Goal: Information Seeking & Learning: Learn about a topic

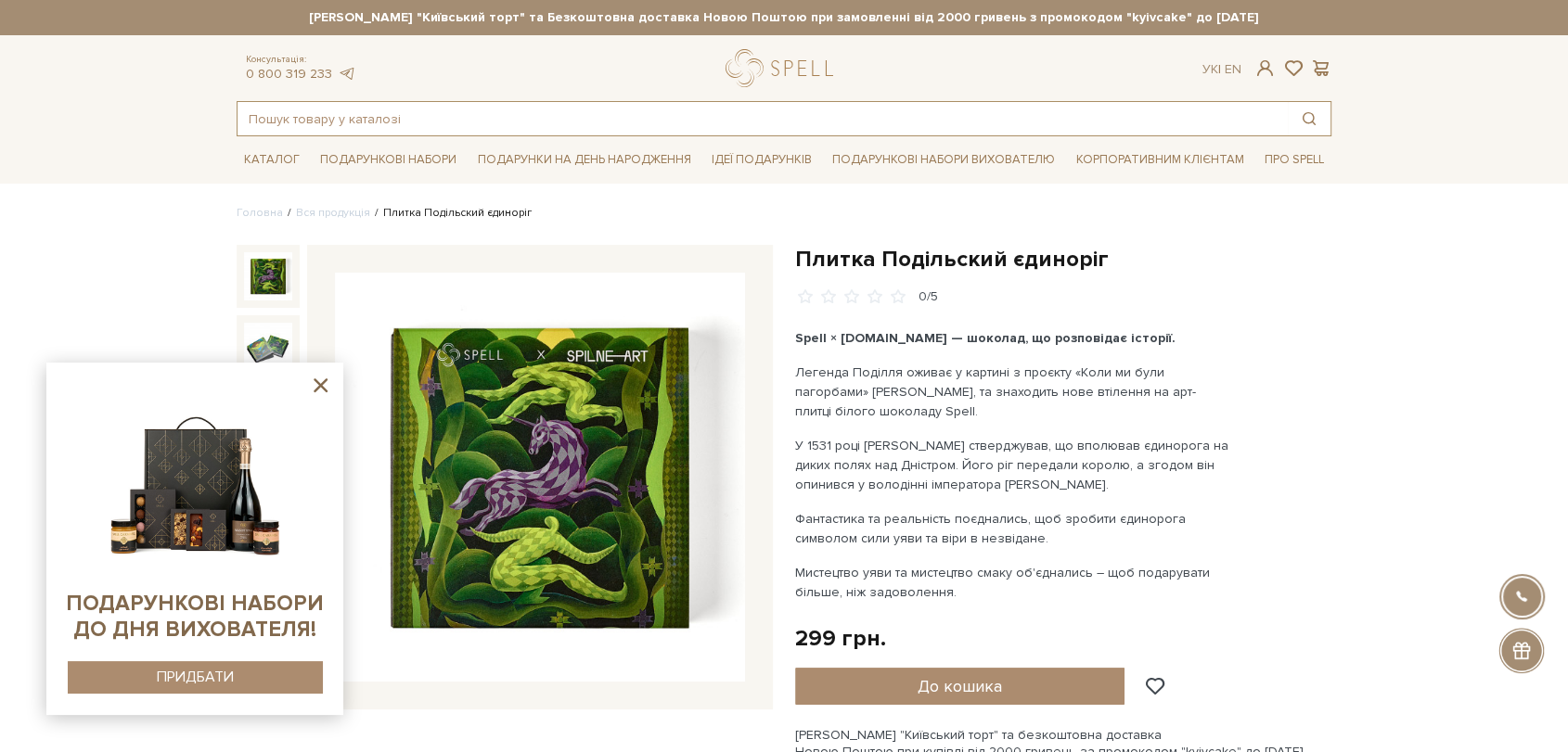
drag, startPoint x: 0, startPoint y: 0, endPoint x: 559, endPoint y: 120, distance: 571.7
click at [559, 120] on input "text" at bounding box center [762, 119] width 1050 height 33
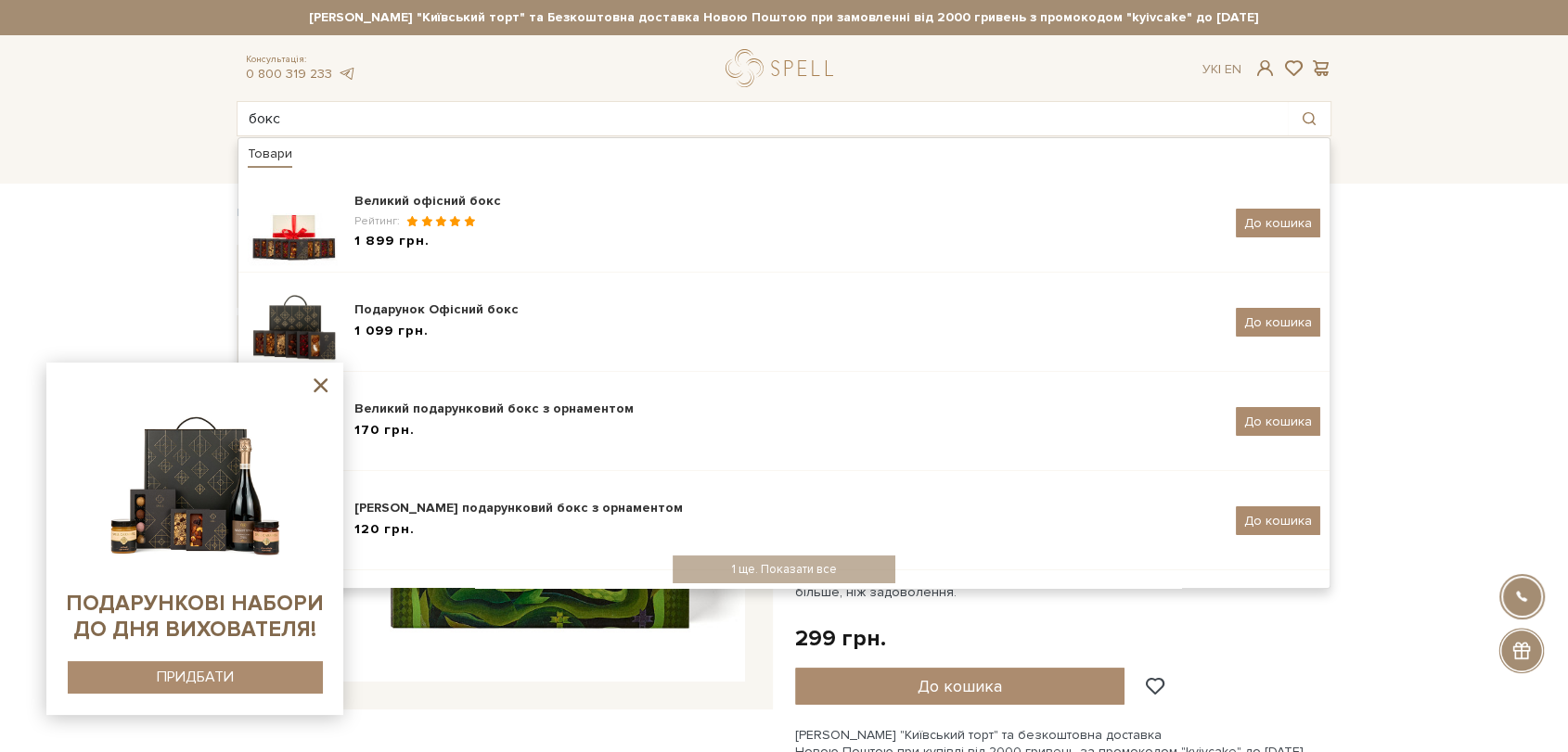
click at [321, 391] on icon at bounding box center [321, 386] width 23 height 23
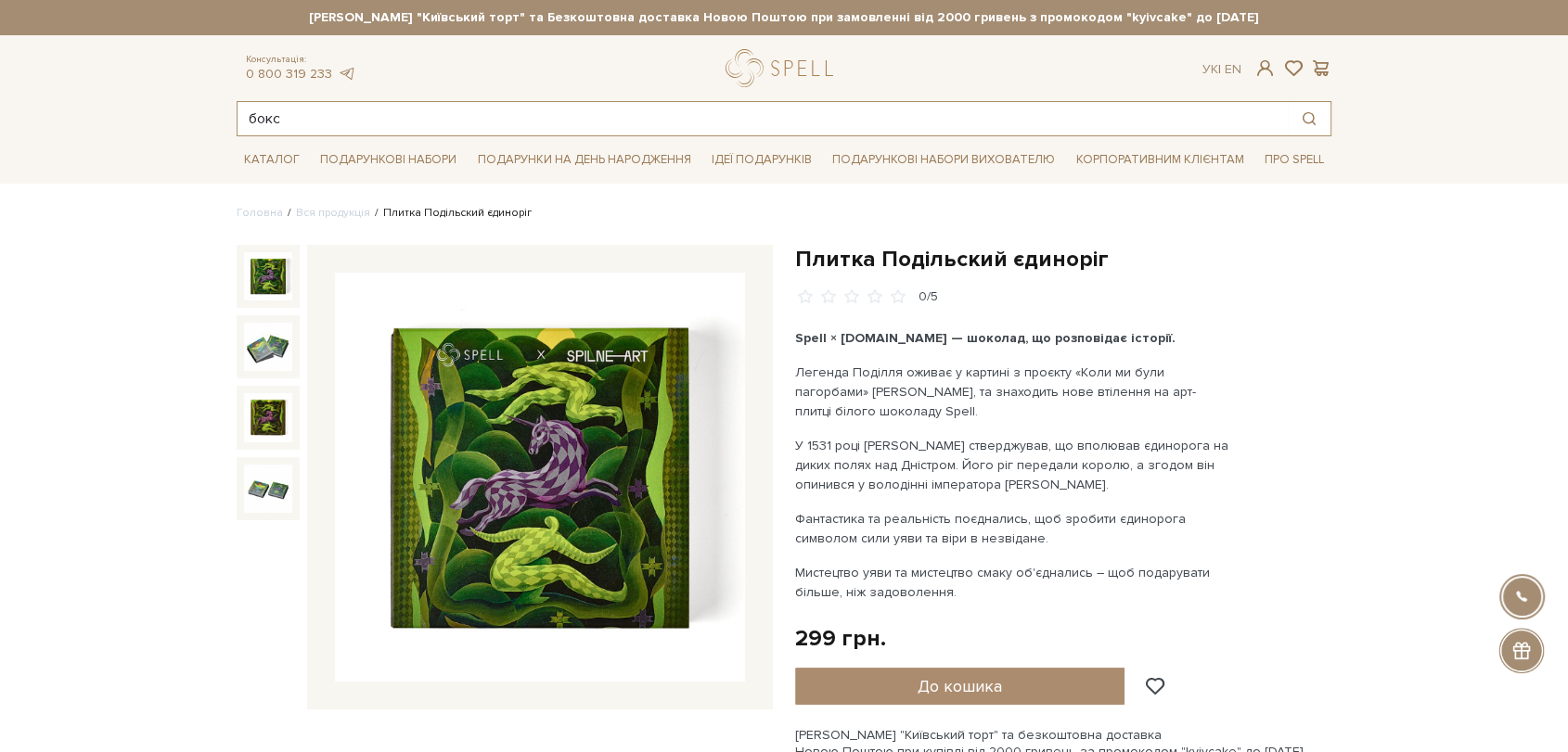
click at [403, 125] on input "бокс" at bounding box center [762, 119] width 1050 height 33
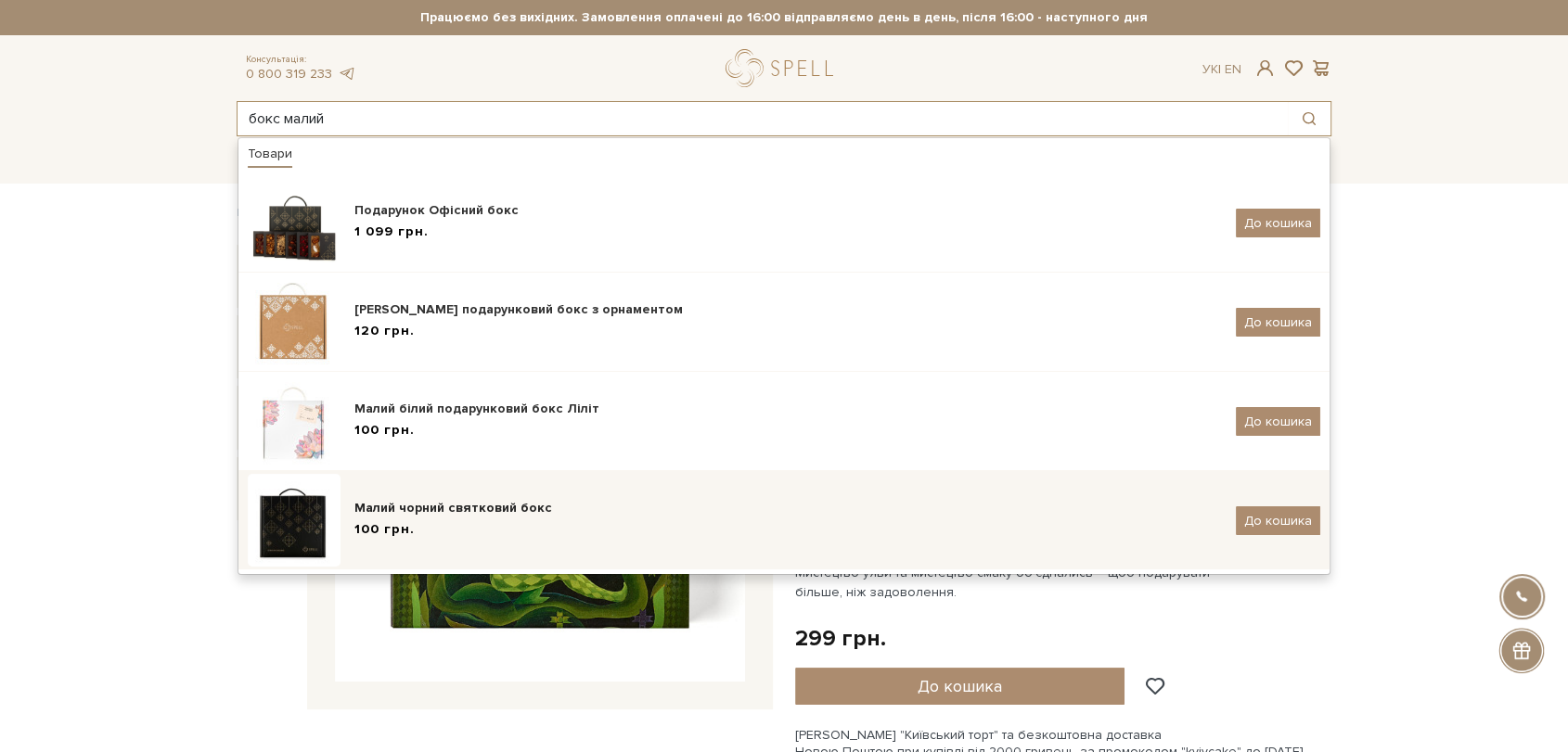
type input "бокс малий"
click at [491, 529] on div "100 грн." at bounding box center [787, 530] width 867 height 19
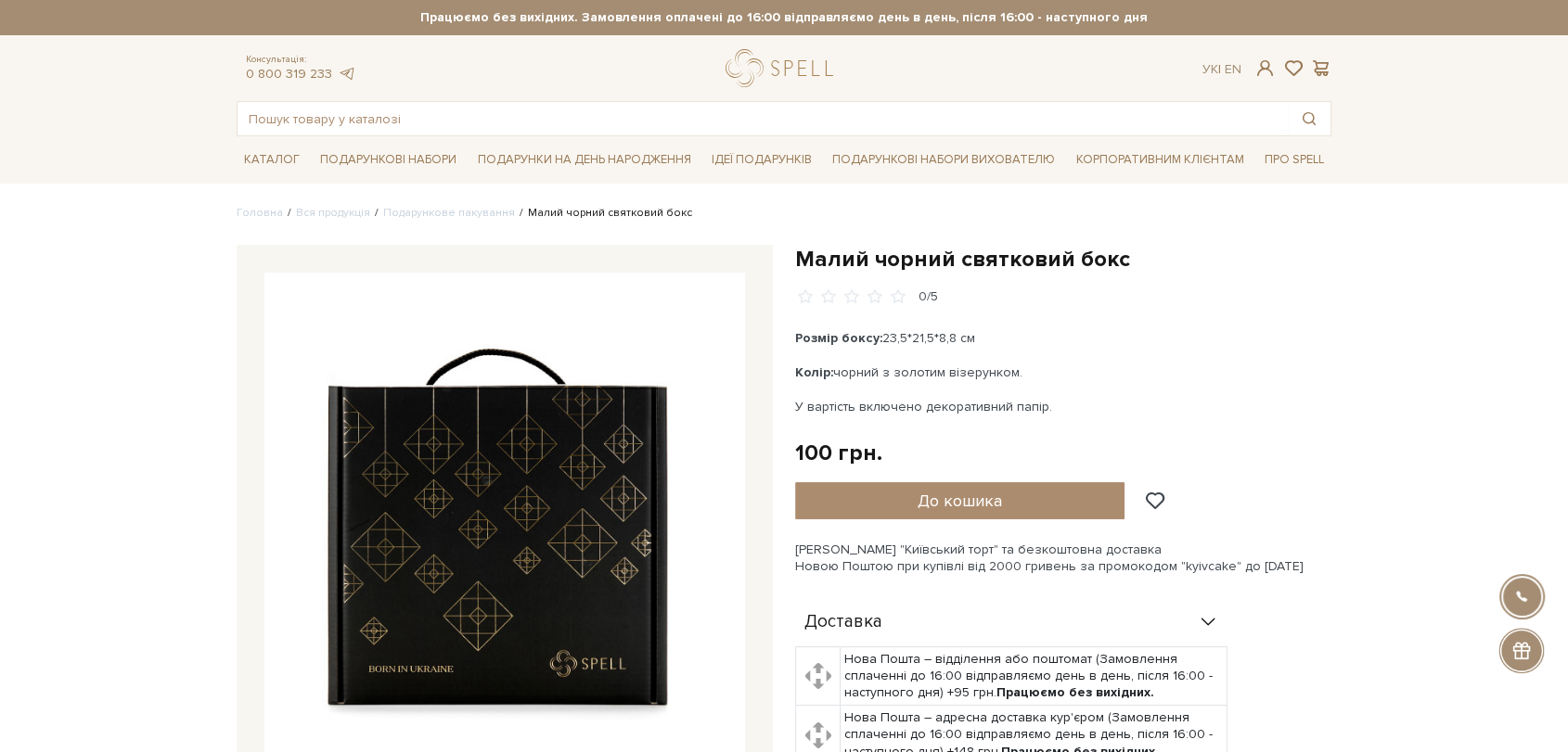
drag, startPoint x: 794, startPoint y: 334, endPoint x: 1079, endPoint y: 386, distance: 289.7
click at [1083, 390] on div "Розмір боксу: 23,5*21,5*8,8 см Колір: чорний з золотим візерунком. У вартість в…" at bounding box center [1013, 372] width 436 height 88
copy div "Розмір боксу: 23,5*21,5*8,8 см Колір: чорний з золотим візерунком. У вартість в…"
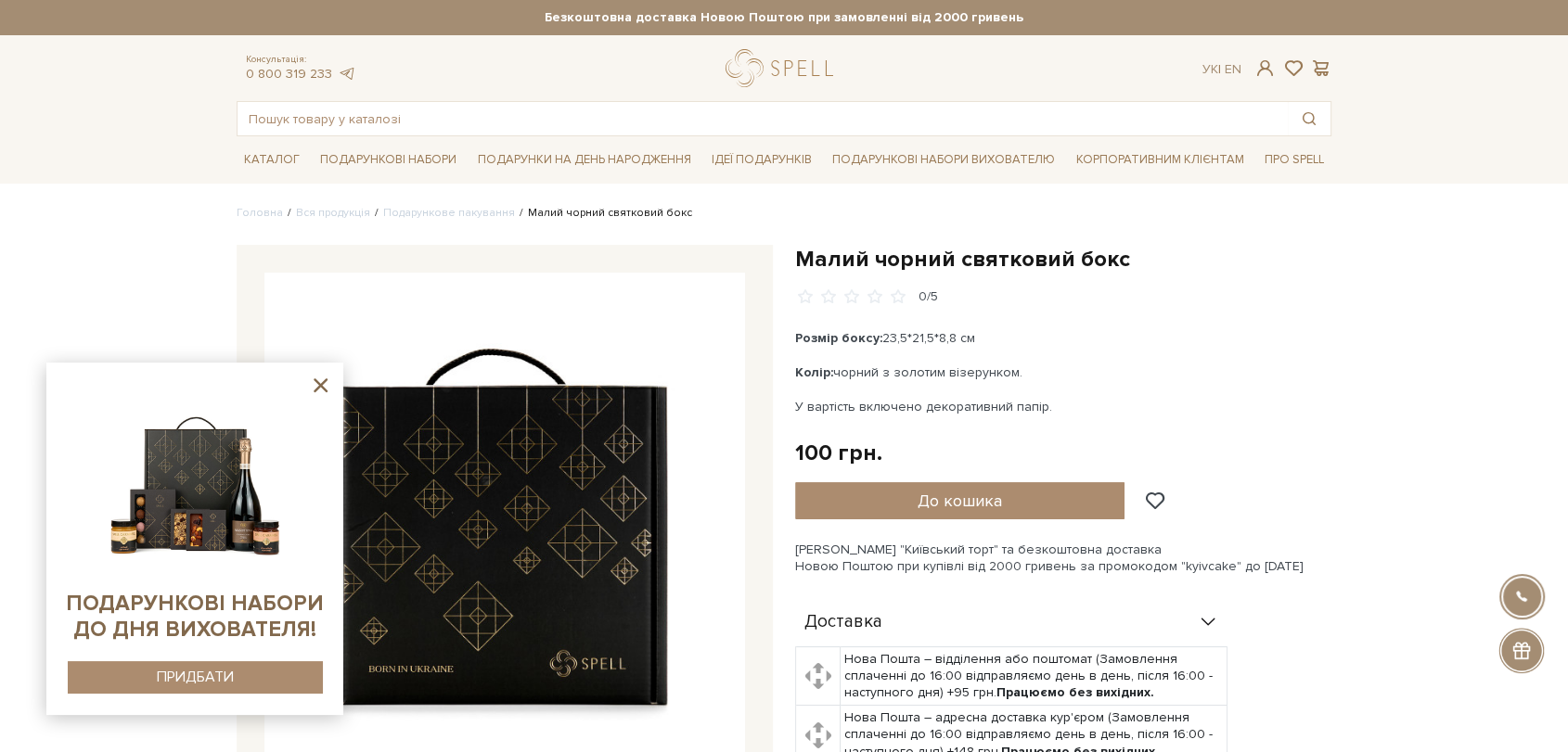
click at [321, 383] on icon at bounding box center [321, 385] width 14 height 14
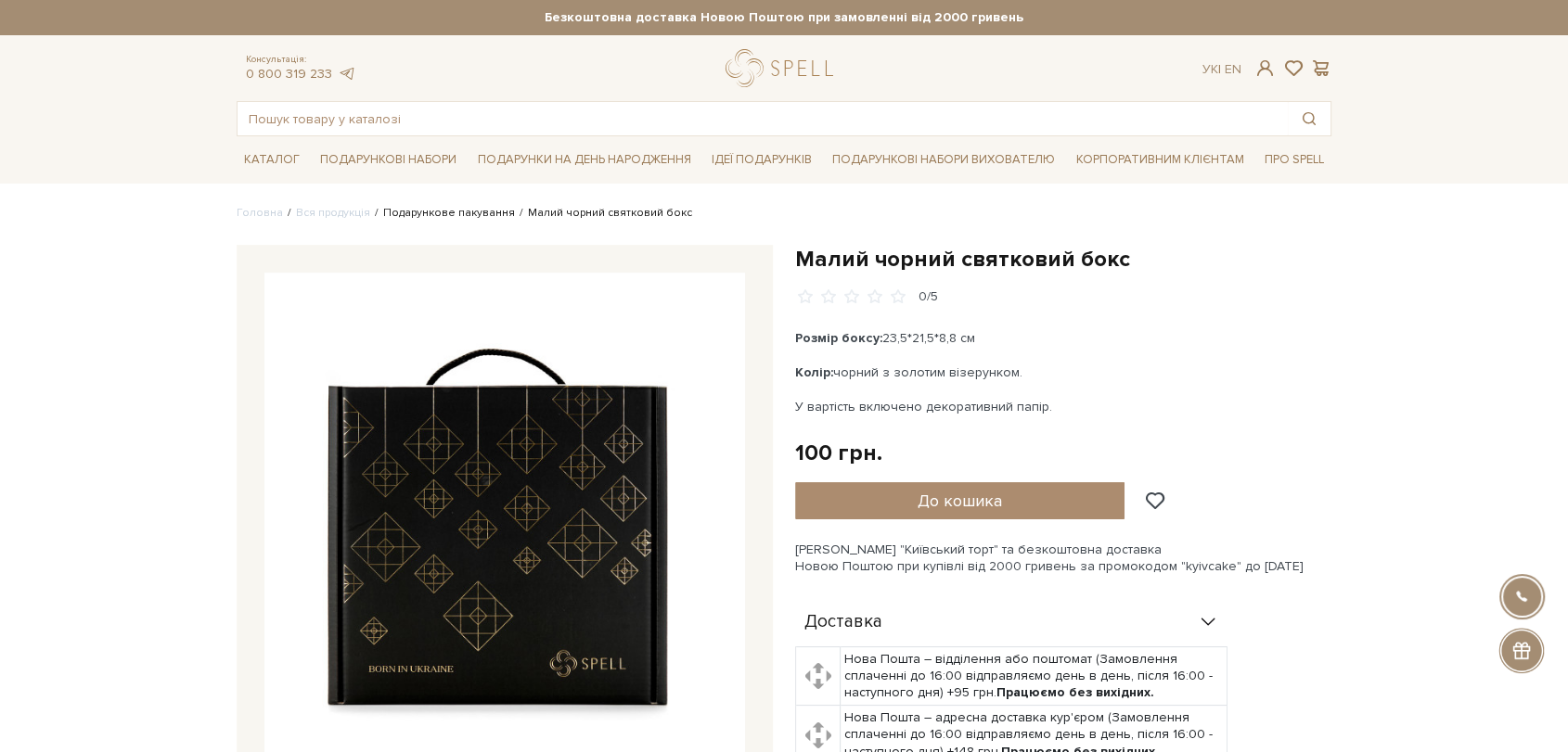
click at [437, 210] on link "Подарункове пакування" at bounding box center [448, 213] width 131 height 14
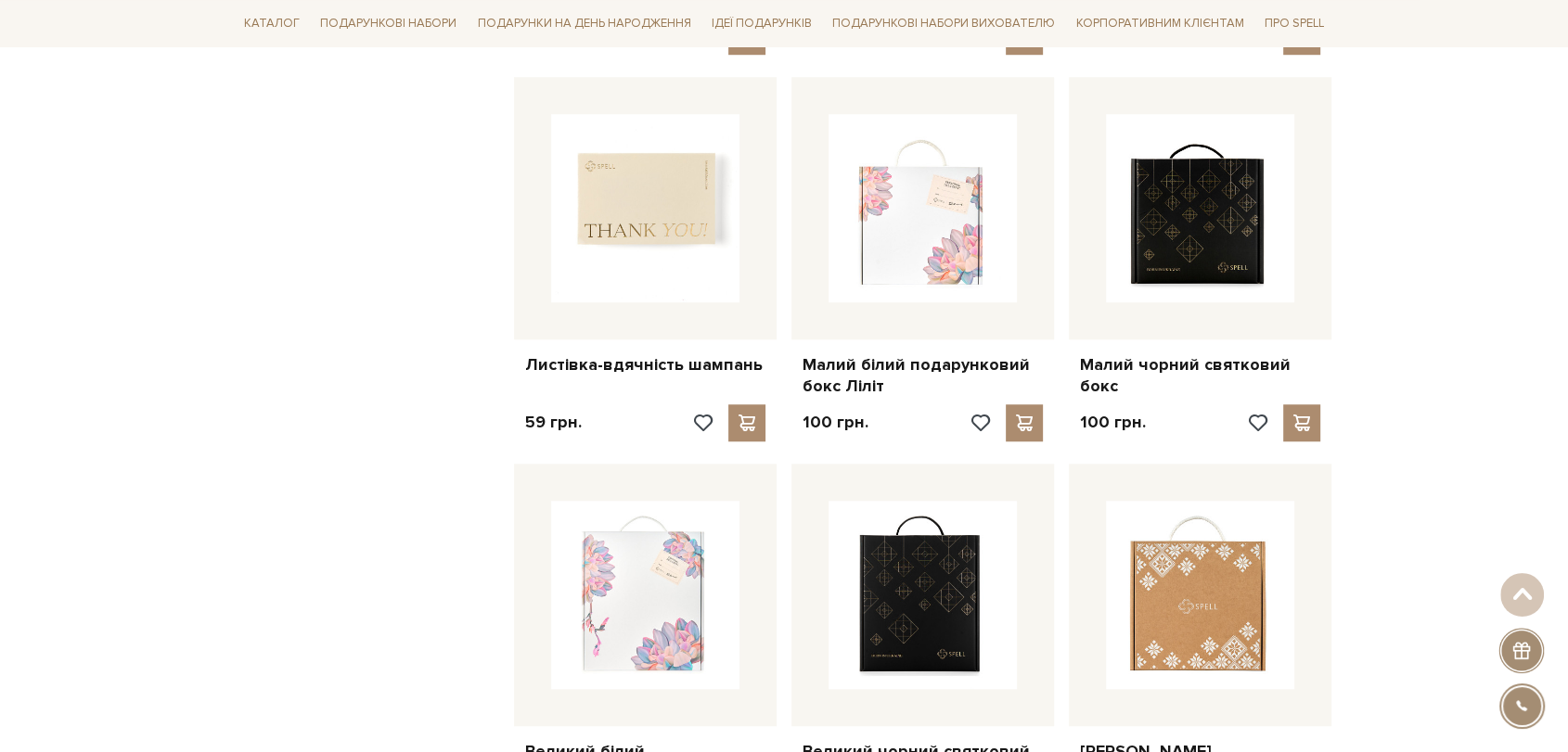
scroll to position [2060, 0]
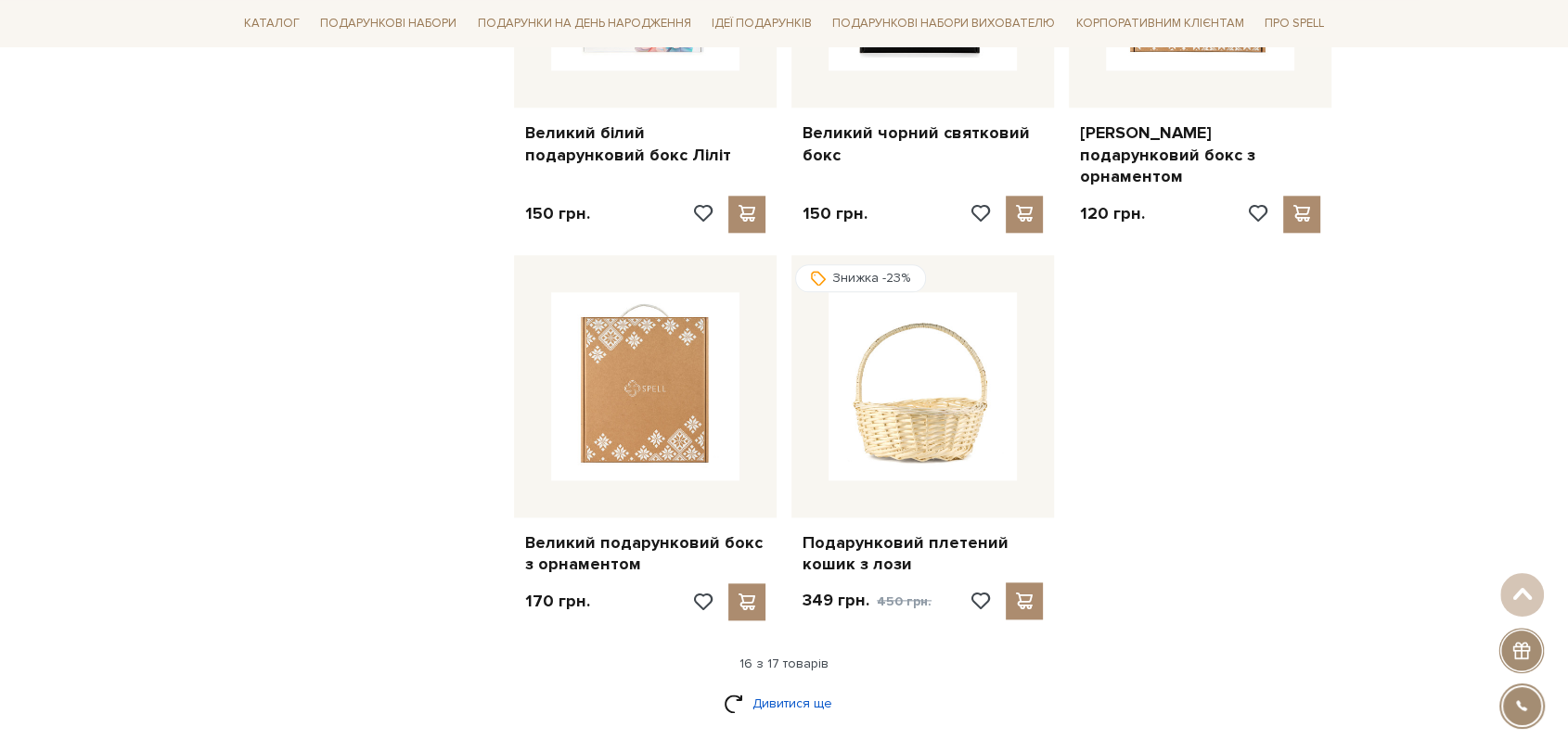
click at [777, 687] on link "Дивитися ще" at bounding box center [784, 702] width 121 height 32
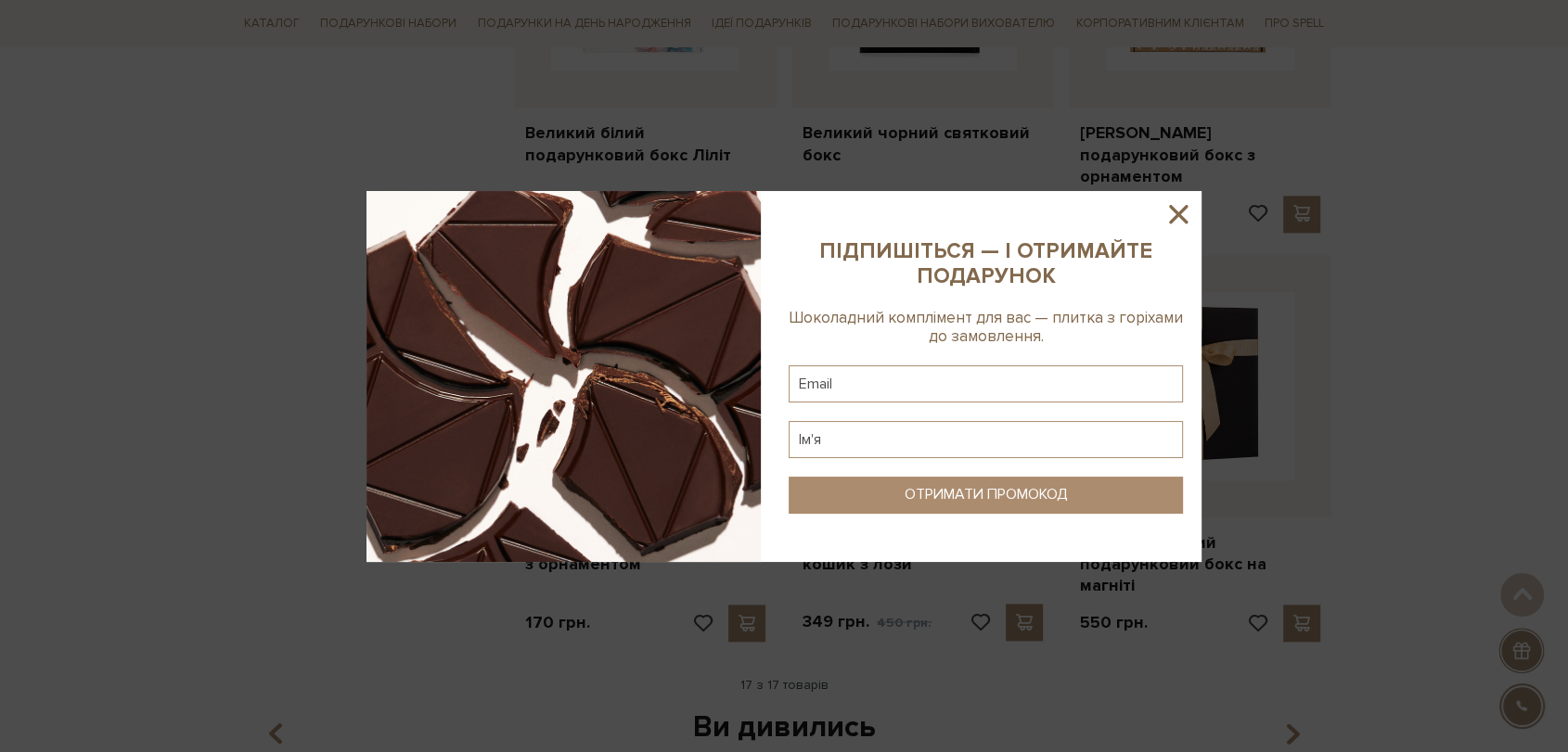
click at [711, 85] on div at bounding box center [784, 376] width 1568 height 752
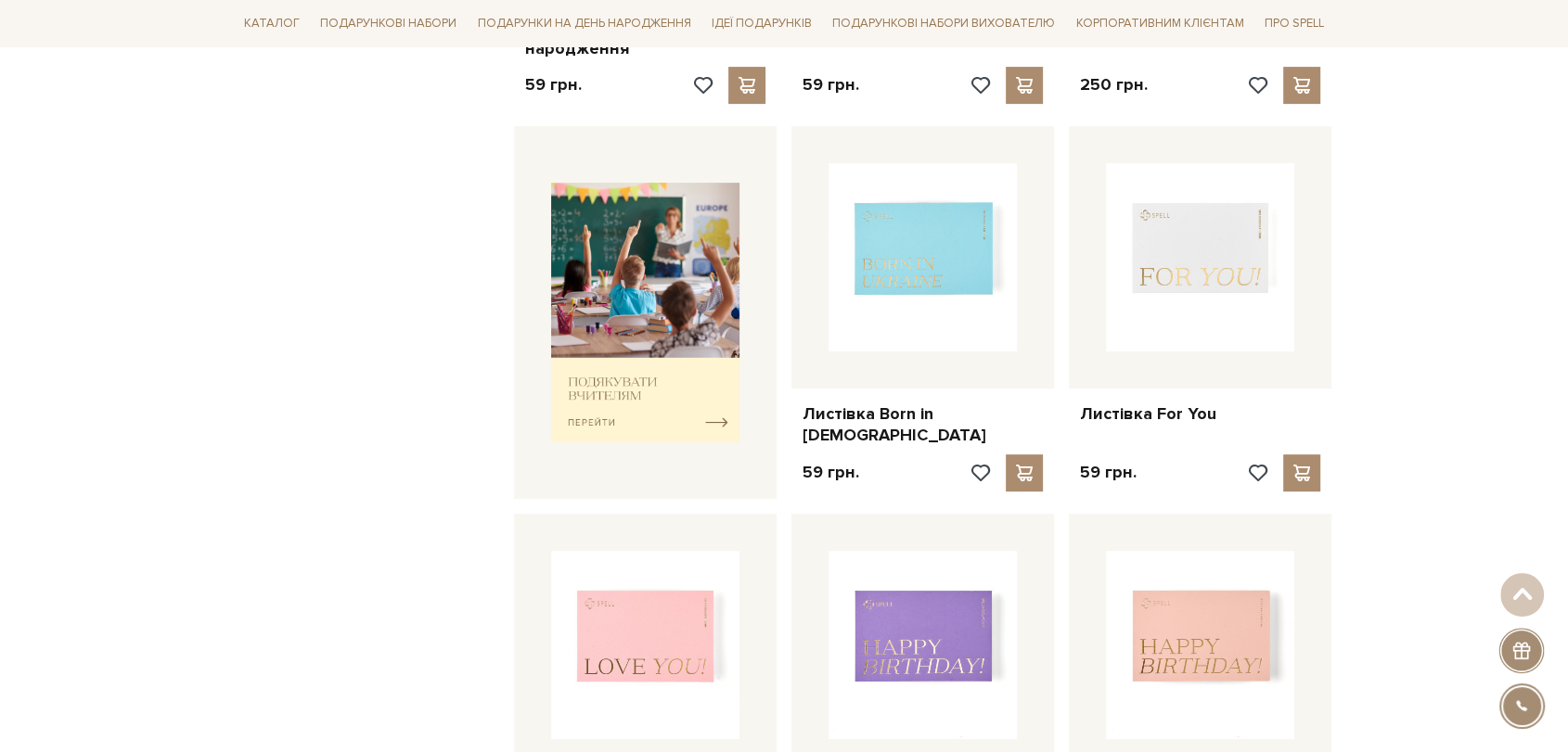
scroll to position [0, 0]
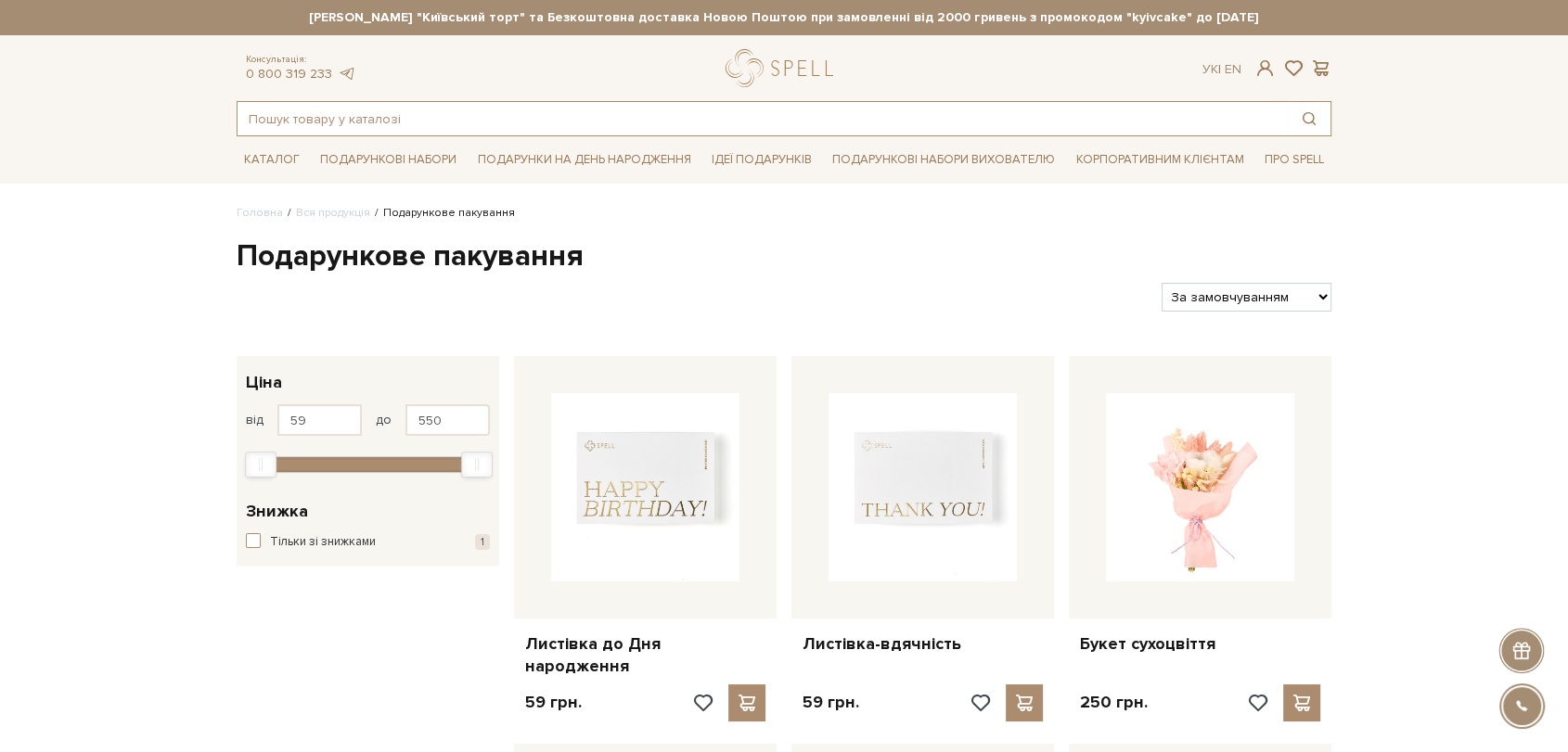
click at [400, 119] on input "text" at bounding box center [762, 119] width 1050 height 33
paste input "[PERSON_NAME]"
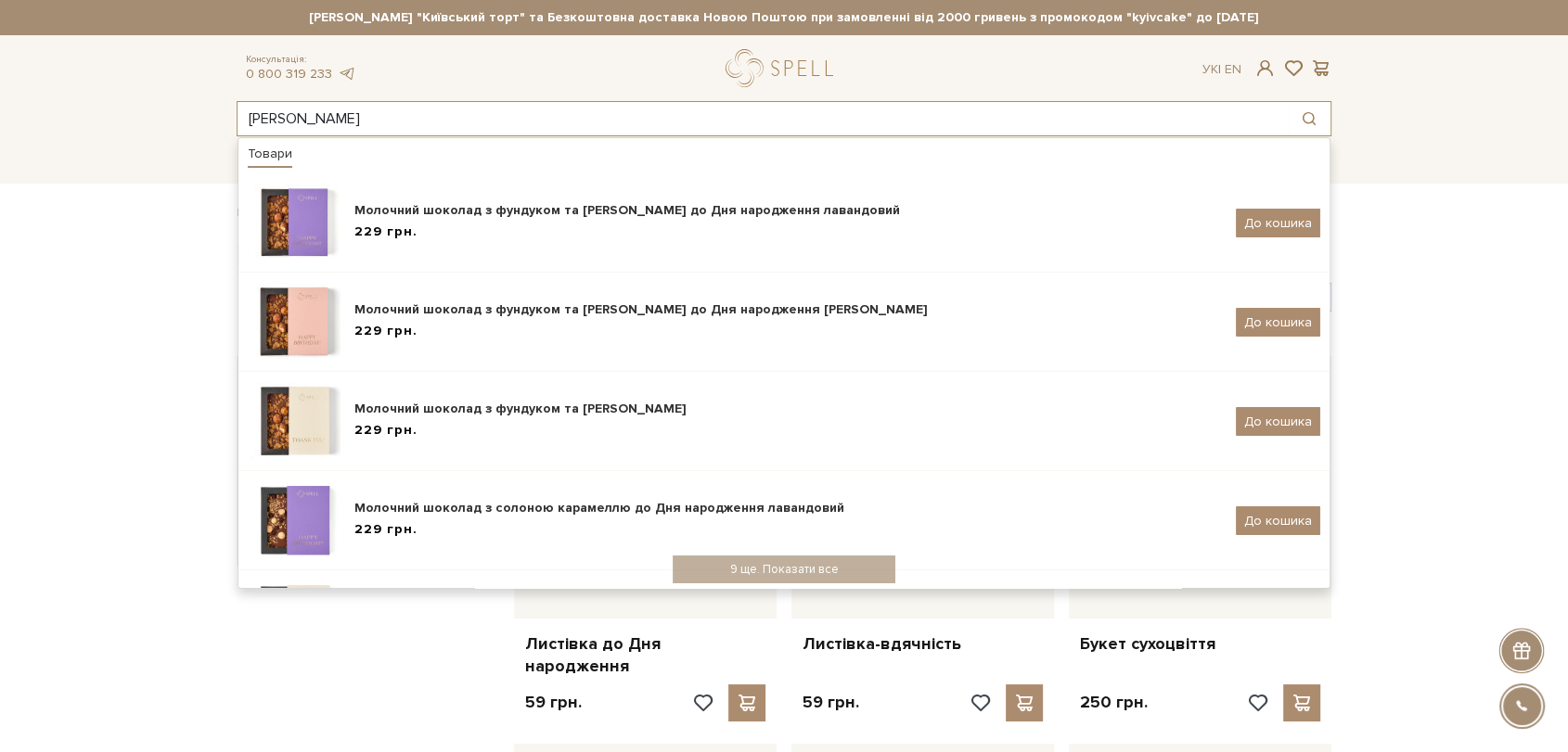
type input "[PERSON_NAME]"
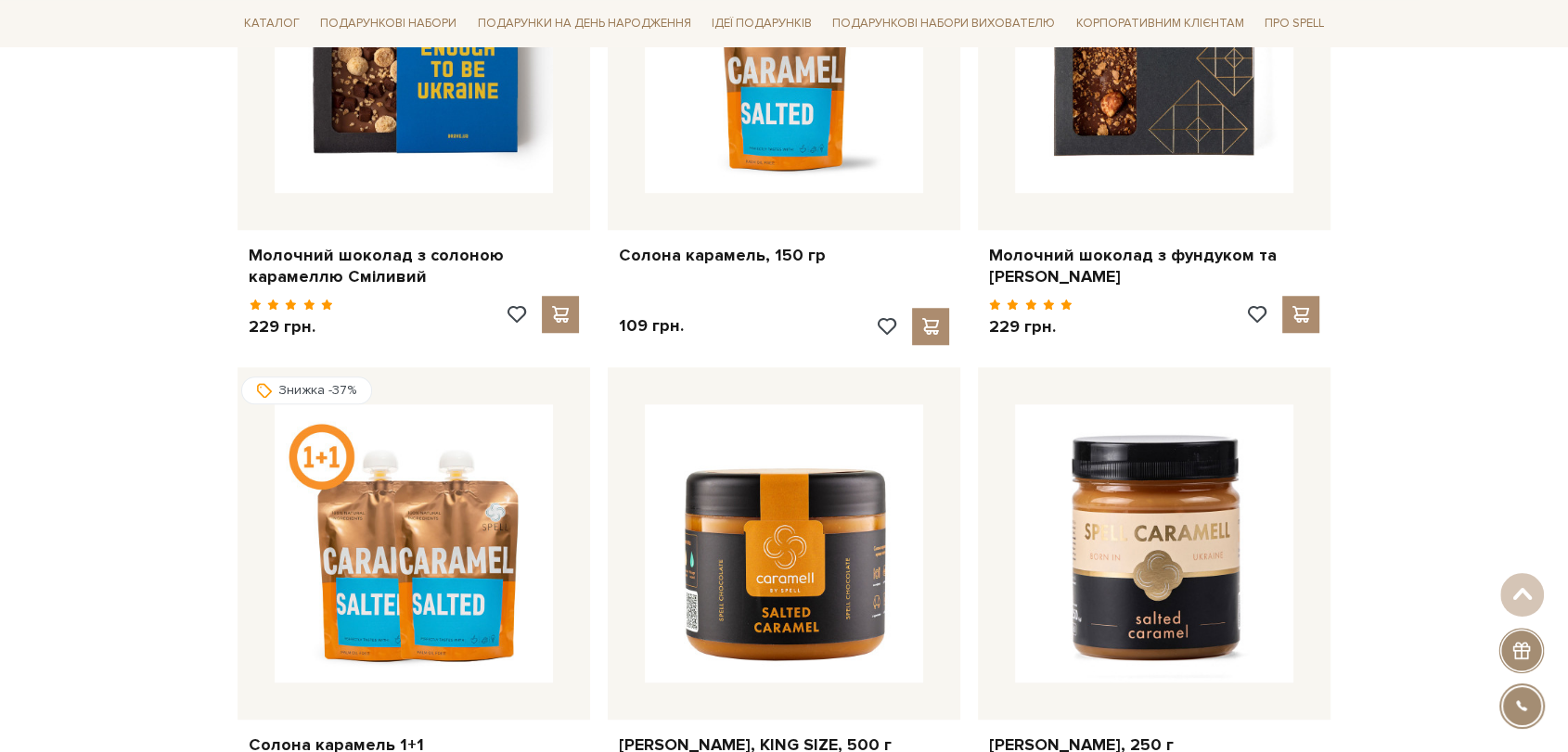
scroll to position [1750, 0]
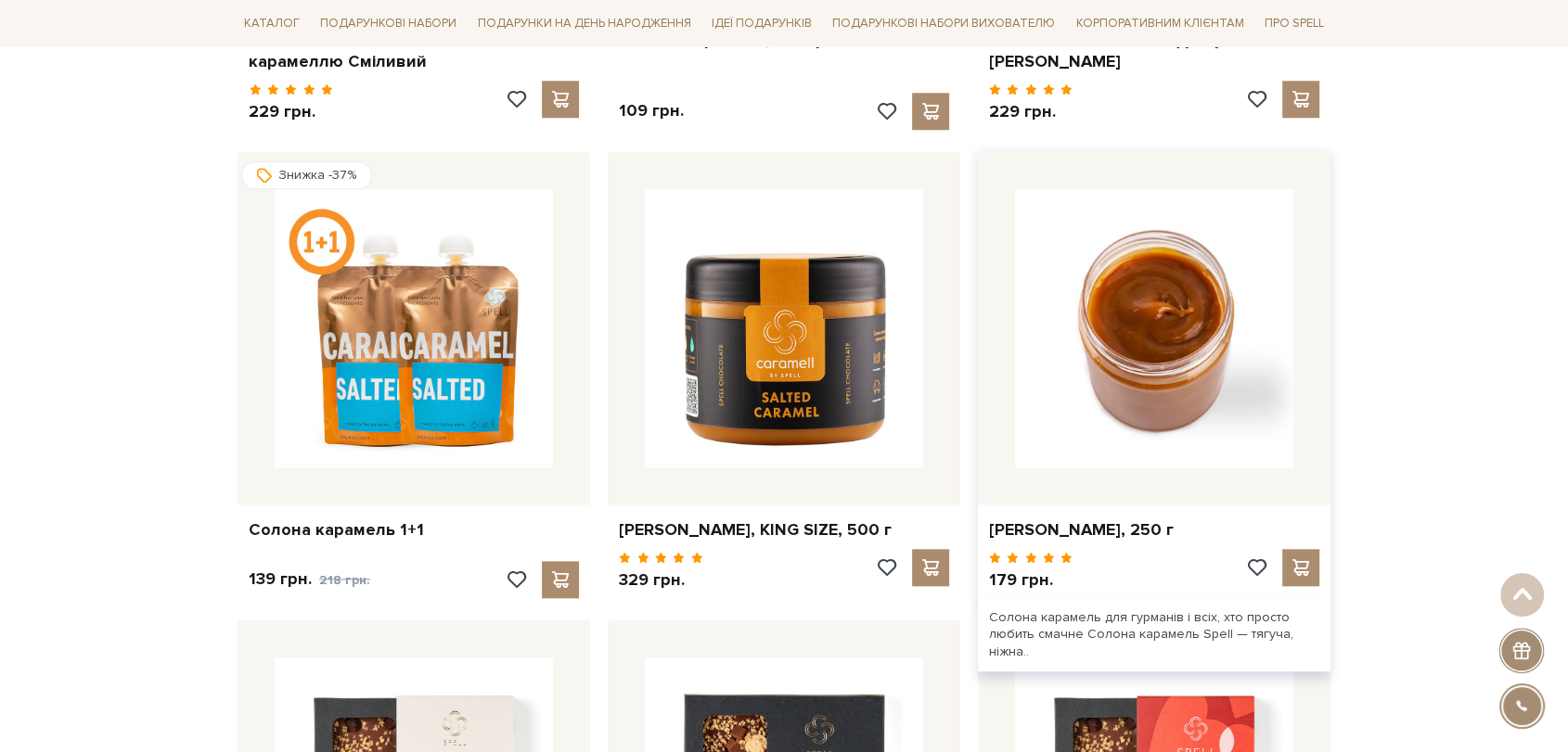
click at [1142, 323] on img at bounding box center [1154, 328] width 278 height 278
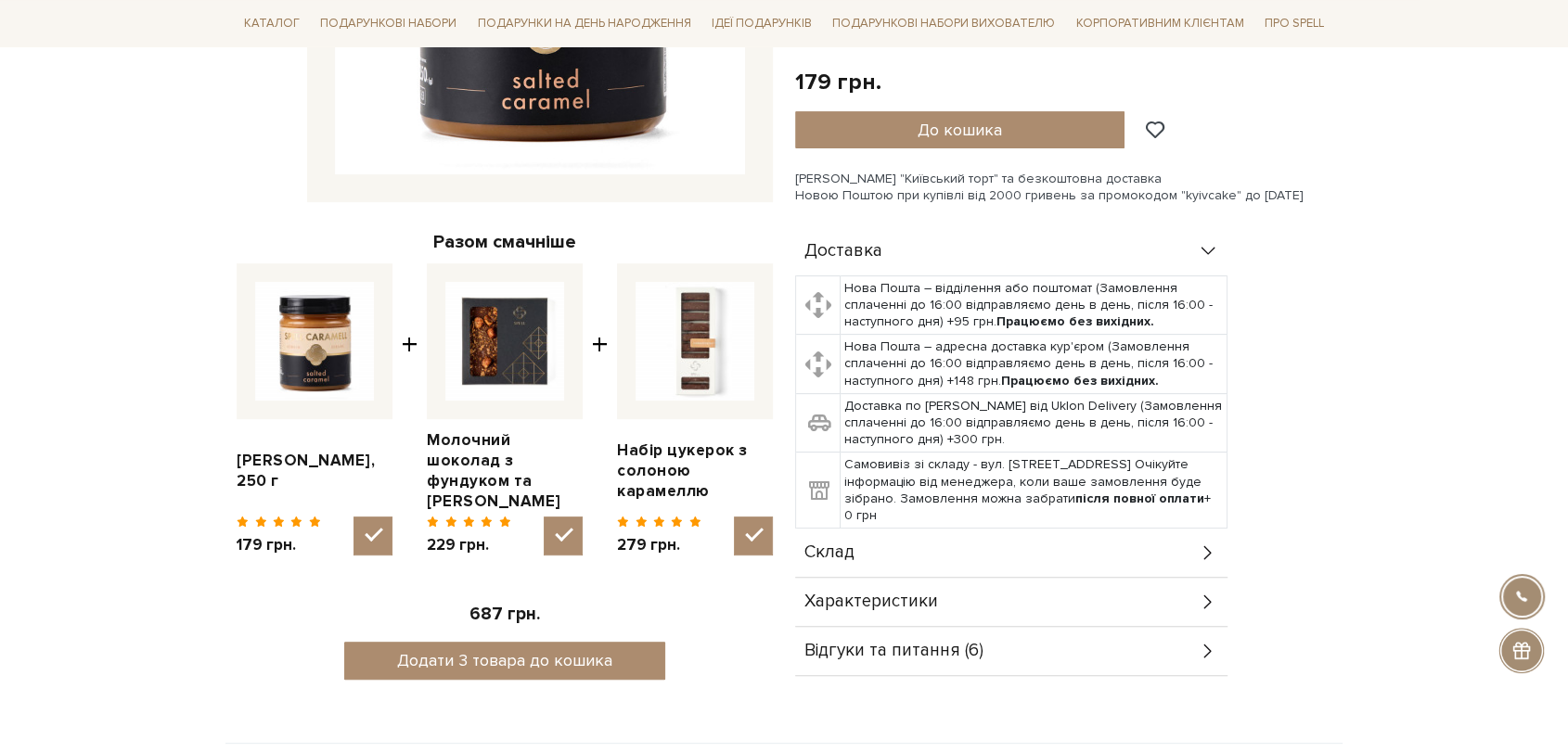
scroll to position [515, 0]
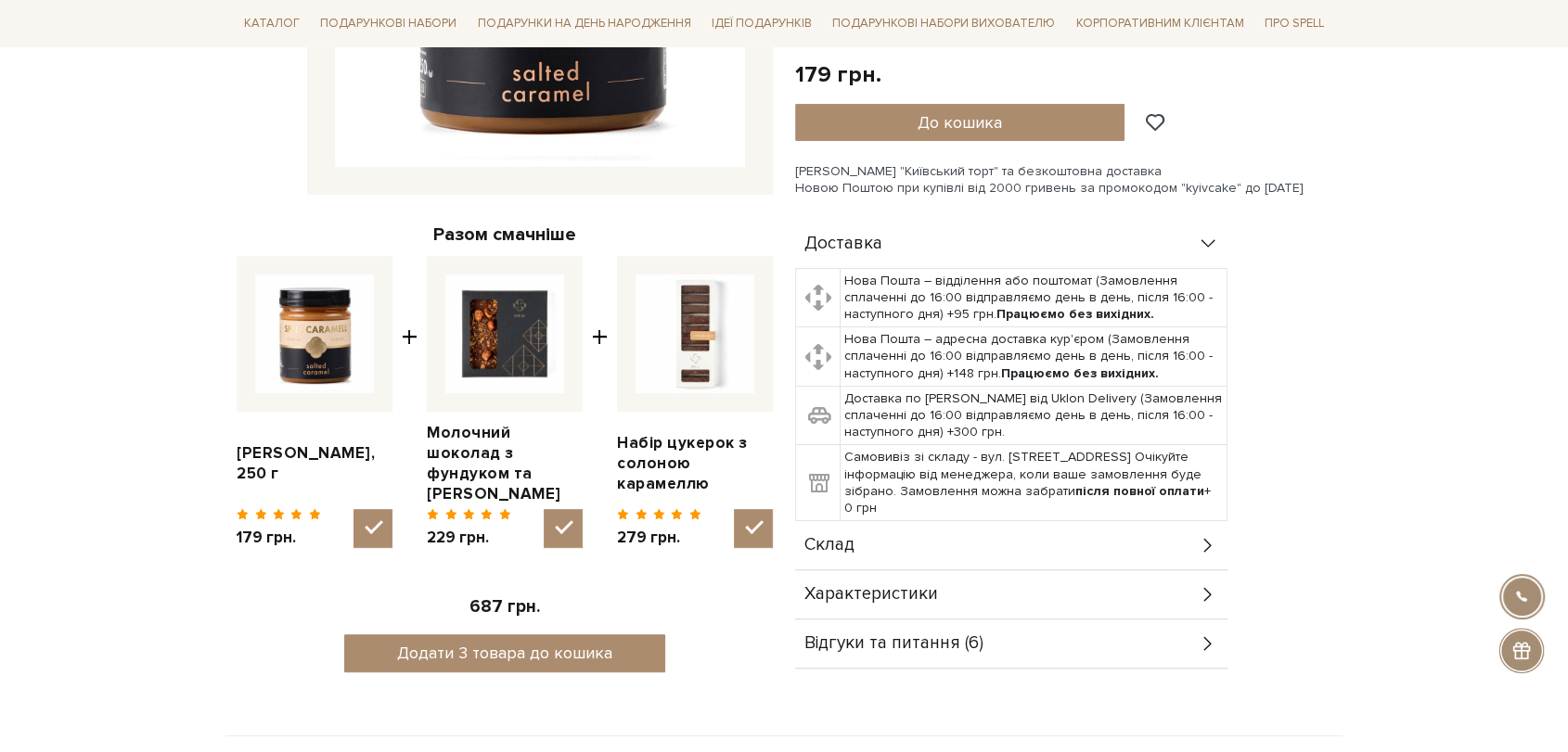
click at [870, 521] on div "Склад" at bounding box center [1011, 545] width 433 height 49
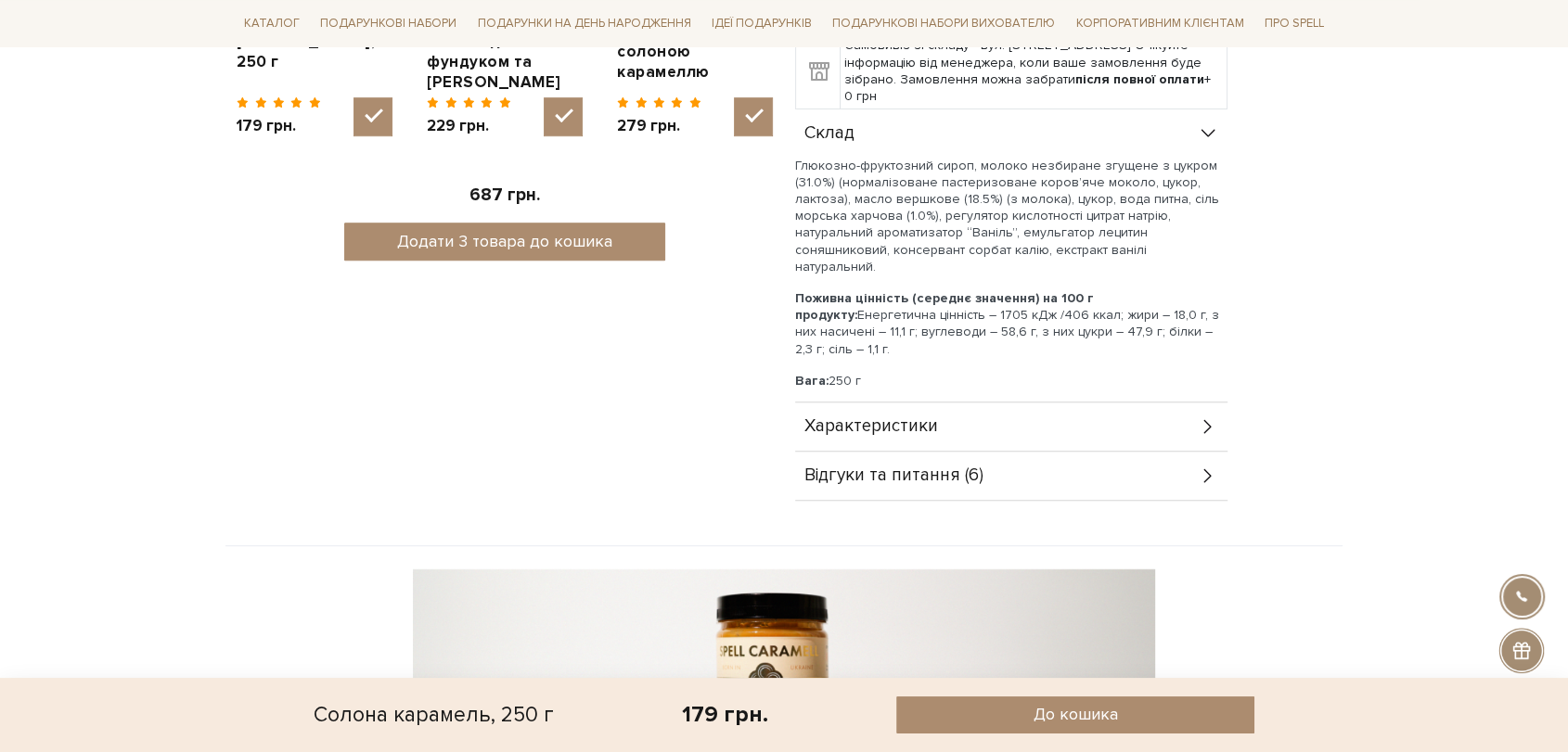
scroll to position [927, 0]
click at [920, 417] on span "Характеристики" at bounding box center [870, 425] width 133 height 17
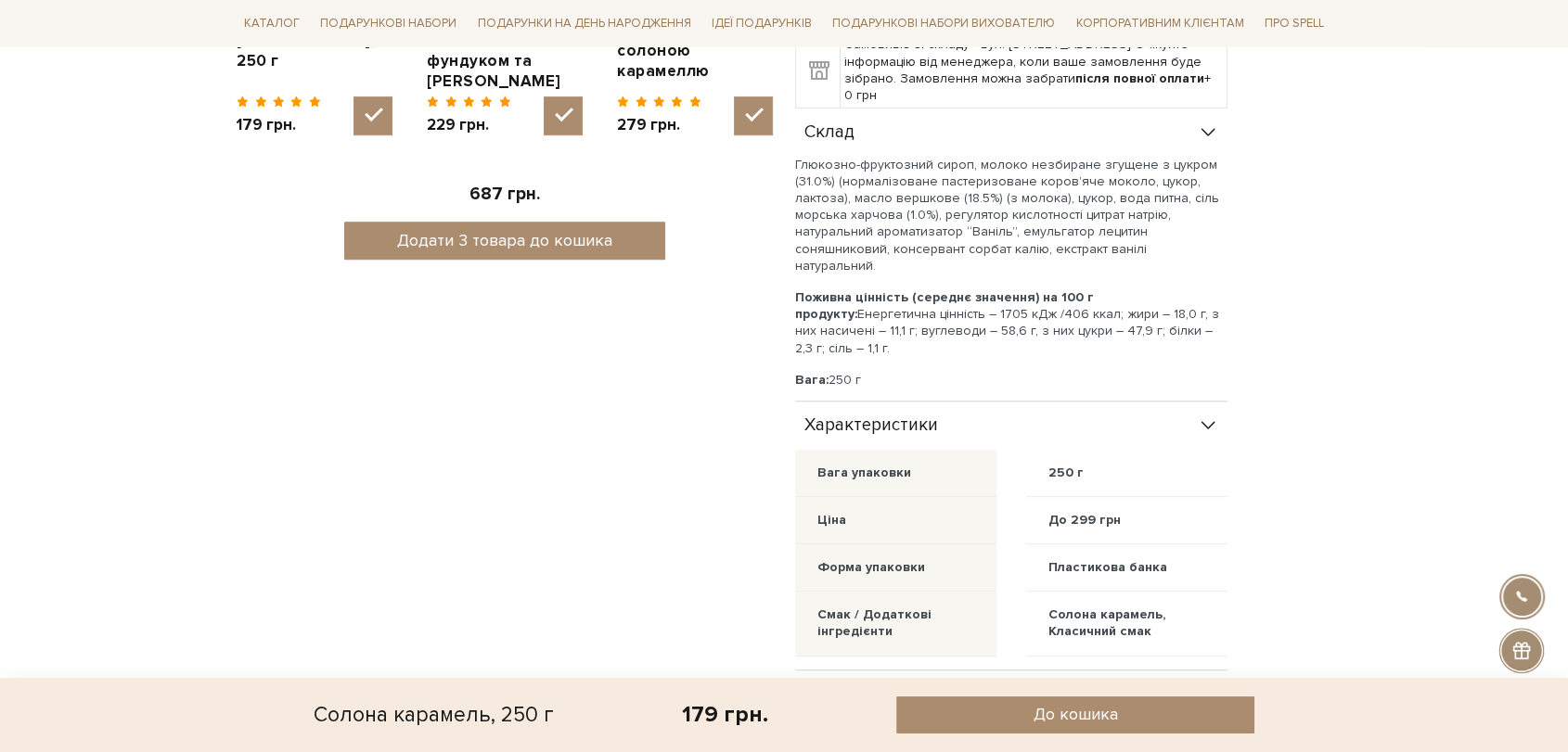
click at [920, 417] on span "Характеристики" at bounding box center [870, 425] width 133 height 17
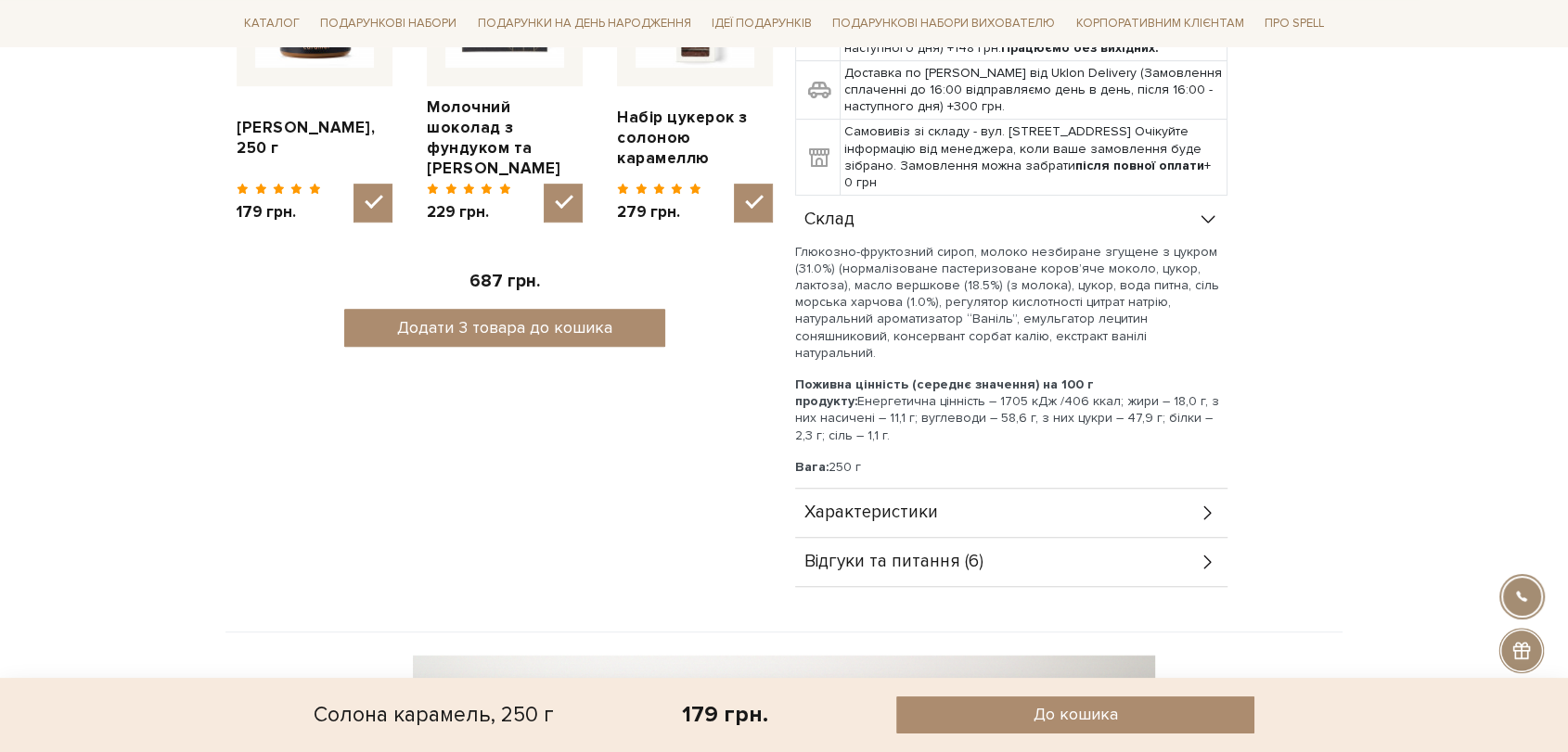
scroll to position [720, 0]
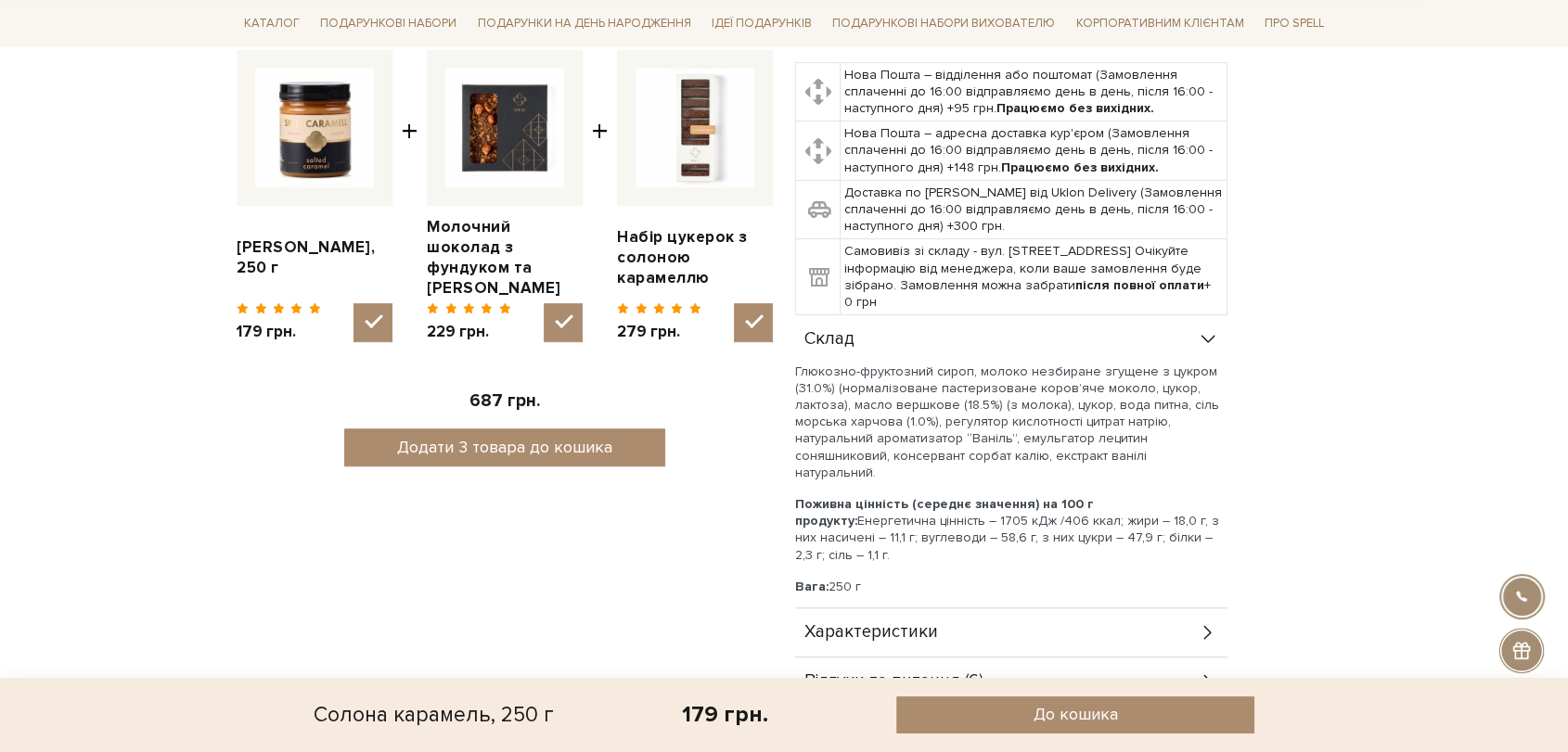
drag, startPoint x: 794, startPoint y: 328, endPoint x: 1046, endPoint y: 535, distance: 326.1
click at [1046, 535] on div "Солона карамель, 250 г 5/5 Солона карамель для гурманів і всіх, хто просто люби…" at bounding box center [1063, 116] width 558 height 1182
copy div "Глюкозно-фруктозний сироп, молоко незбиране згущене з цукром (31.0%) (нормалізо…"
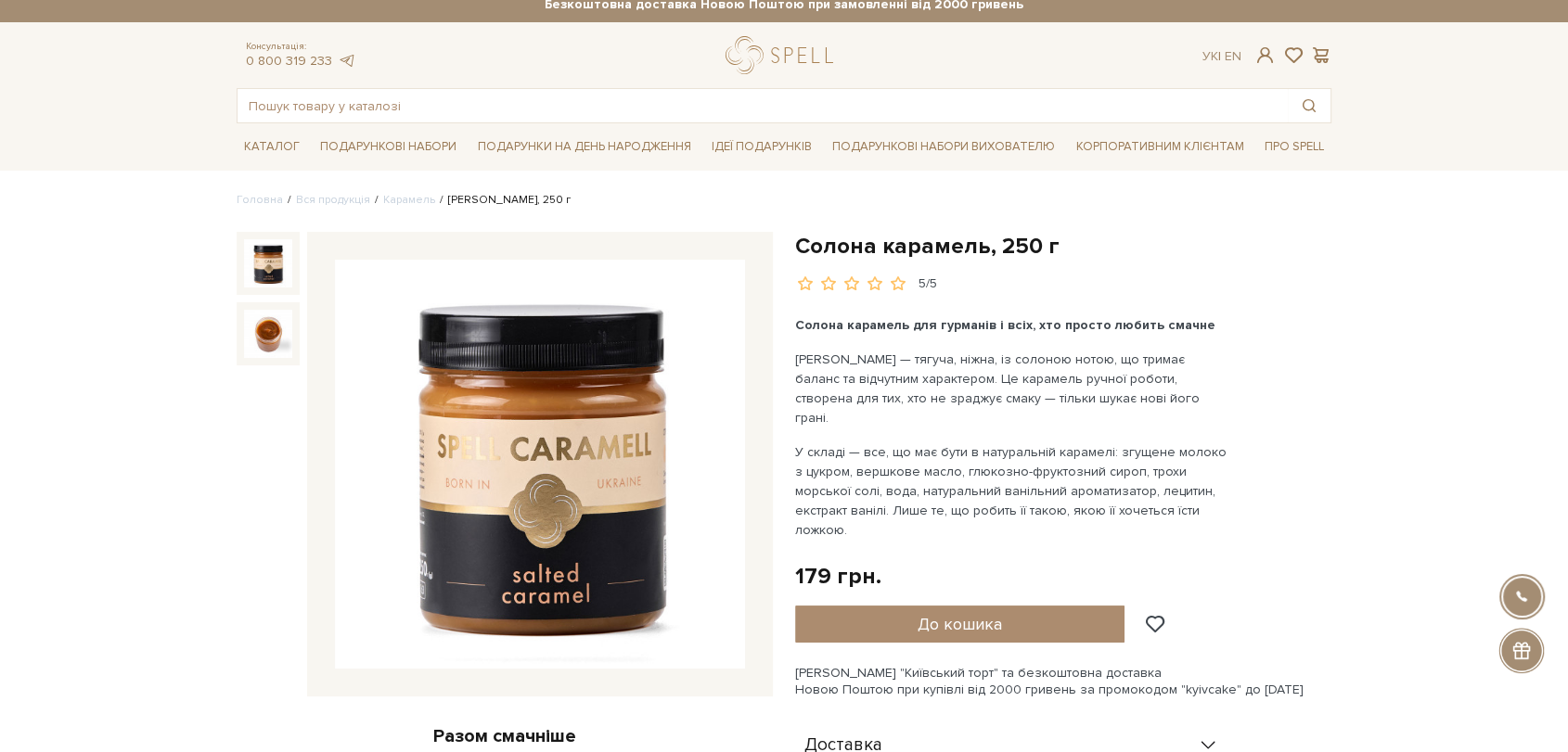
scroll to position [0, 0]
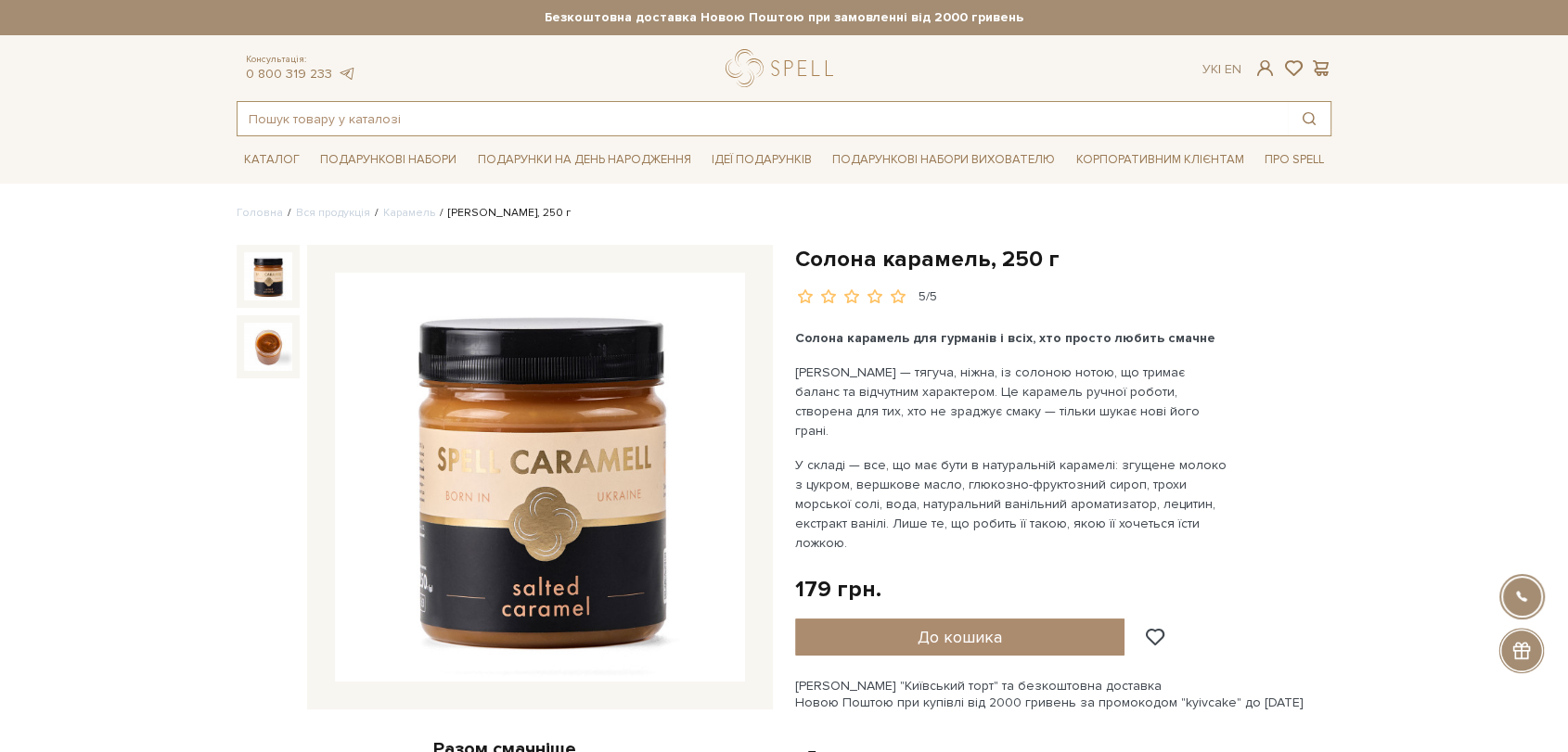
click at [338, 112] on input "text" at bounding box center [762, 119] width 1050 height 33
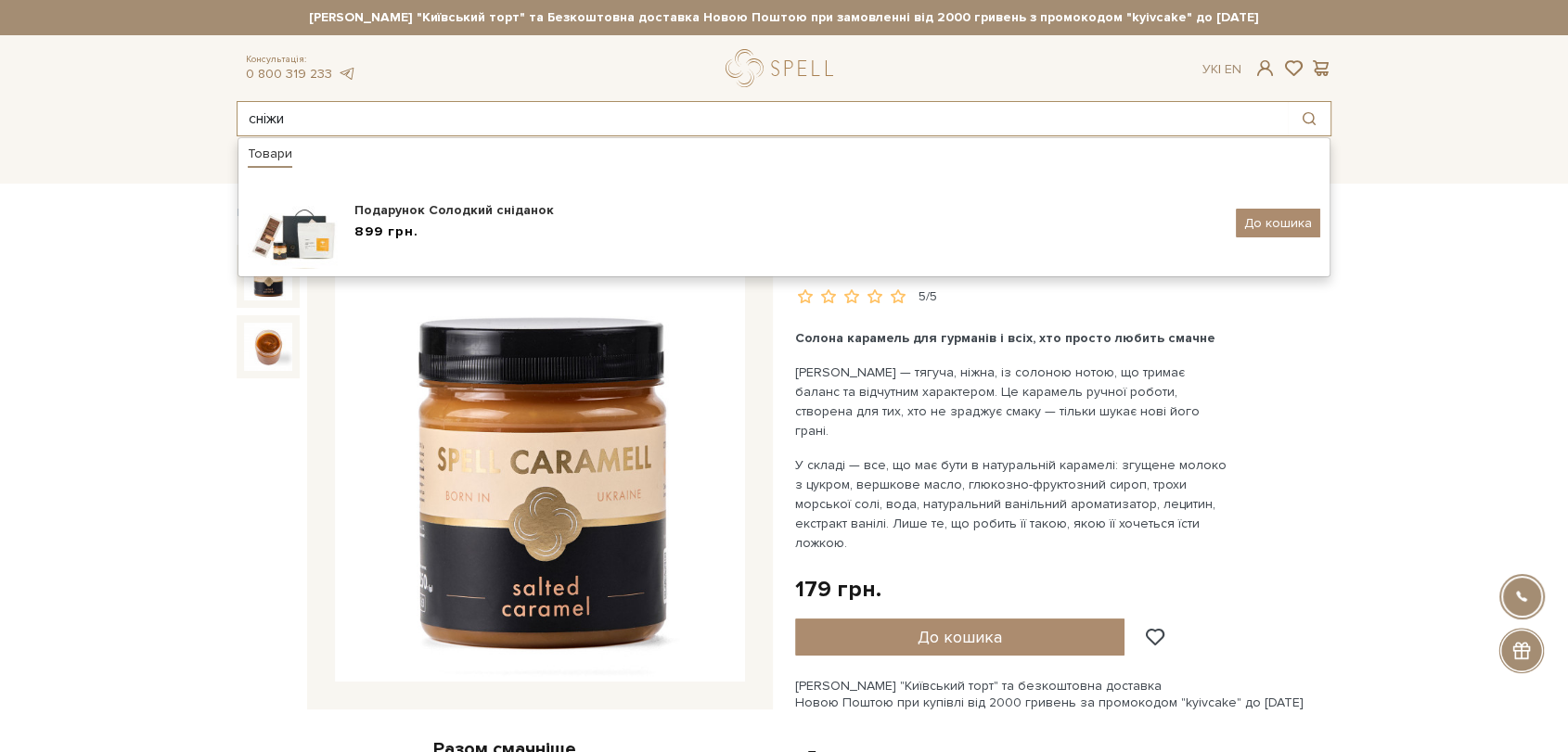
type input "сніжи"
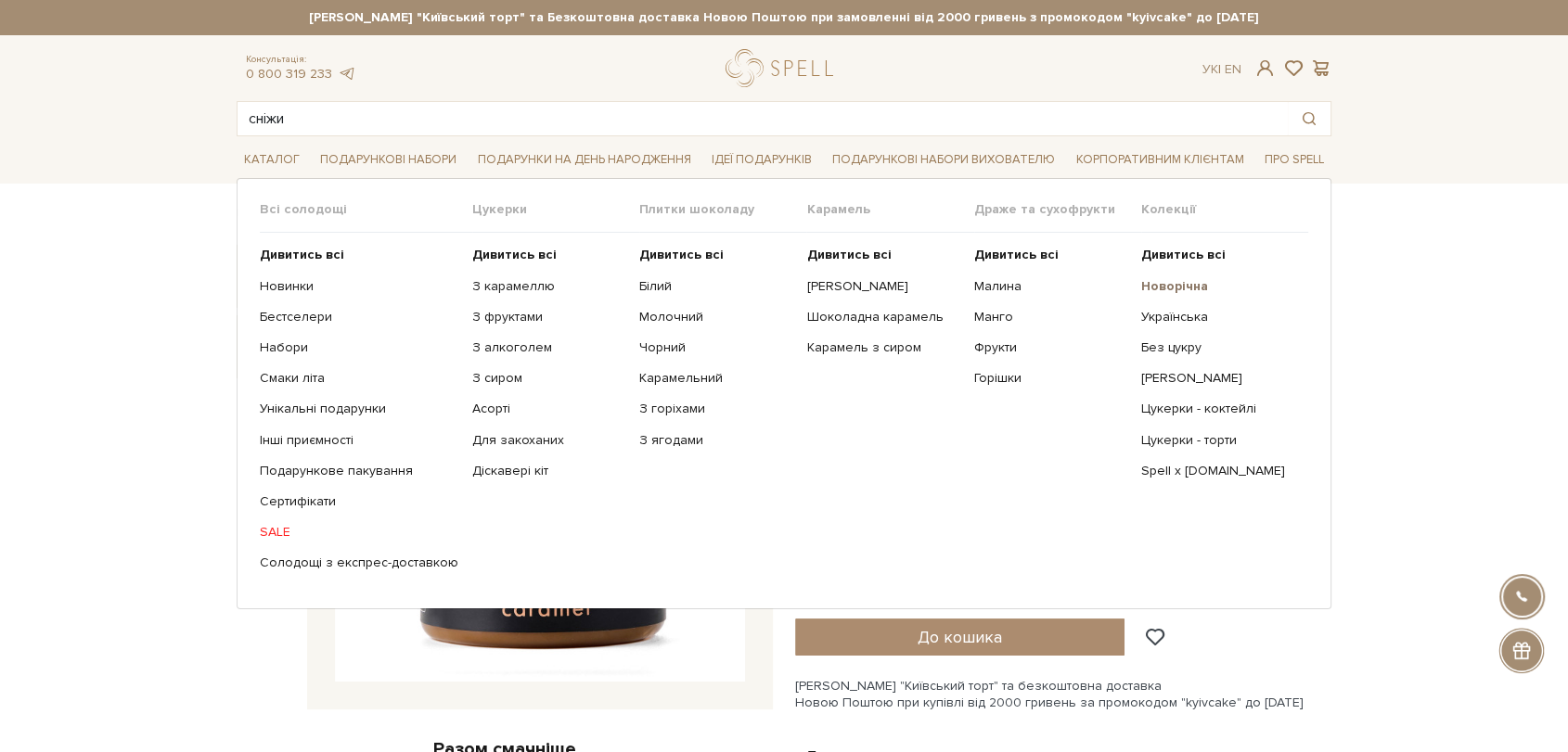
click at [1147, 291] on b "Новорічна" at bounding box center [1174, 286] width 67 height 16
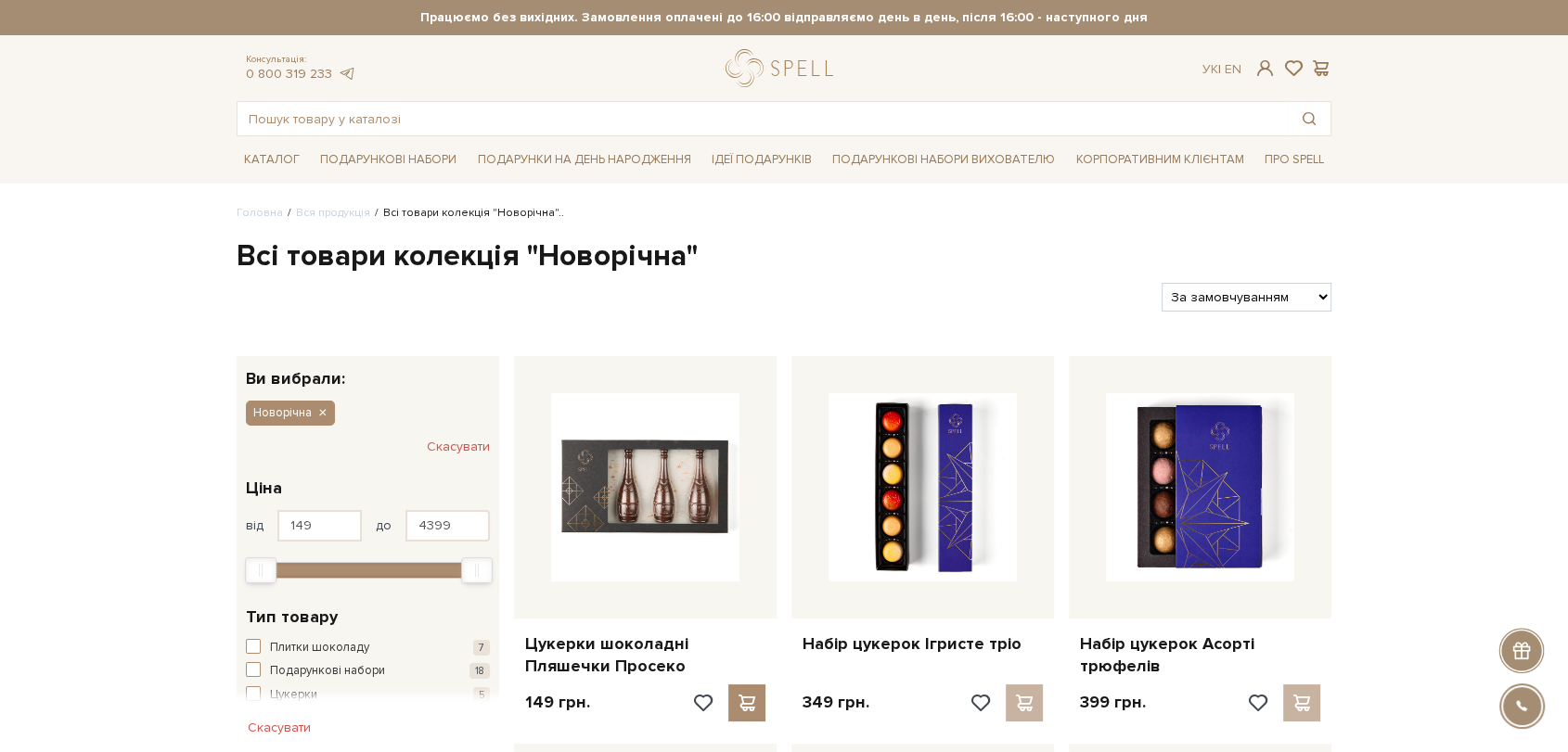
click at [1218, 304] on select "За замовчуванням За Ціною (зростання) За Ціною (зменшення) Новинки За популярні…" at bounding box center [1246, 297] width 170 height 29
select select "https://spellchocolate.com/our-productions/novorichna?sort=p.price&order=ASC"
click at [1162, 283] on select "За замовчуванням За Ціною (зростання) За Ціною (зменшення) Новинки За популярні…" at bounding box center [1246, 297] width 170 height 29
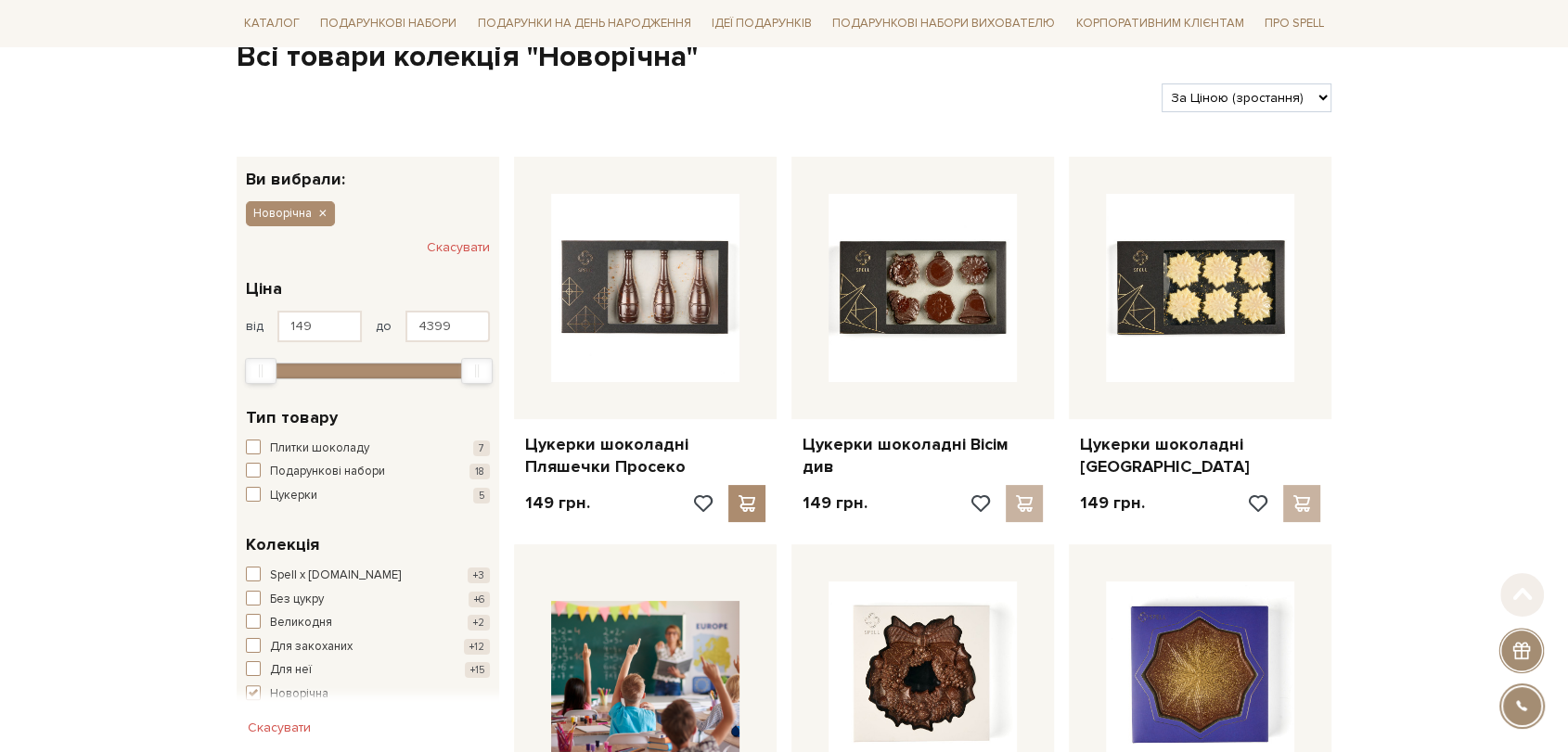
scroll to position [206, 0]
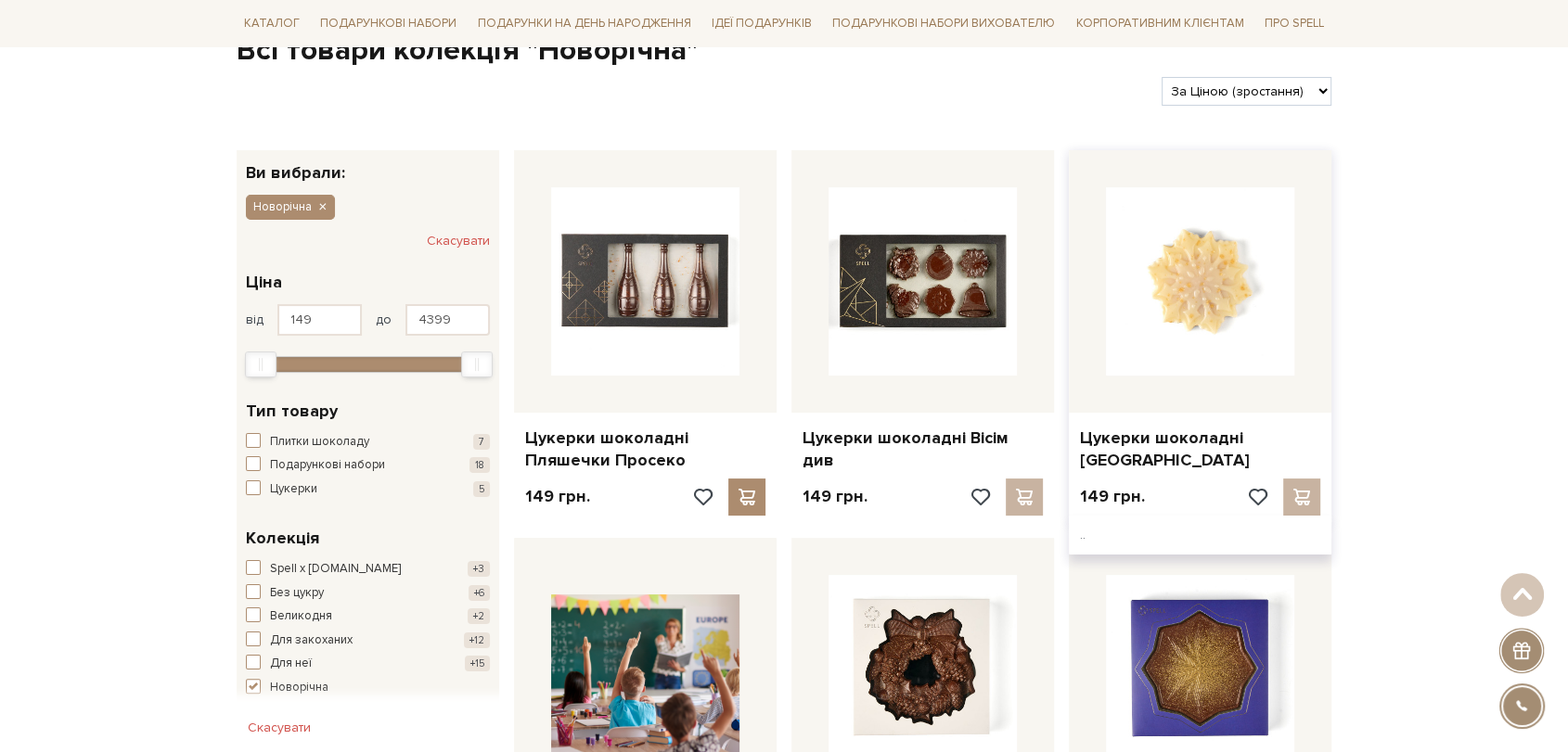
click at [1248, 304] on img at bounding box center [1200, 282] width 189 height 188
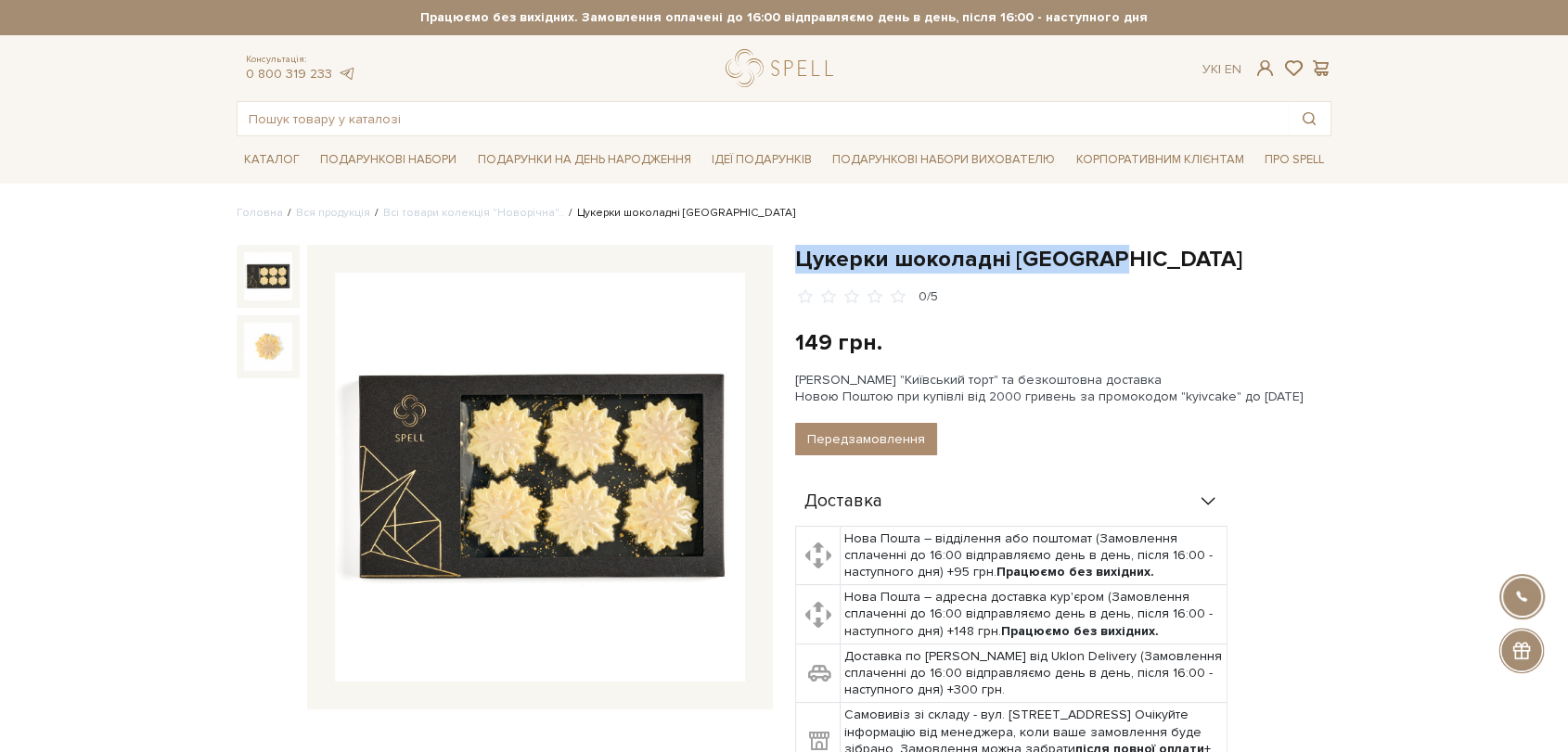
drag, startPoint x: 800, startPoint y: 259, endPoint x: 1134, endPoint y: 247, distance: 334.2
click at [1134, 247] on h1 "Цукерки шоколадні [GEOGRAPHIC_DATA]" at bounding box center [1063, 259] width 537 height 29
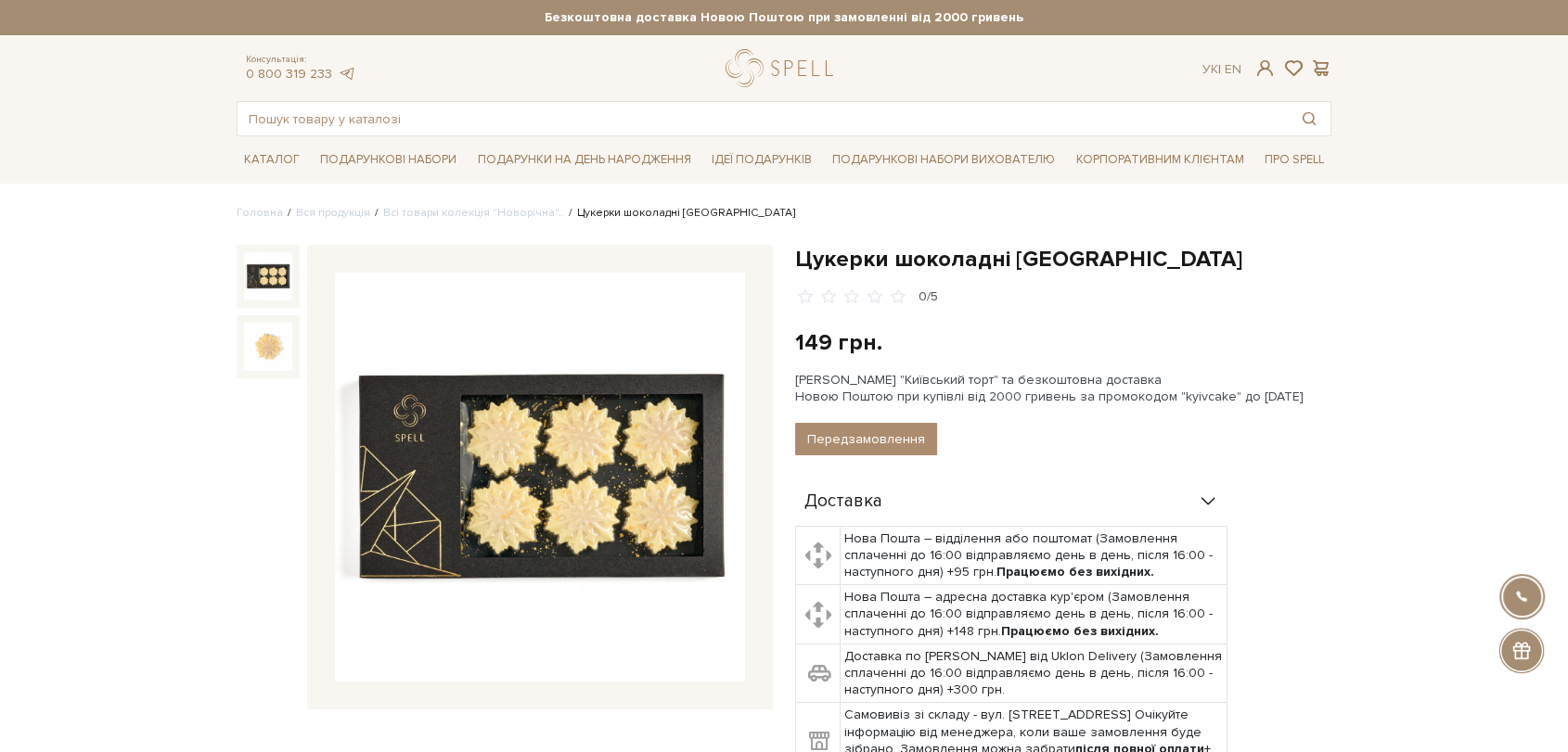
click at [1178, 275] on div "Цукерки шоколадні [GEOGRAPHIC_DATA] 0/5" at bounding box center [1063, 275] width 537 height 61
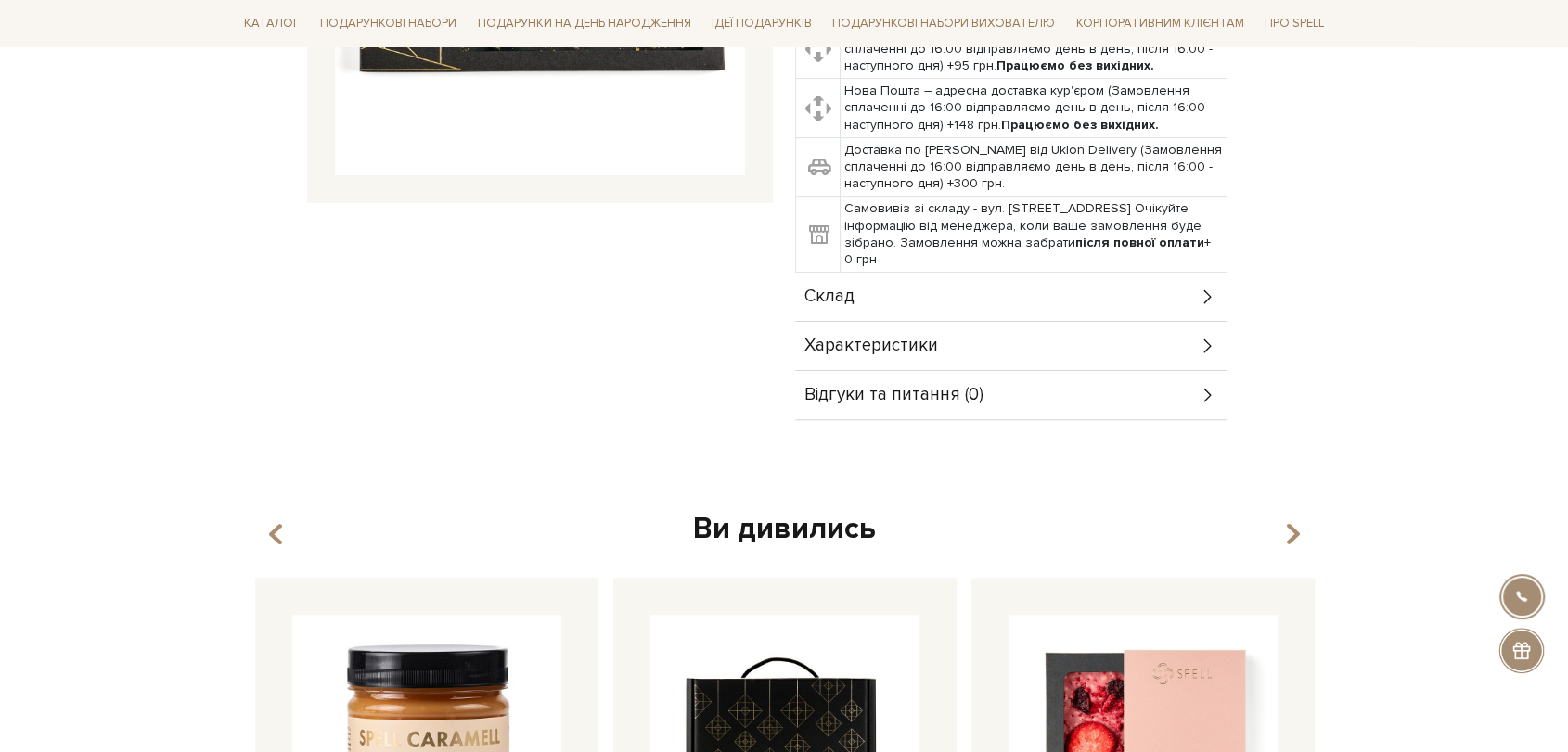
scroll to position [515, 0]
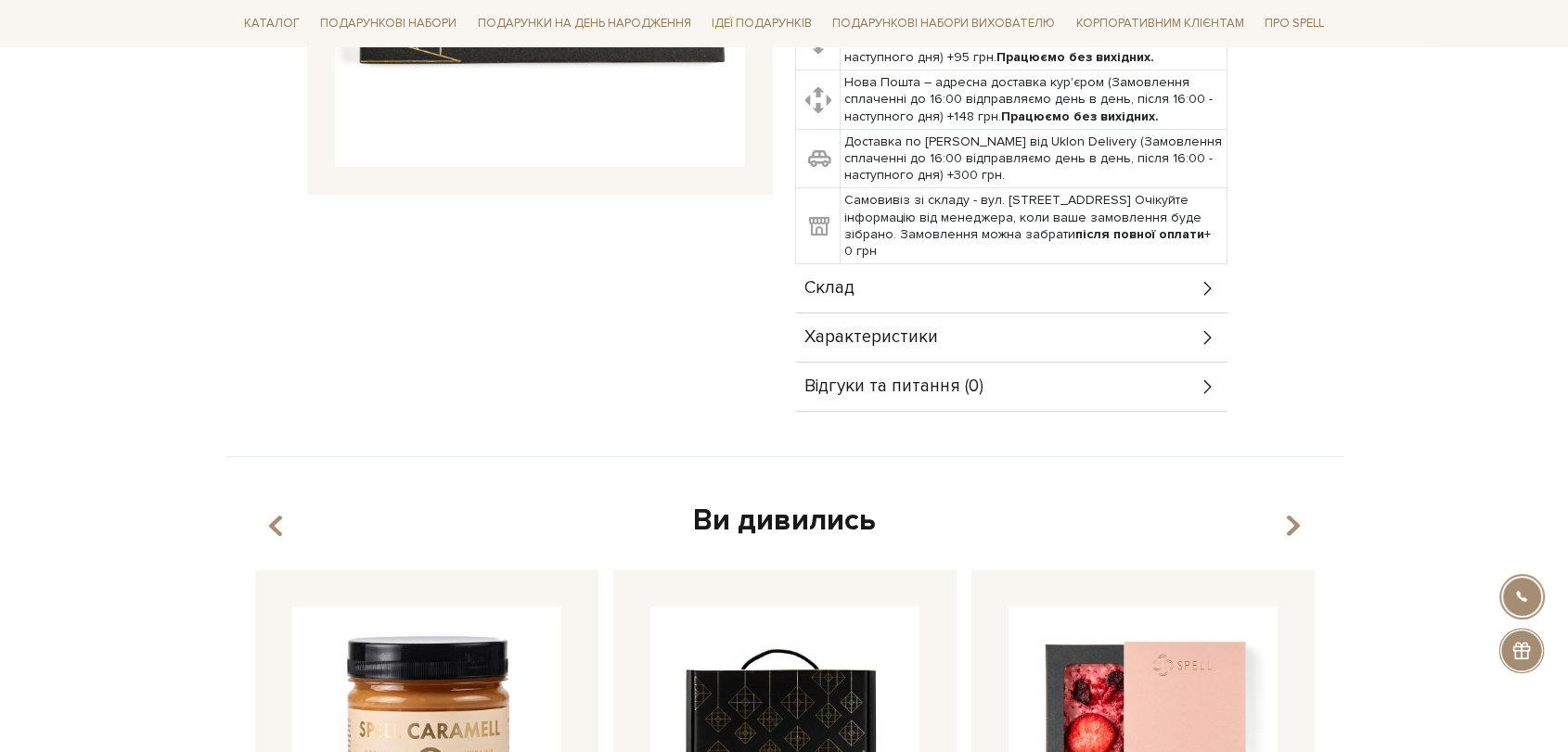
click at [880, 303] on div "Склад" at bounding box center [1011, 289] width 433 height 49
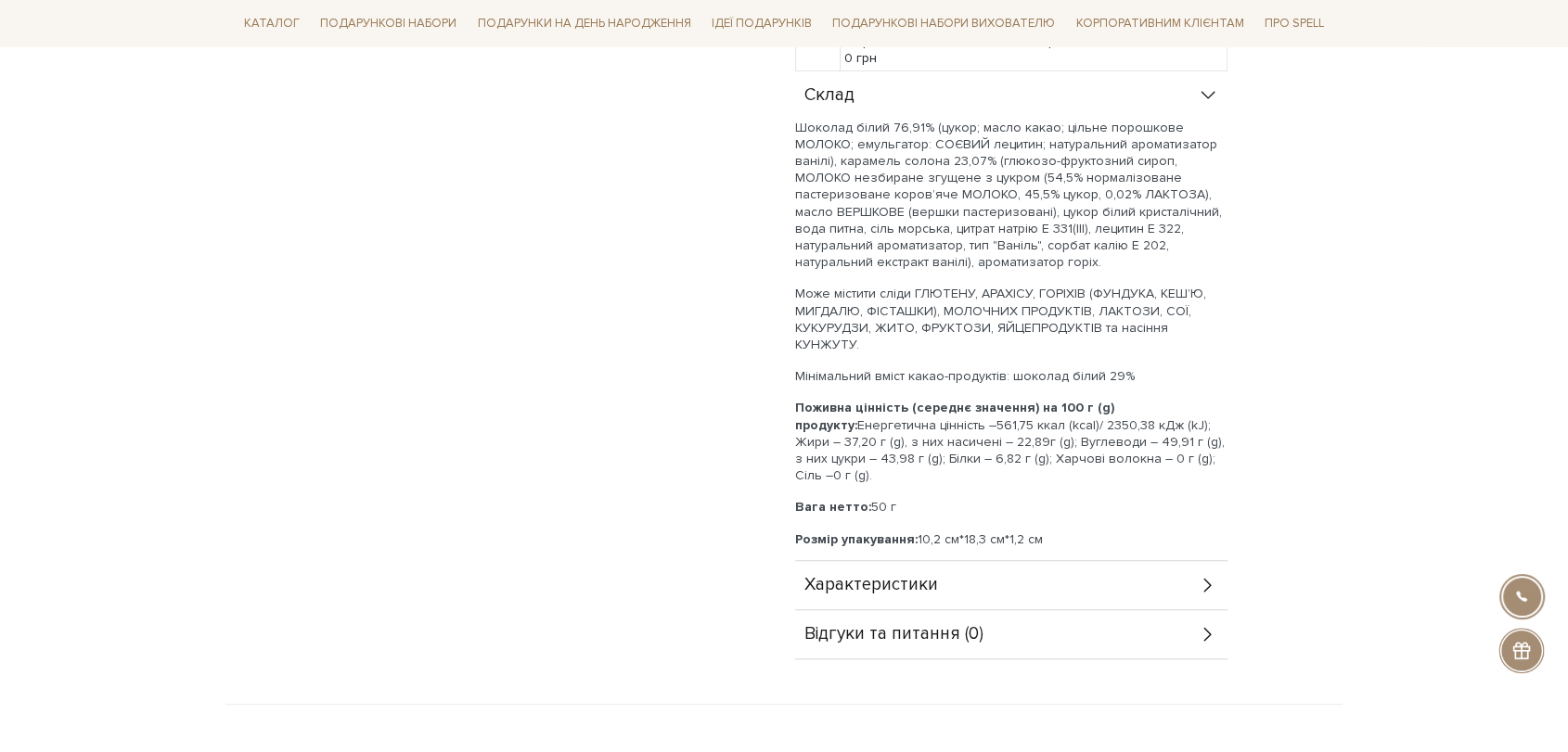
scroll to position [720, 0]
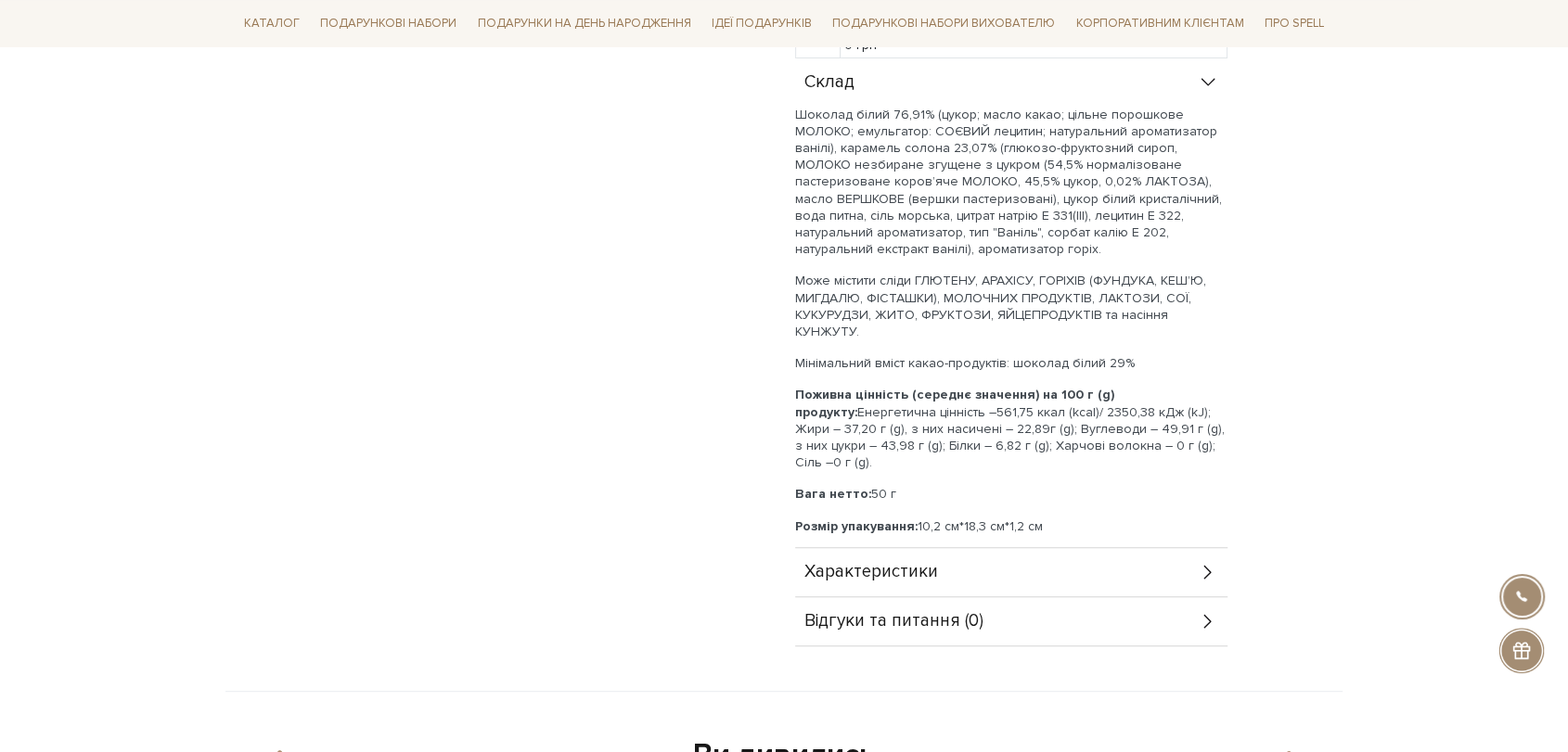
drag, startPoint x: 795, startPoint y: 319, endPoint x: 1088, endPoint y: 505, distance: 347.1
click at [1088, 505] on div "Шоколад білий 76,91% (цукор; масло какао; цільне порошкове МОЛОКО; емульгатор: …" at bounding box center [1011, 336] width 433 height 460
copy div "Шоколад білий 76,91% (цукор; масло какао; цільне порошкове МОЛОКО; емульгатор: …"
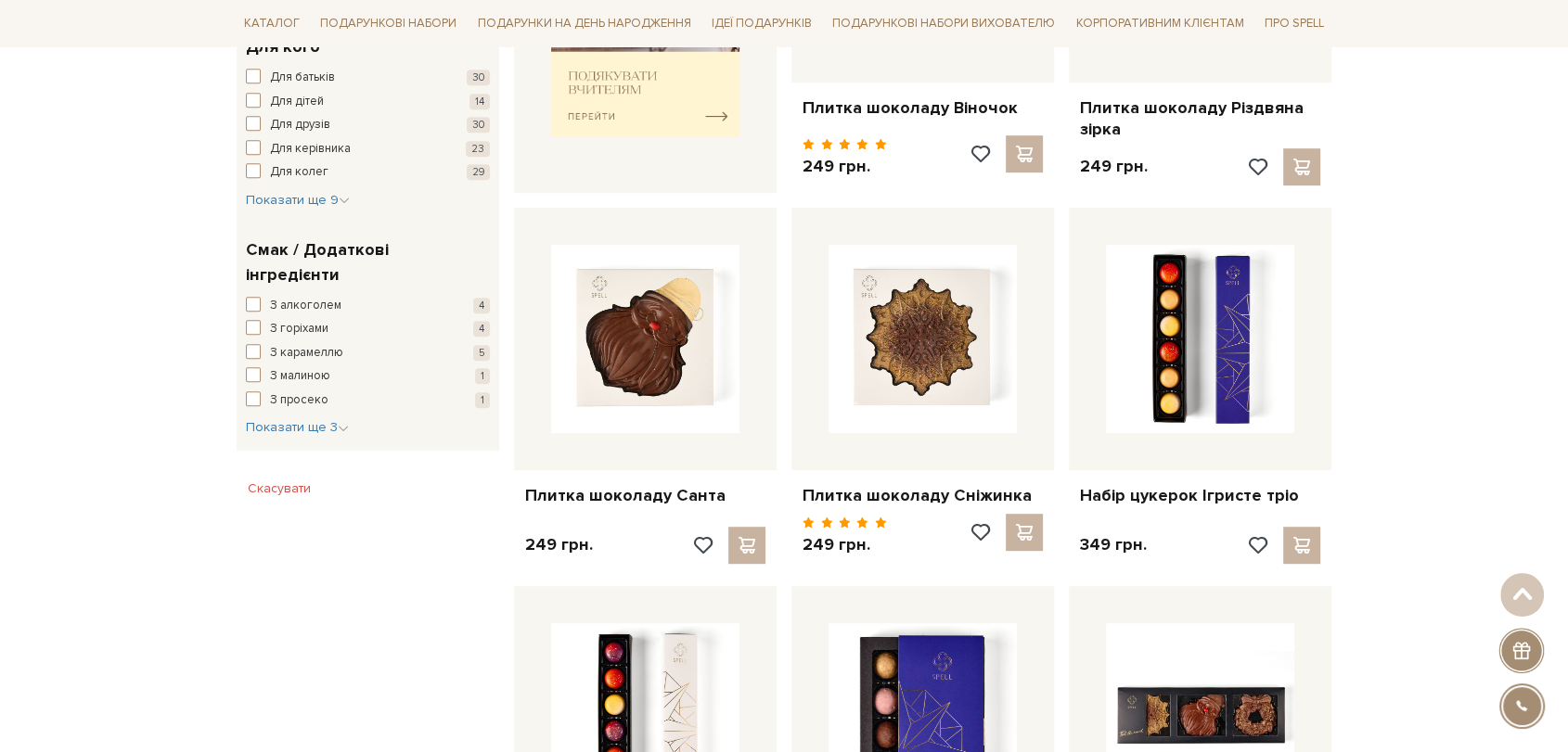
scroll to position [927, 0]
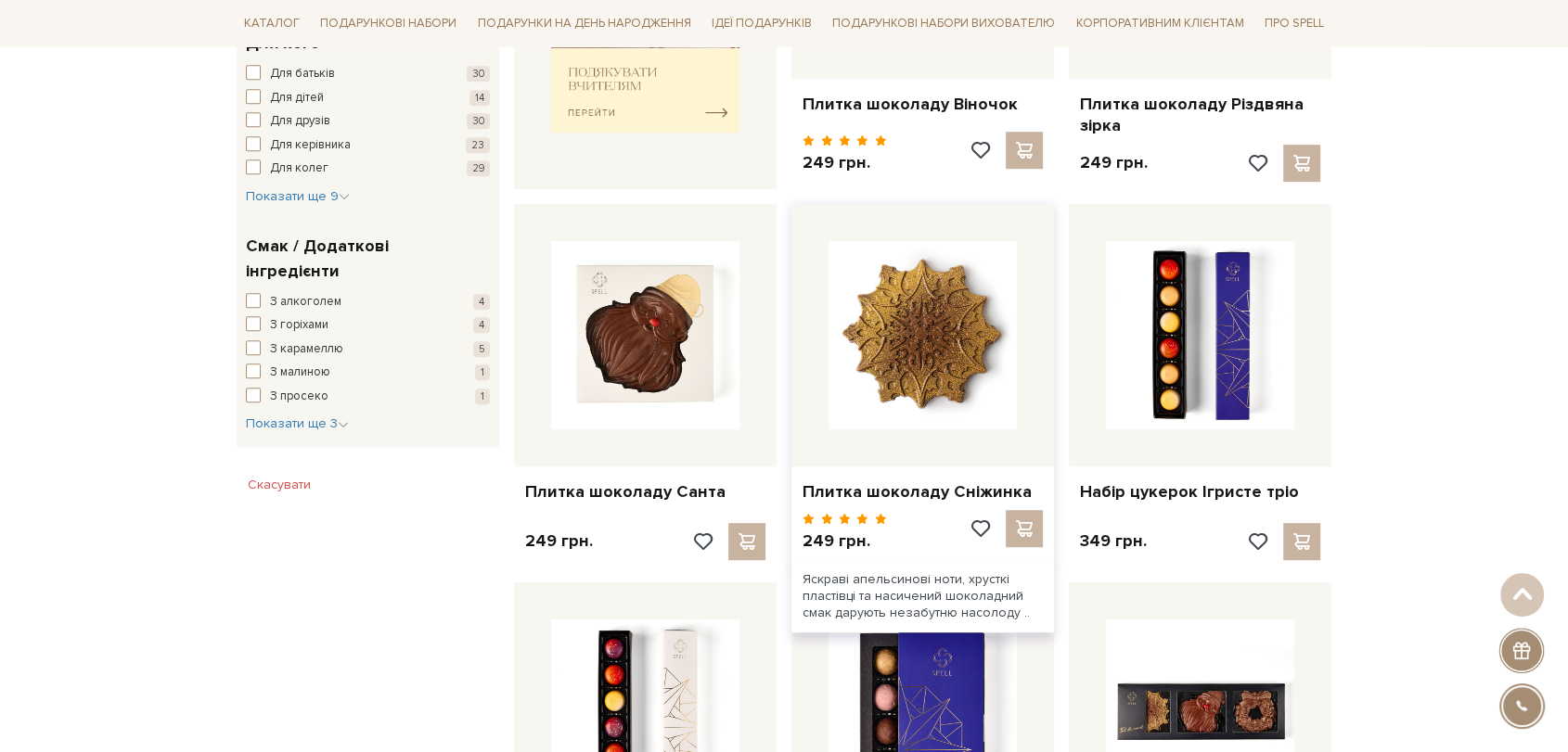
click at [927, 284] on img at bounding box center [923, 335] width 189 height 188
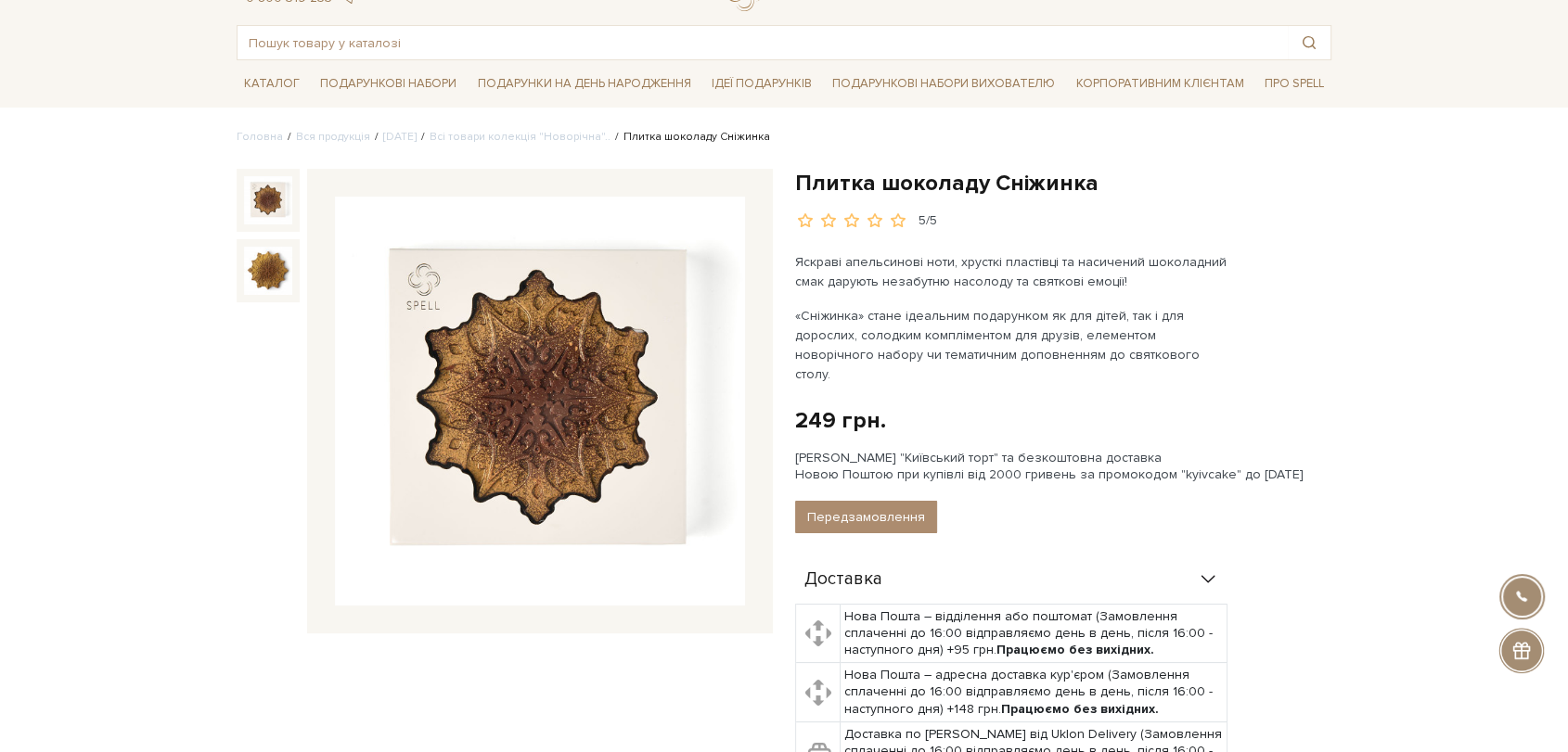
scroll to position [412, 0]
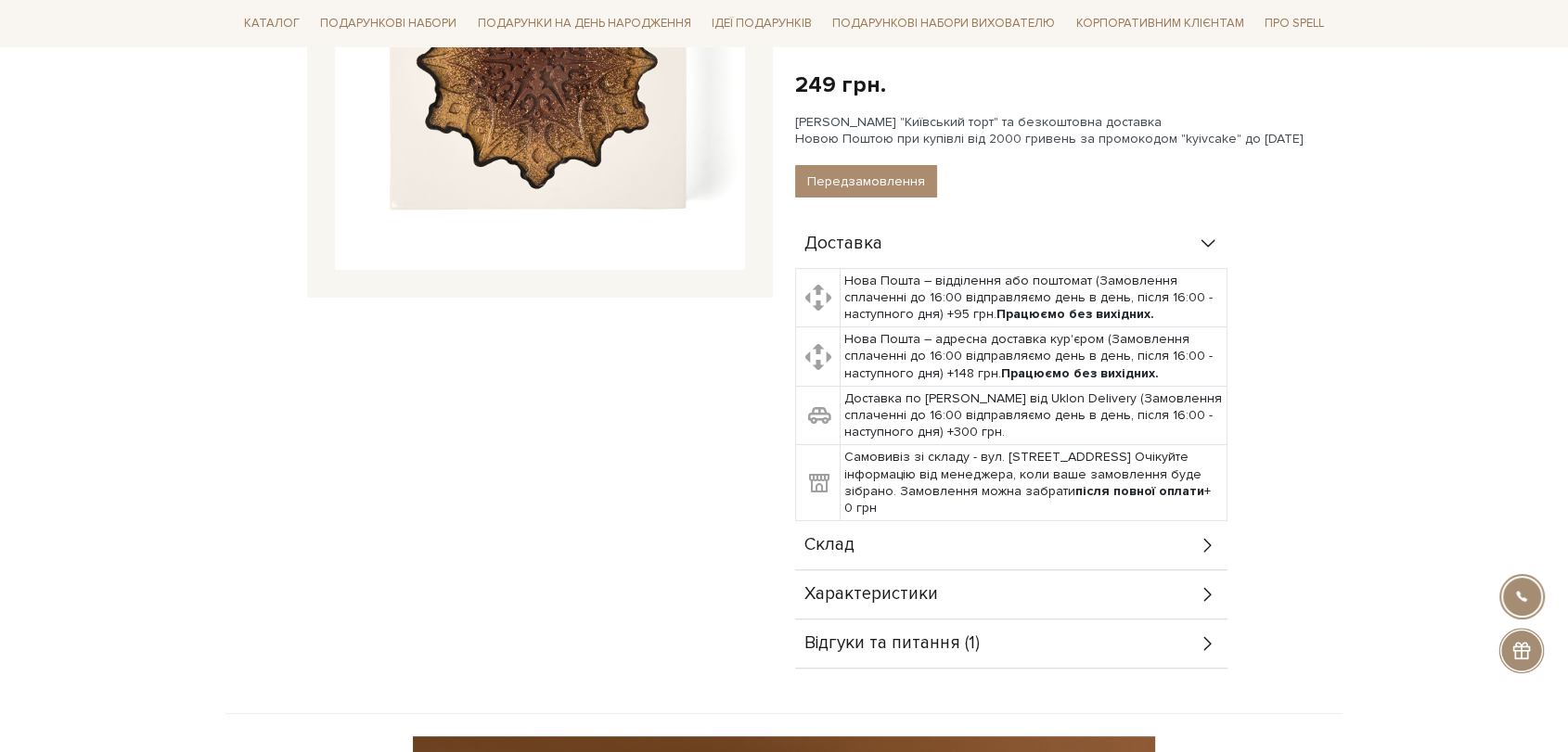
click at [881, 521] on div "Склад" at bounding box center [1011, 545] width 433 height 49
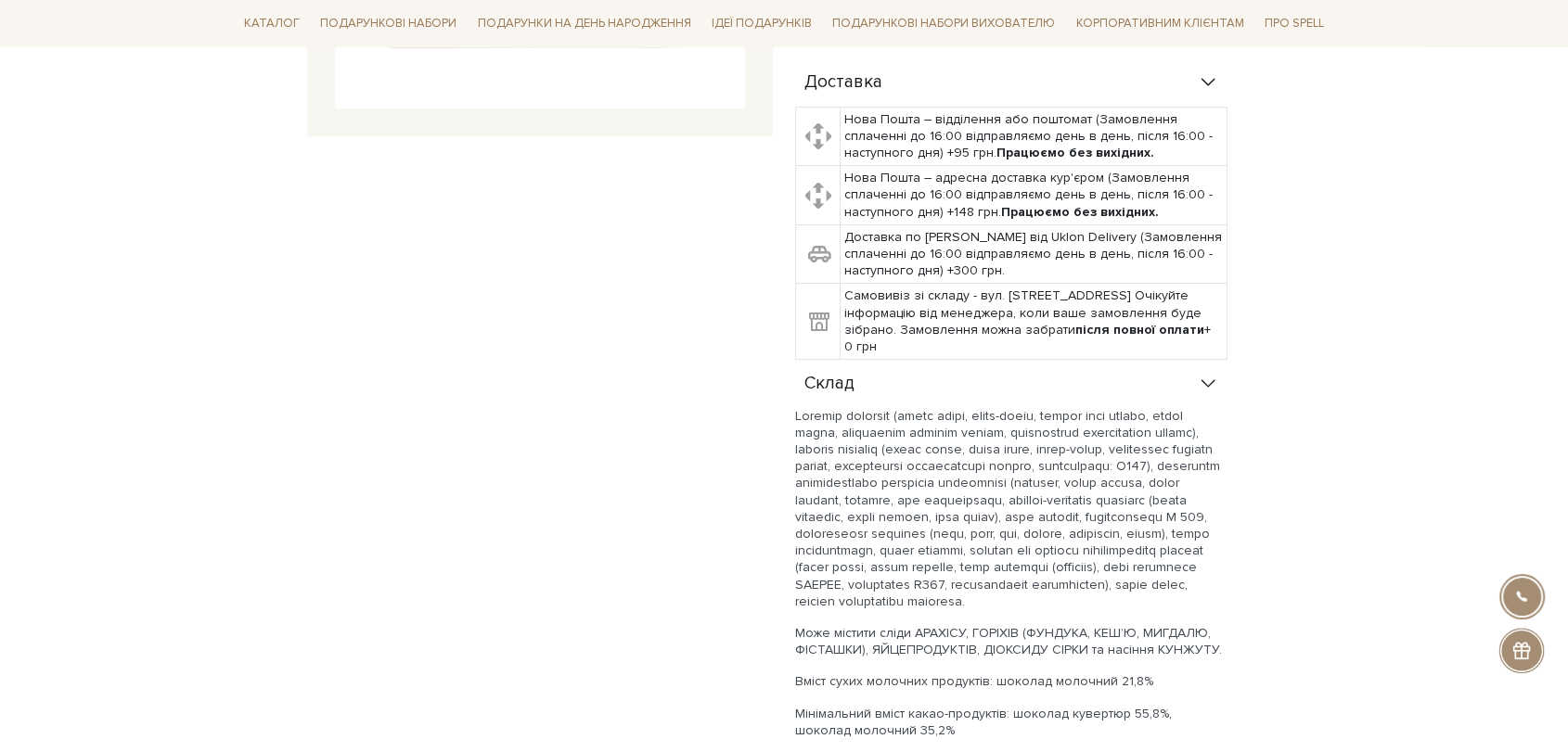
scroll to position [823, 0]
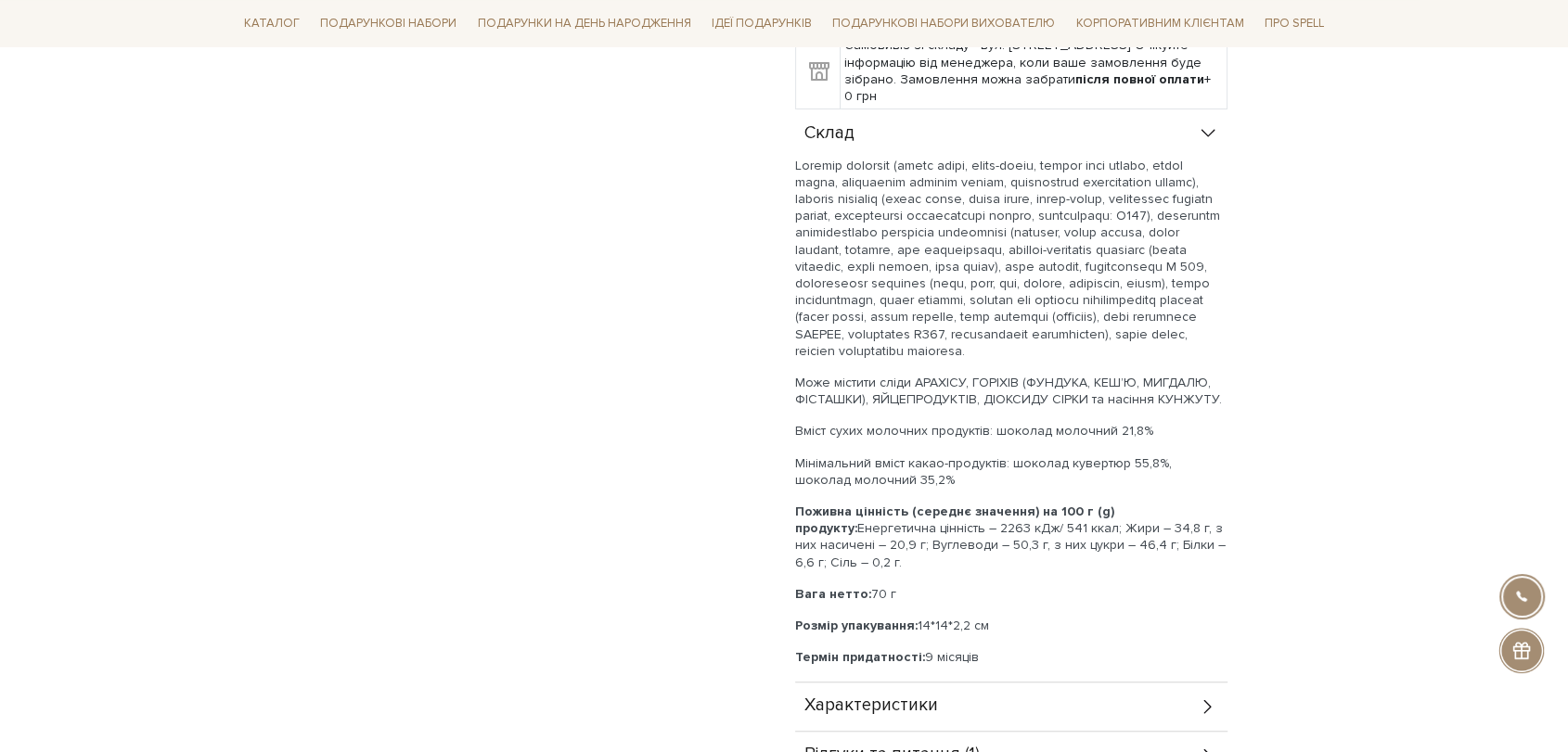
drag, startPoint x: 796, startPoint y: 140, endPoint x: 1007, endPoint y: 645, distance: 547.3
click at [1007, 645] on div "Може містити сліди АРАХІСУ, ГОРІХІВ (ФУНДУКА, КЕШ’Ю, МИГДАЛЮ, ФІСТАШКИ), ЯЙЦЕПР…" at bounding box center [1011, 412] width 433 height 509
copy div "Шоколад молочний (цукор білий, какао-масло, молоко сухе цільне, какао терте, ем…"
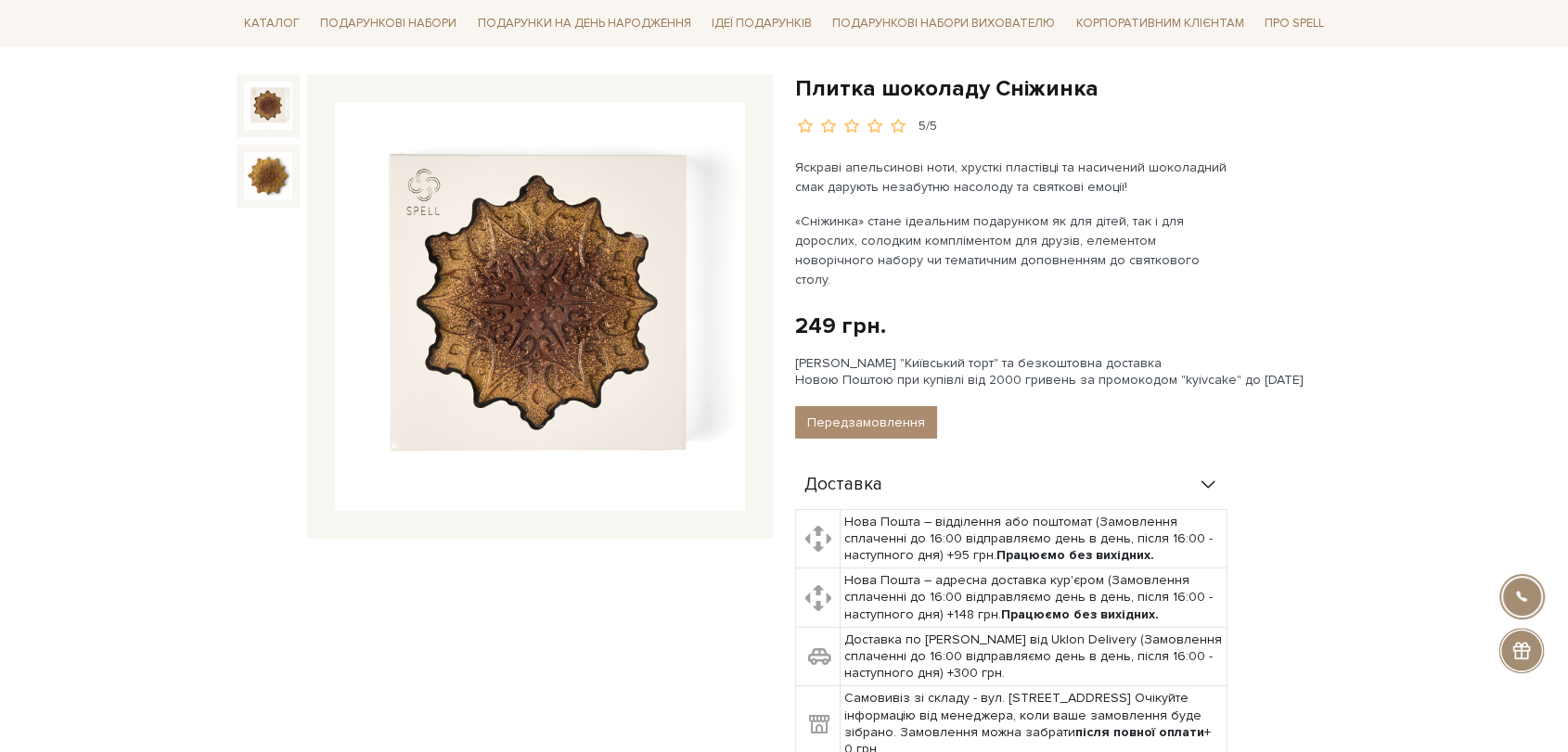
scroll to position [0, 0]
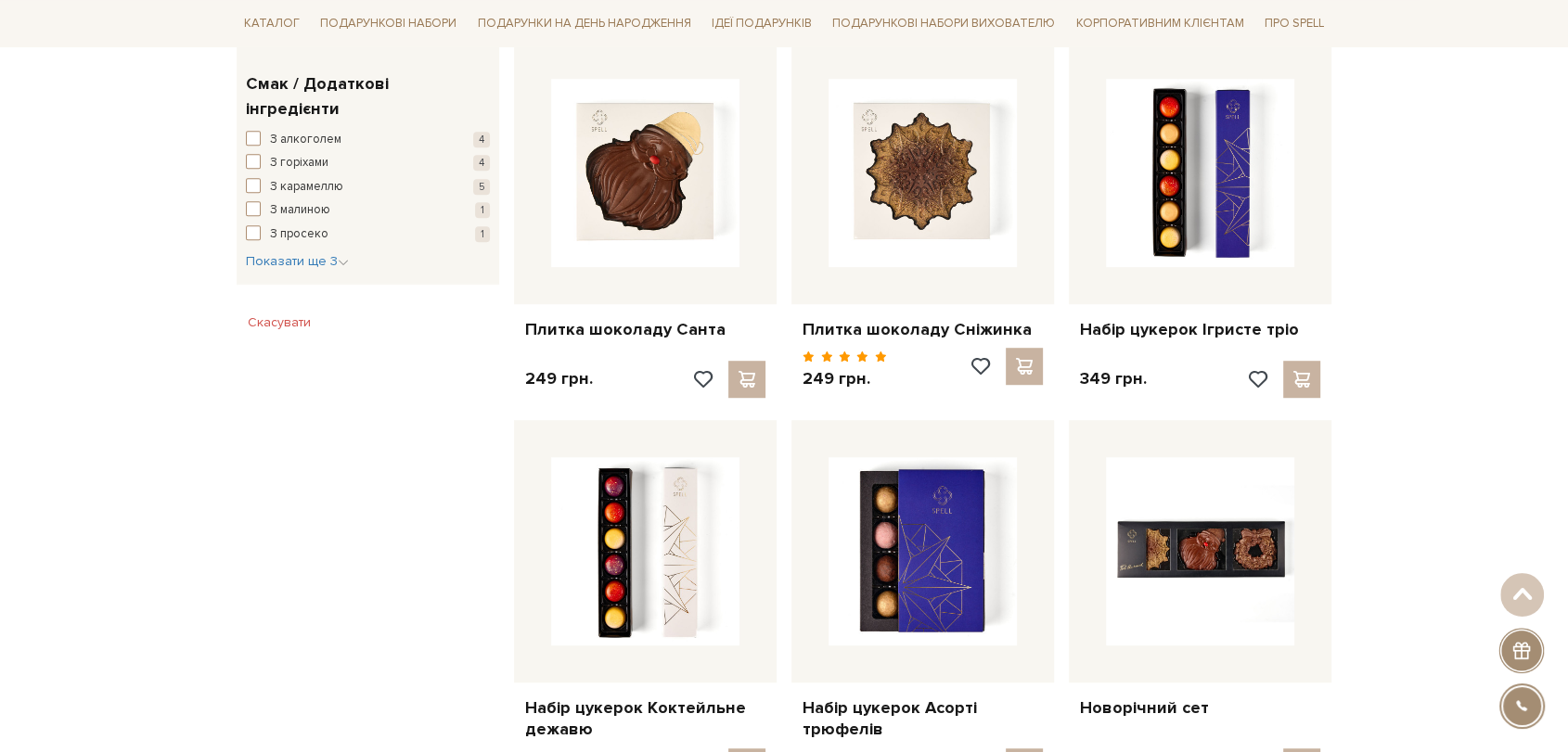
scroll to position [1236, 0]
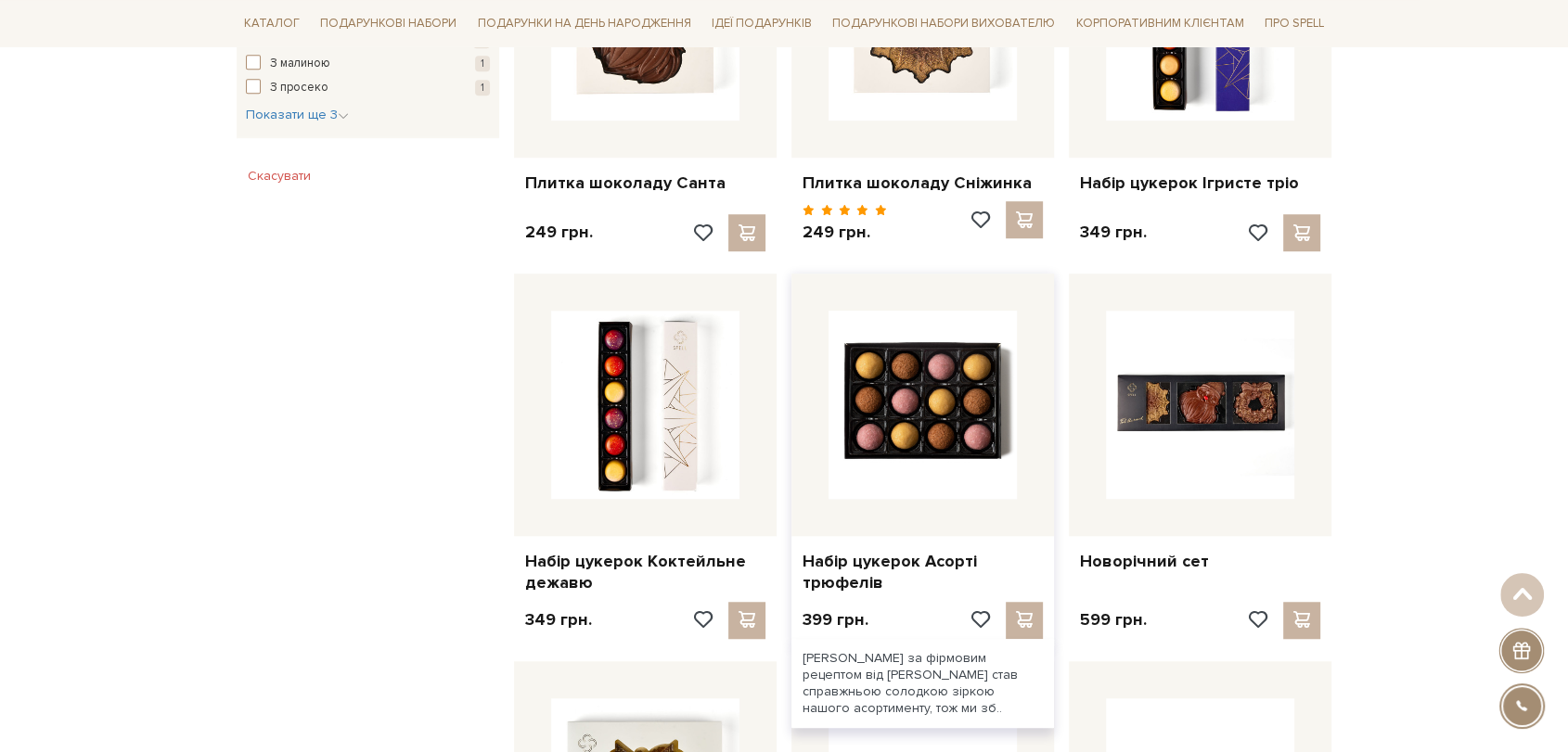
click at [925, 391] on img at bounding box center [923, 405] width 189 height 188
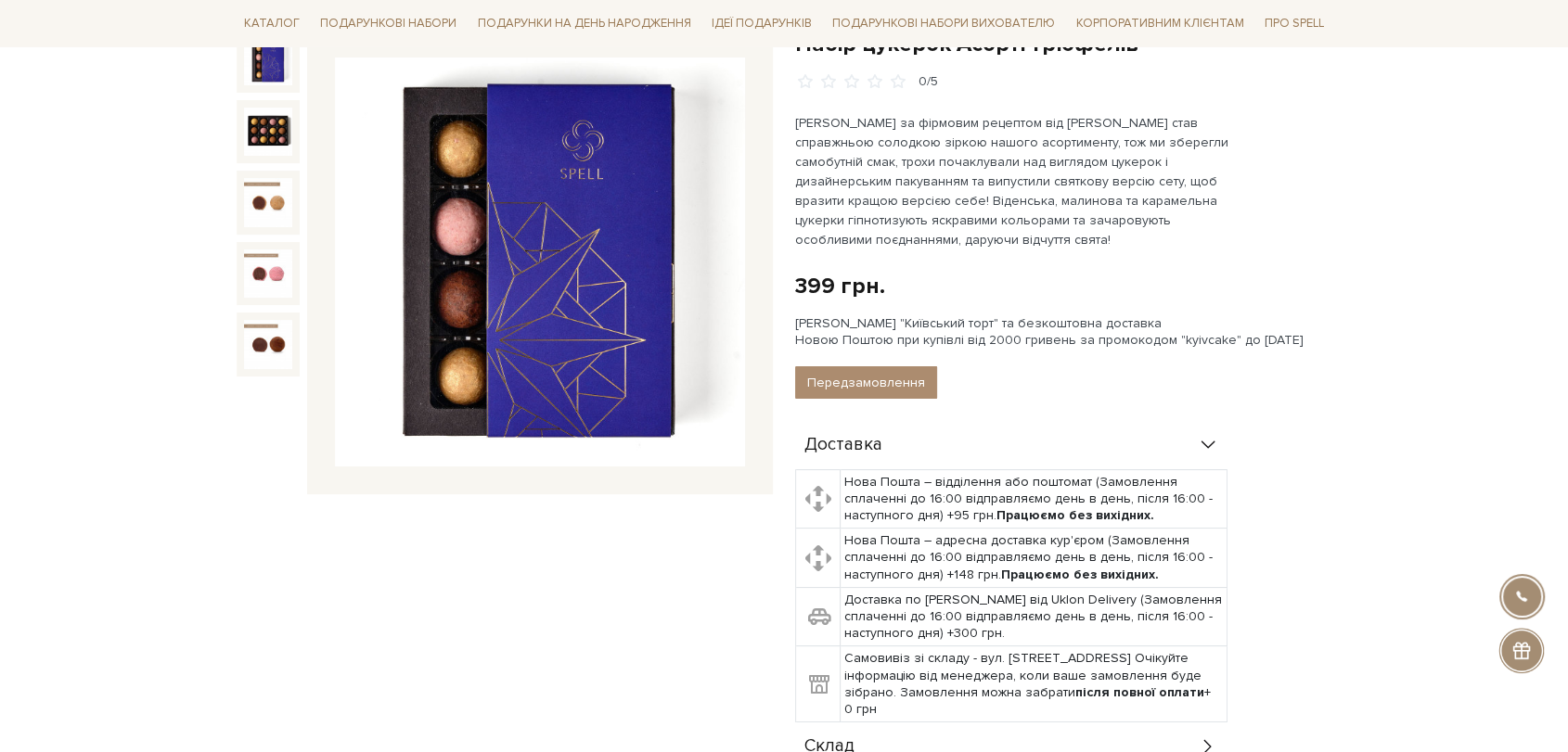
scroll to position [515, 0]
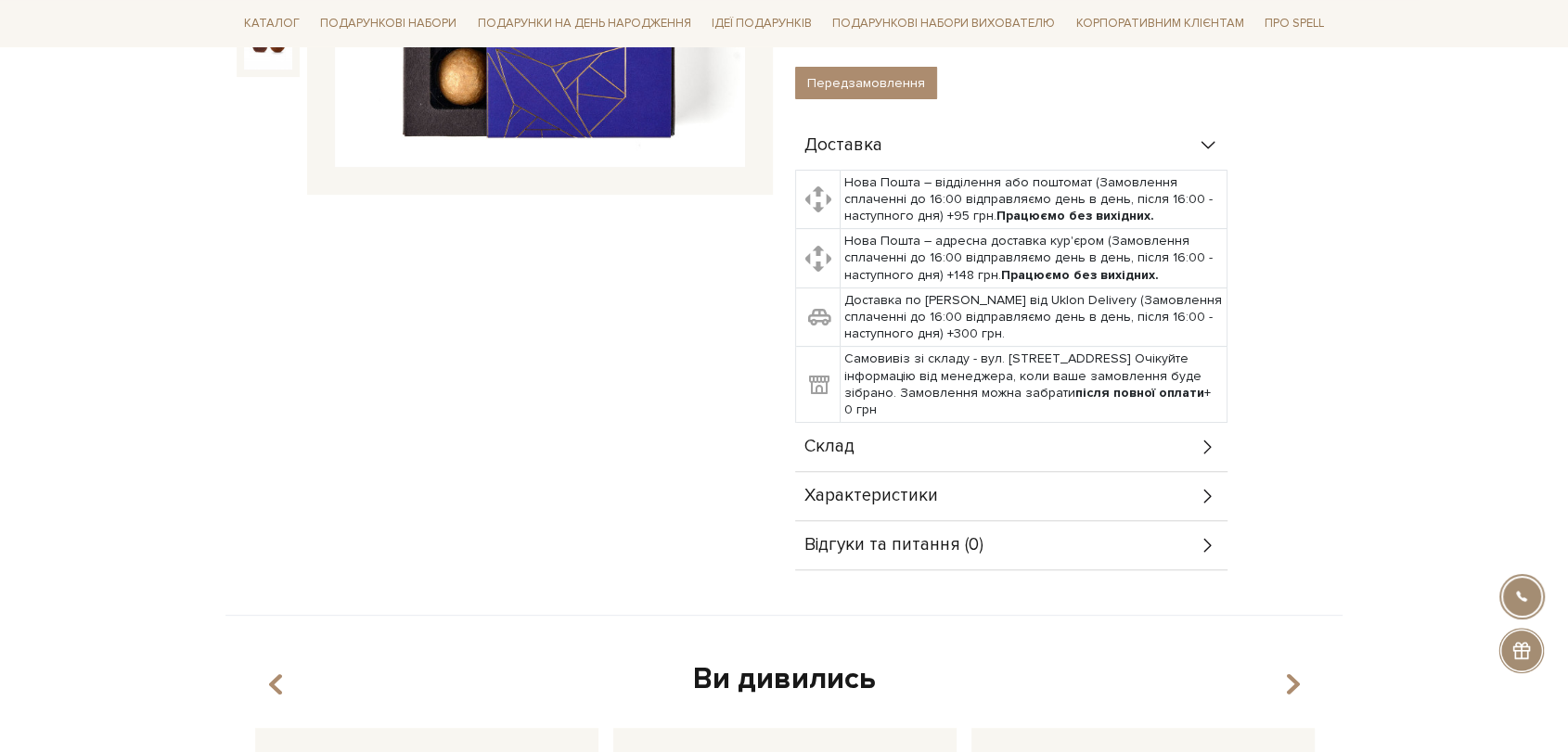
click at [911, 439] on div "Склад" at bounding box center [1011, 447] width 433 height 49
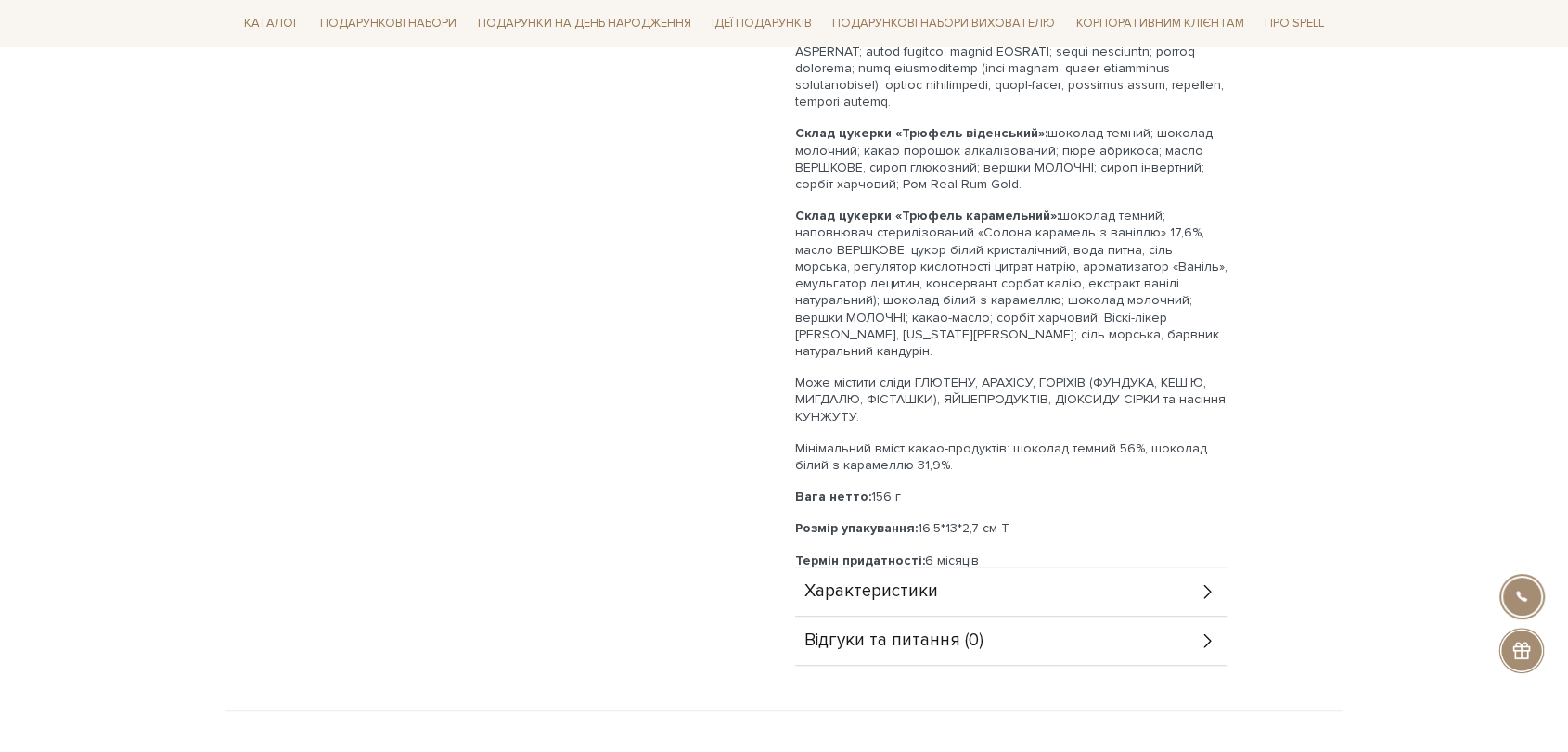
scroll to position [1236, 0]
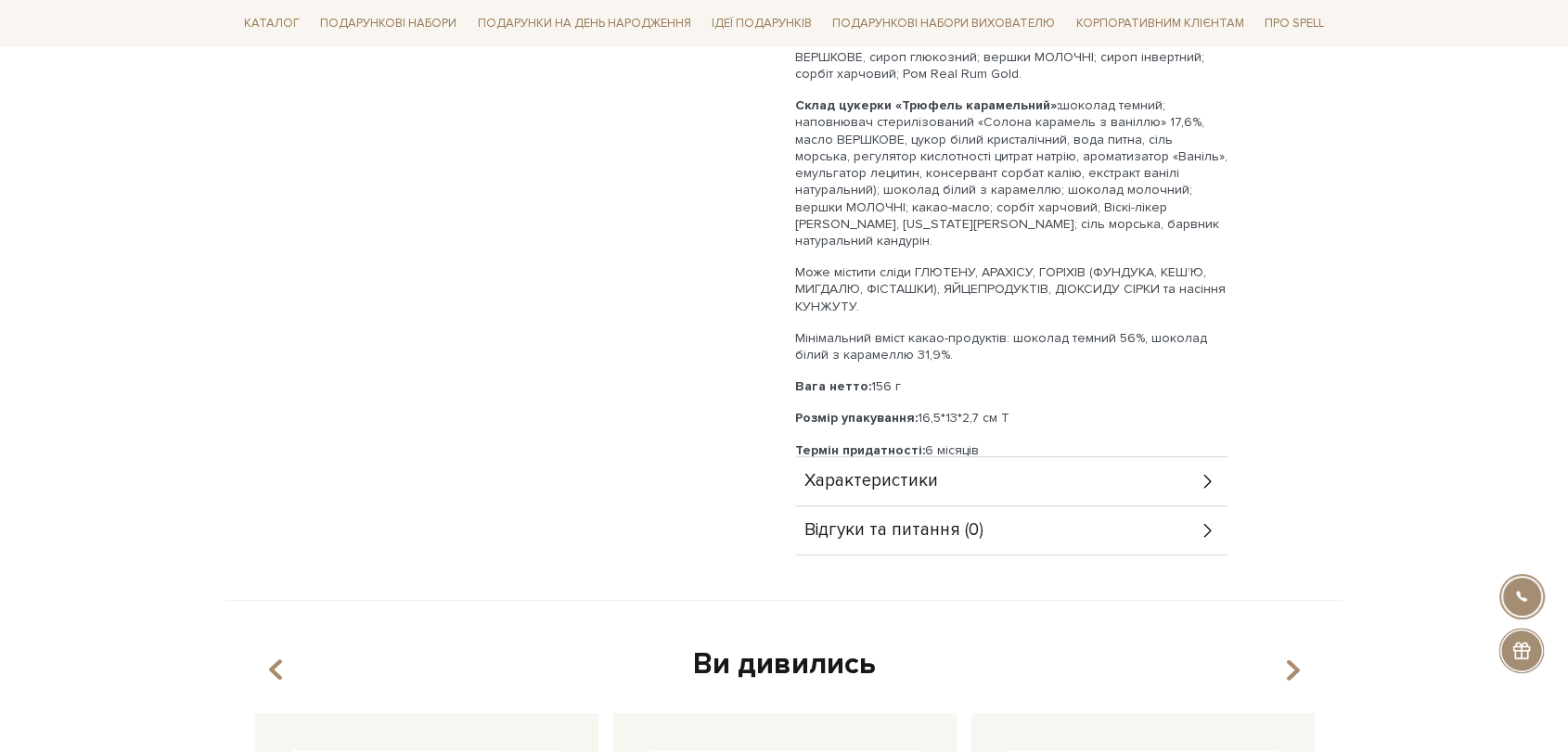
drag, startPoint x: 795, startPoint y: 334, endPoint x: 1024, endPoint y: 415, distance: 242.9
click at [1024, 415] on div "Малиновий трюфель - 4 шт Карамельний трюфель - 4 шт Віденський трюфель - 4 шт С…" at bounding box center [1011, 104] width 433 height 709
copy div "Lorem ipsumdo «Sitamet consectet»: adipisc elitse (doeiu tempo, incid utlab, et…"
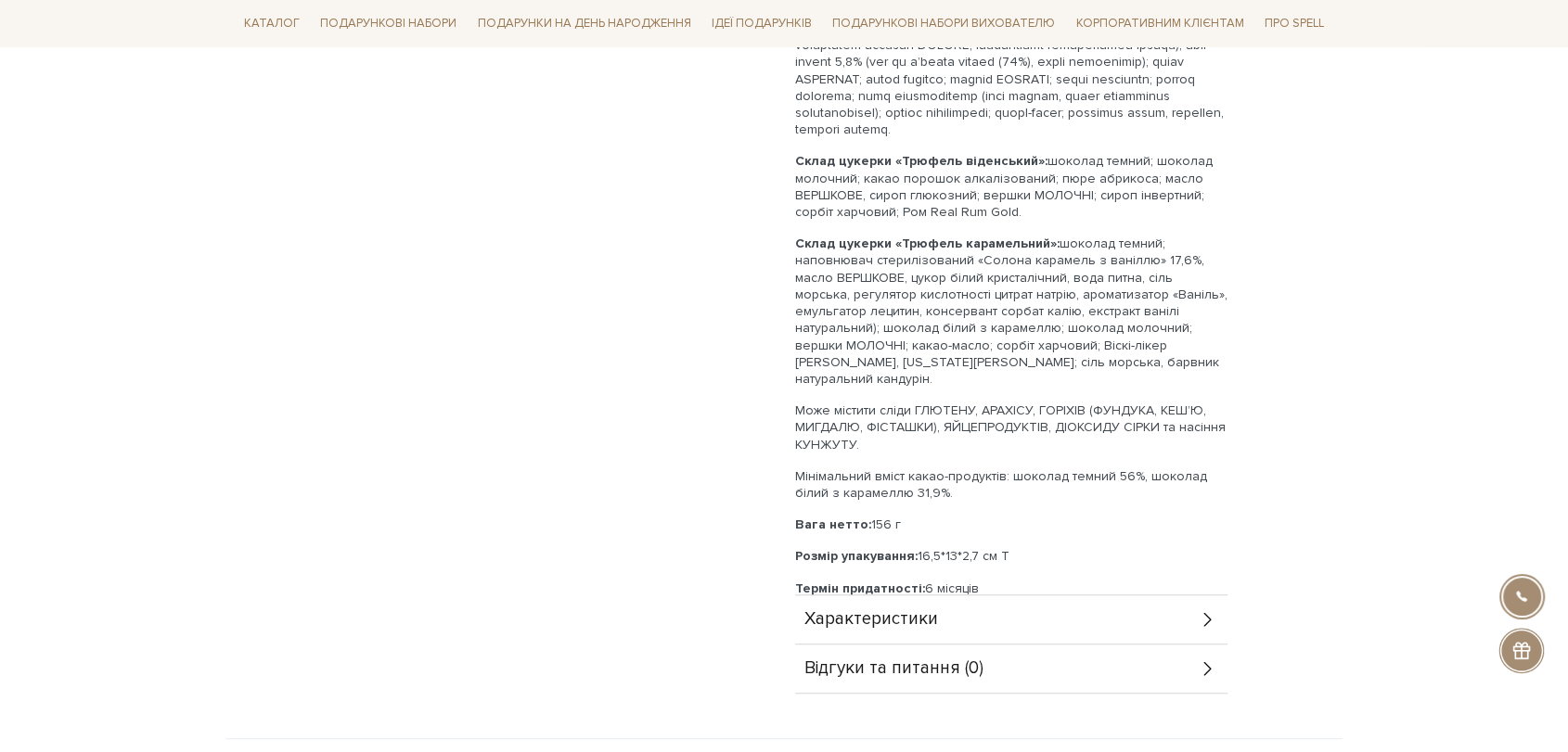
scroll to position [927, 0]
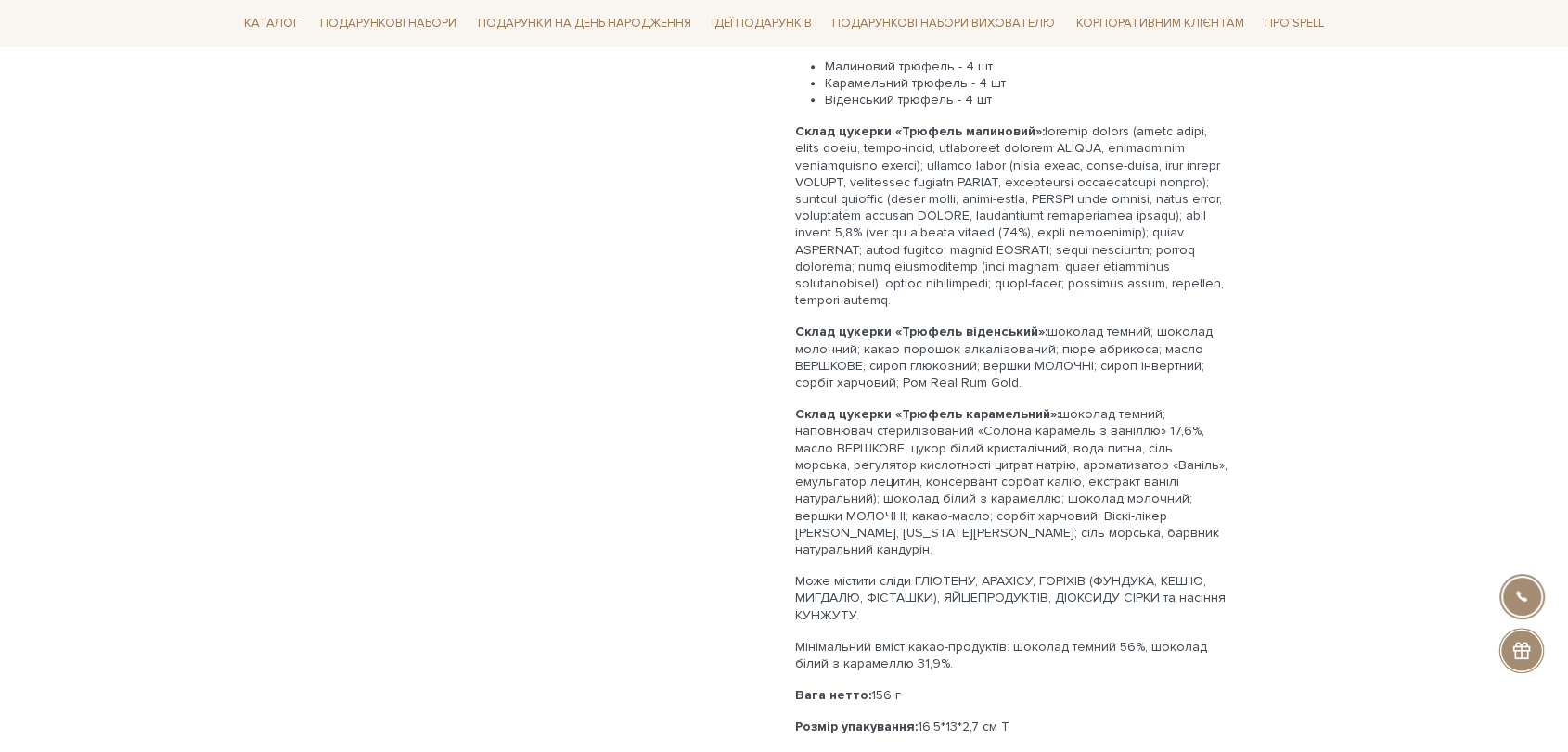
copy div "Lorem ipsumdo «Sitamet consectet»: adipisc elitse (doeiu tempo, incid utlab, et…"
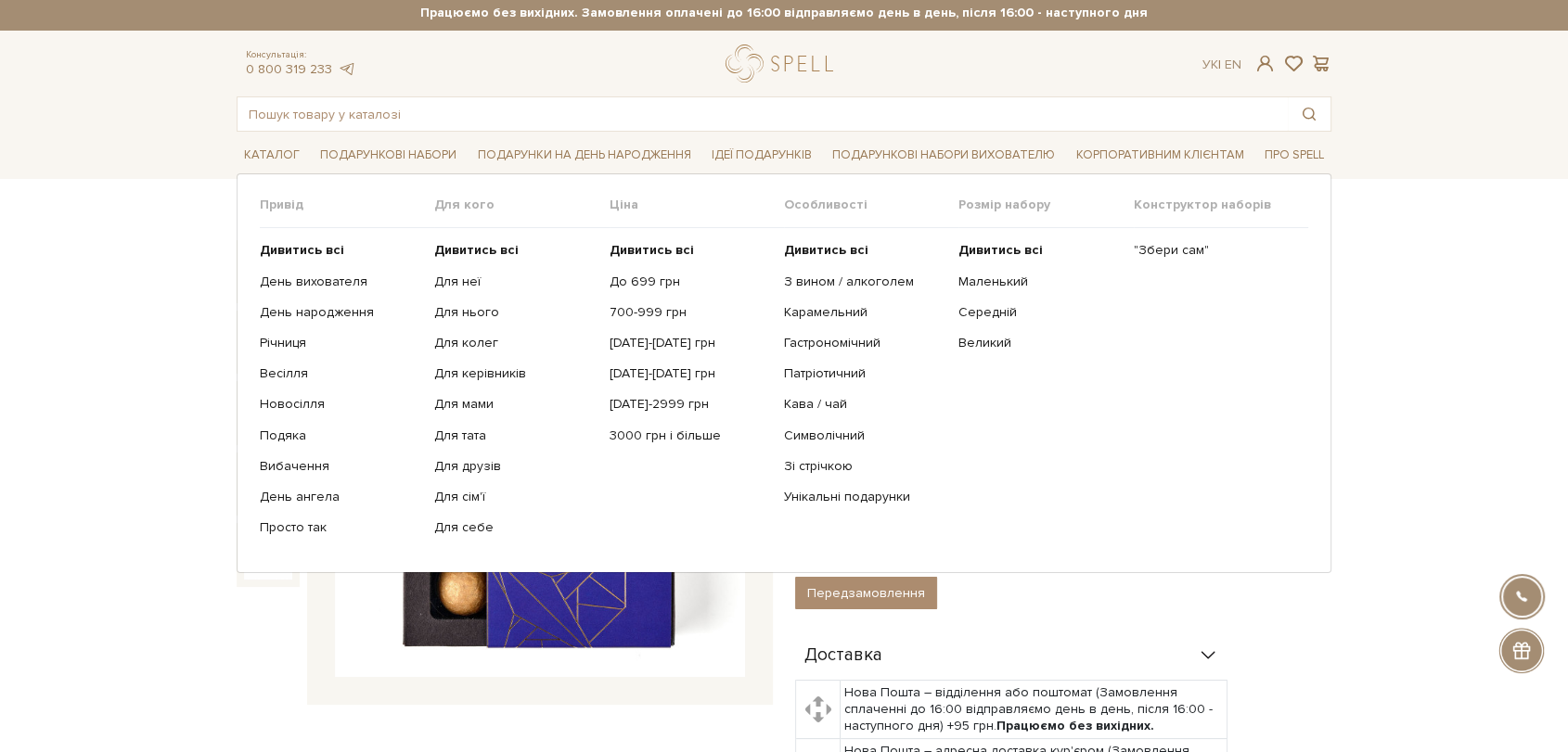
scroll to position [0, 0]
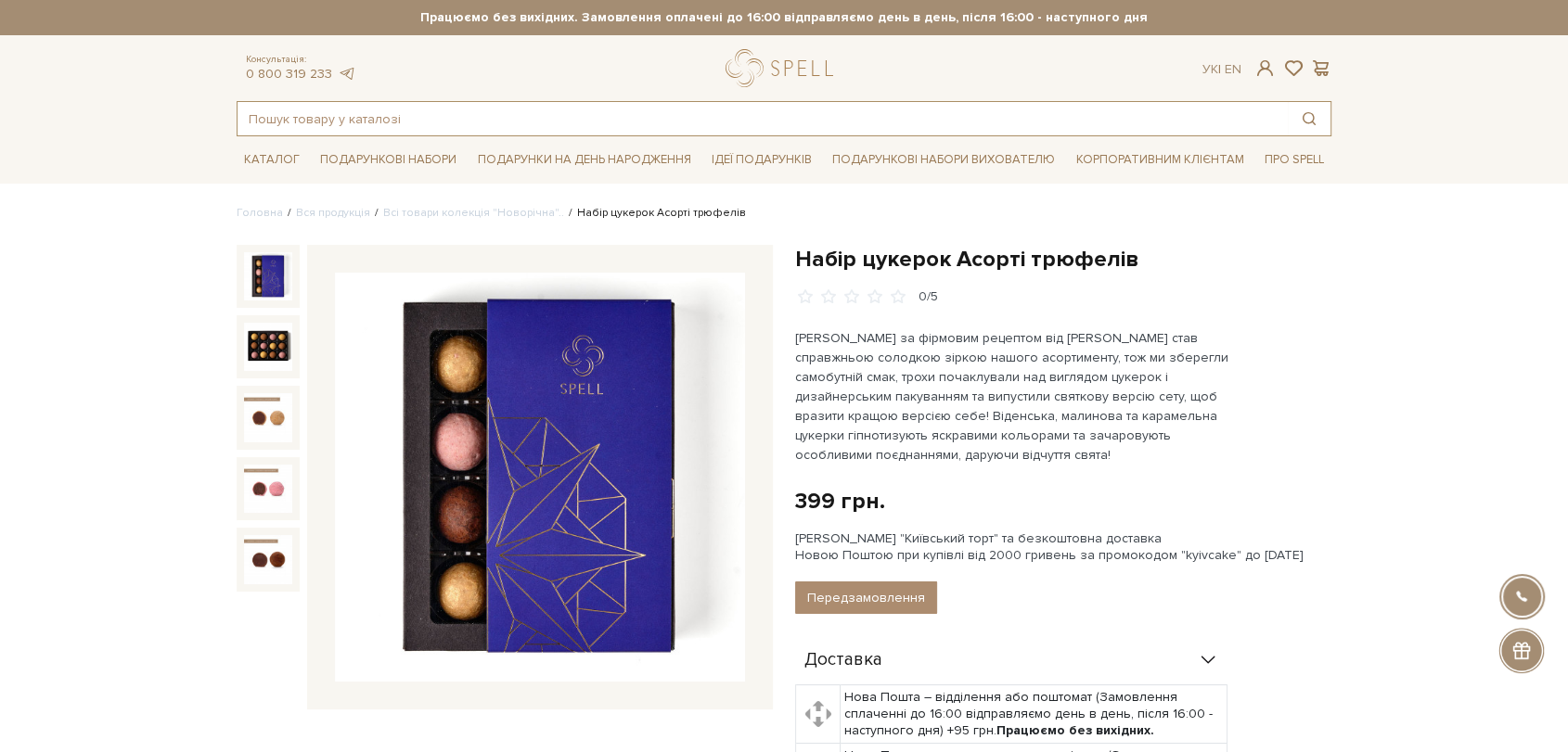
click at [359, 112] on input "text" at bounding box center [762, 119] width 1050 height 33
paste input "Набір цукерок Коктейльне дежавю"
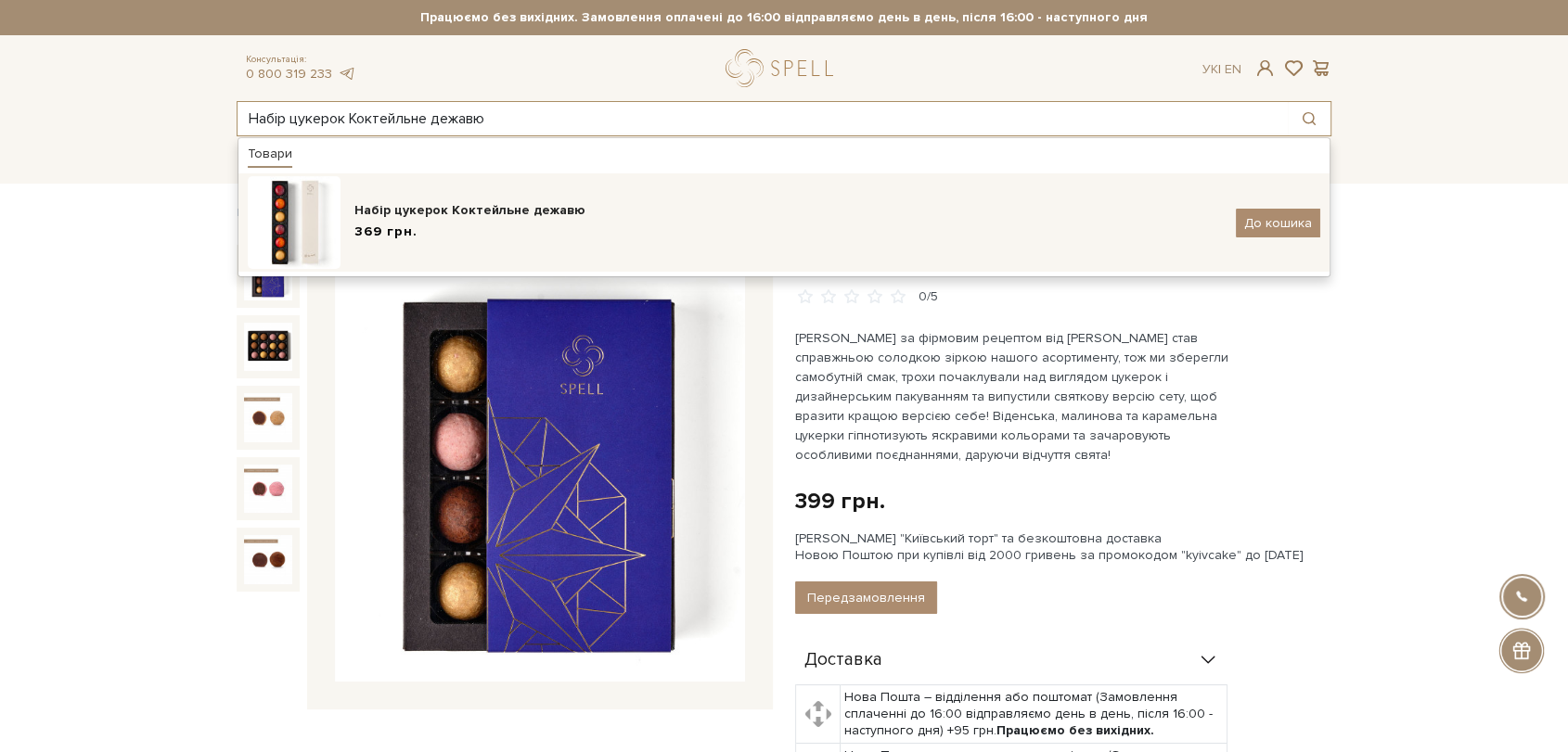
type input "Набір цукерок Коктейльне дежавю"
click at [478, 217] on div "Набір цукерок Коктейльне дежавю" at bounding box center [787, 210] width 867 height 18
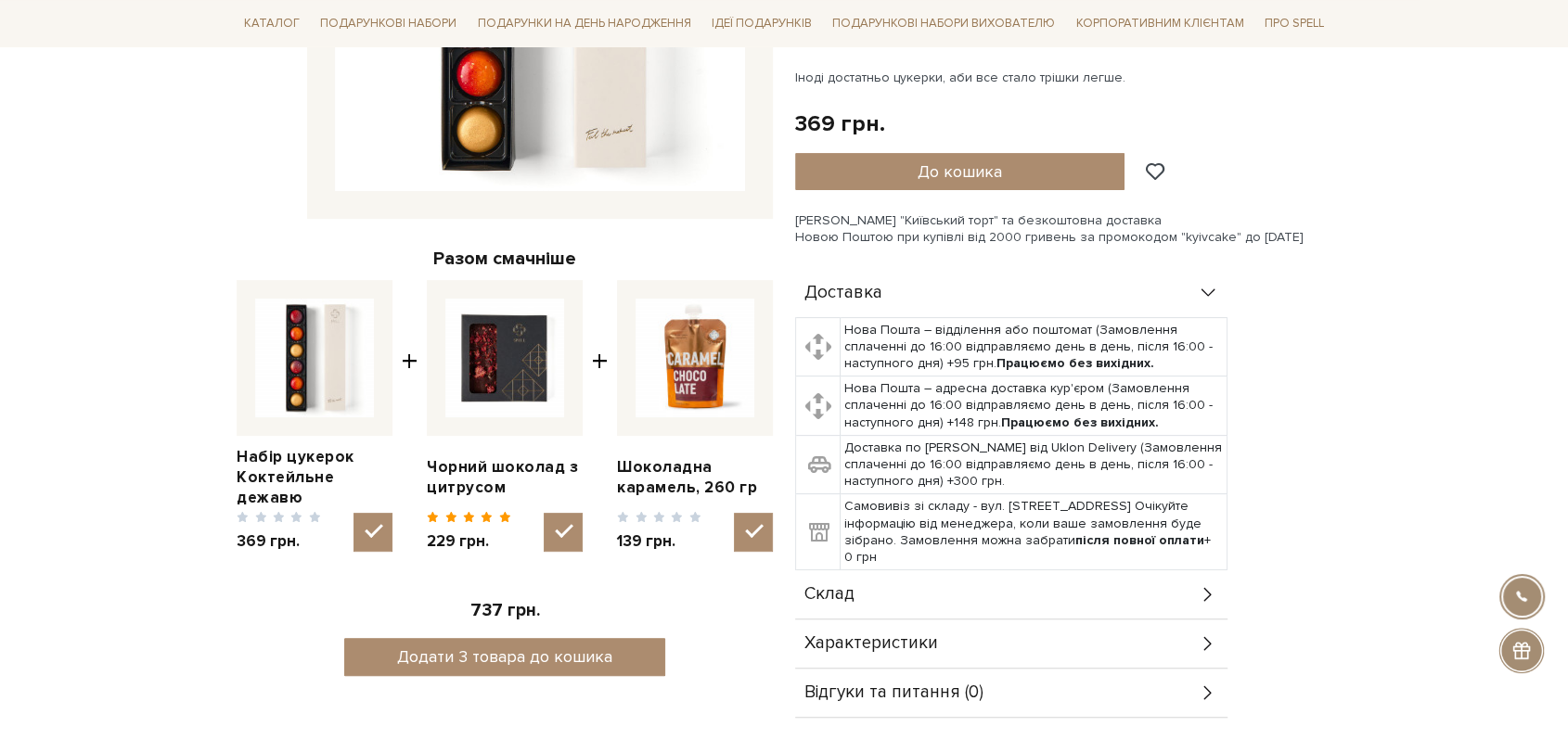
scroll to position [617, 0]
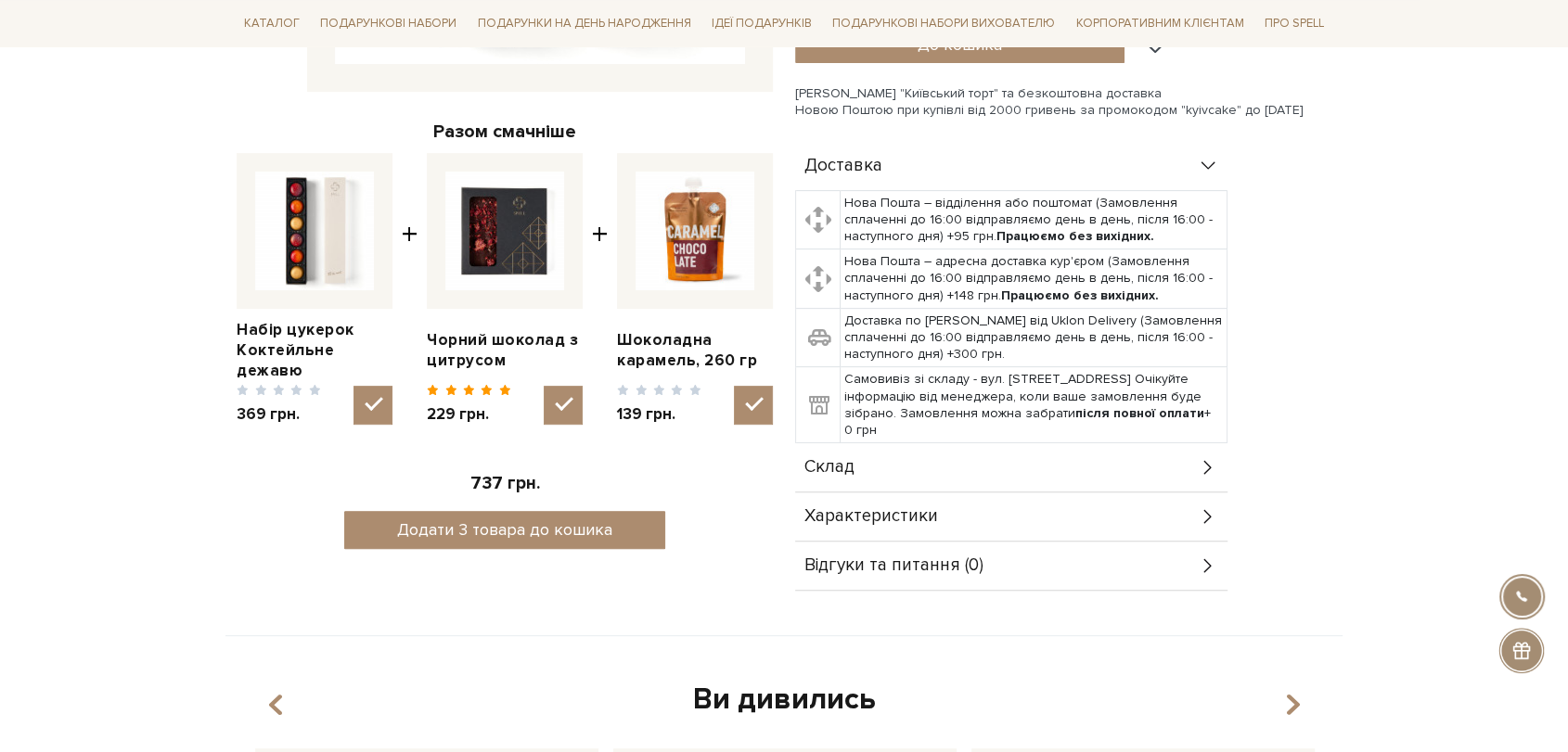
click at [913, 464] on div "Склад" at bounding box center [1011, 467] width 433 height 49
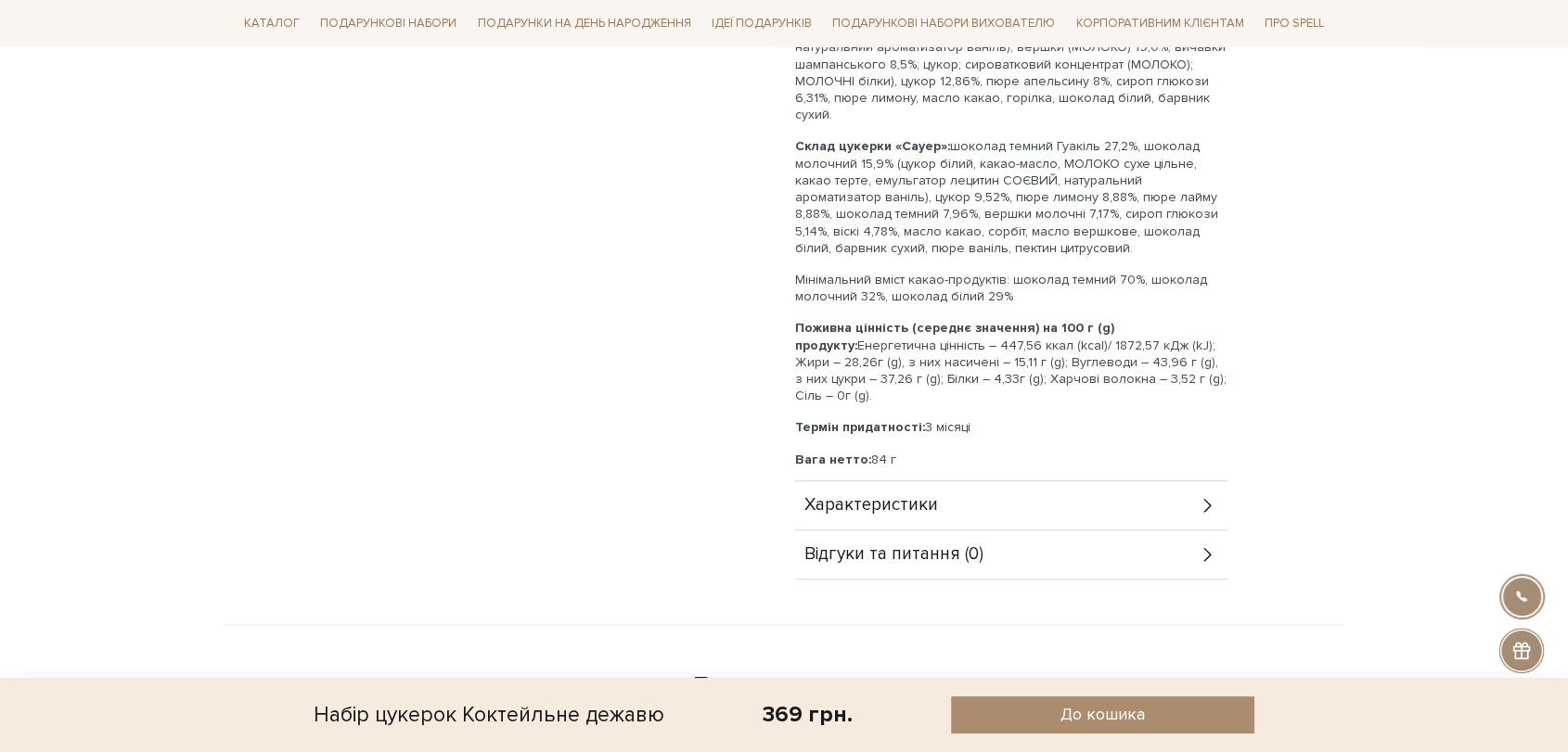
scroll to position [1339, 0]
drag, startPoint x: 796, startPoint y: 455, endPoint x: 1088, endPoint y: 432, distance: 292.9
click at [1088, 432] on div "Цукерка «Сангрія» - 2 шт Цукерка «Апероль» - 2 шт Цукерка «Сауер» - 2 шт Склад …" at bounding box center [1011, 132] width 433 height 726
copy div "Склад цукерки «Сангрія»: вино сухе червоне Villa Tinta Odesa black 31,79%, темн…"
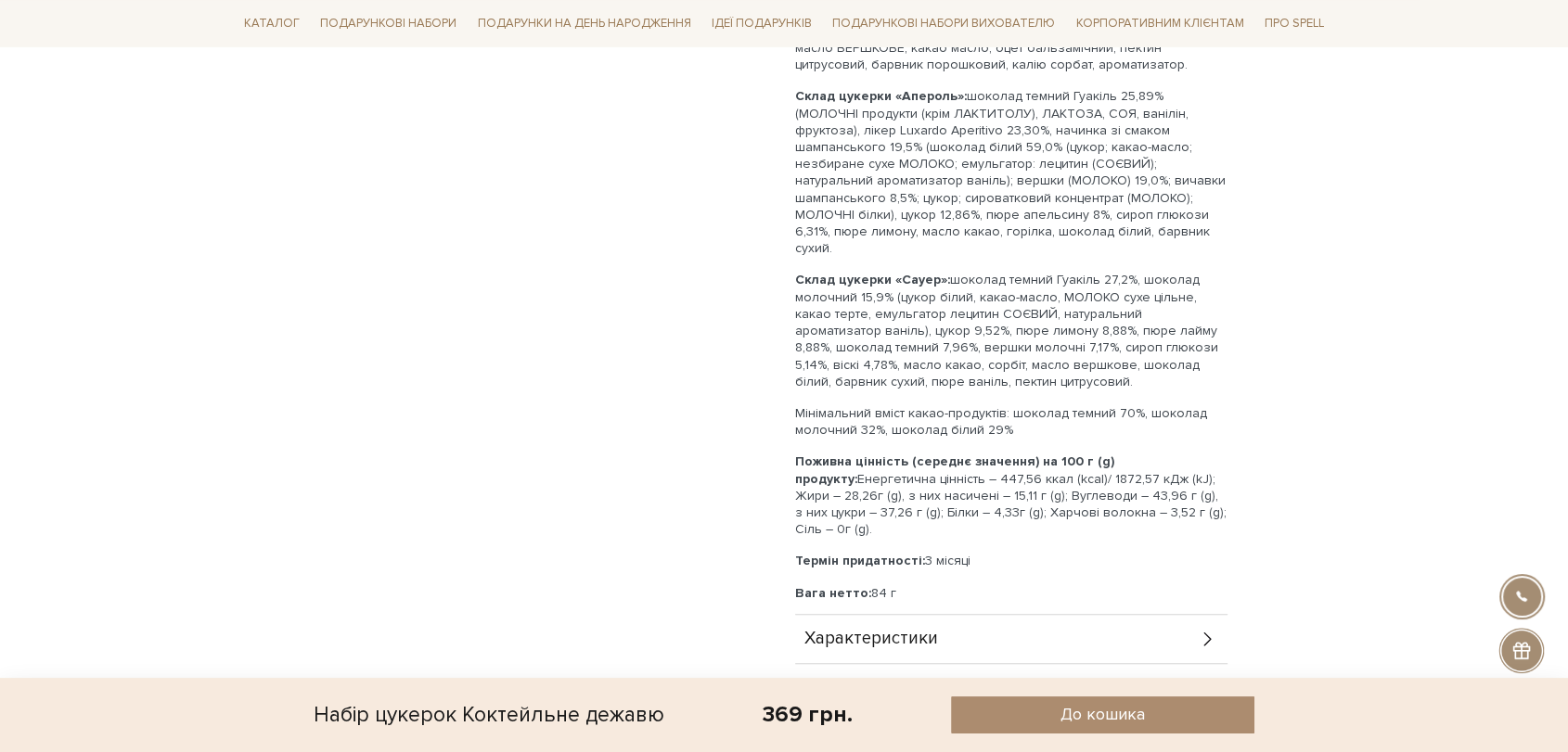
scroll to position [1236, 0]
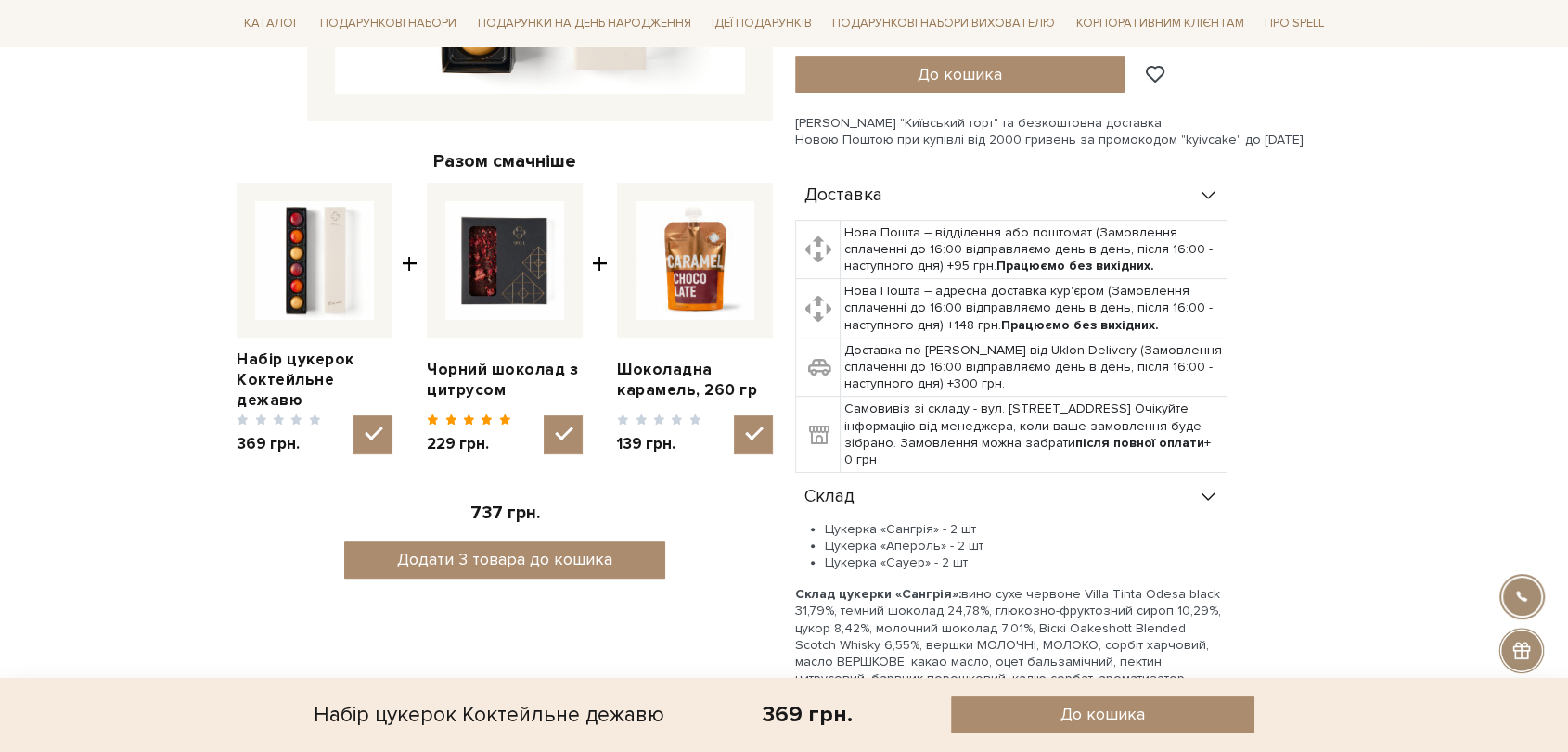
scroll to position [515, 0]
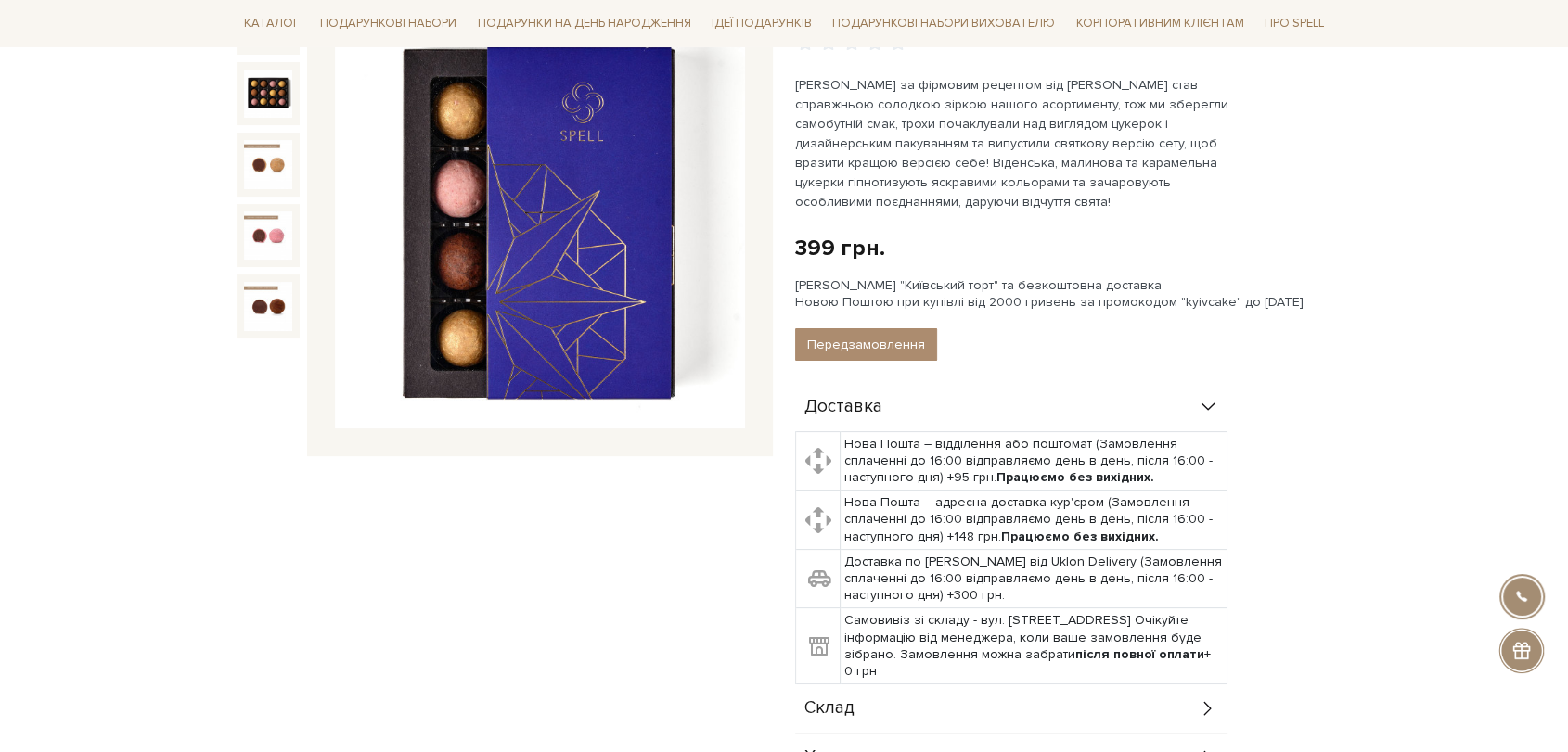
scroll to position [412, 0]
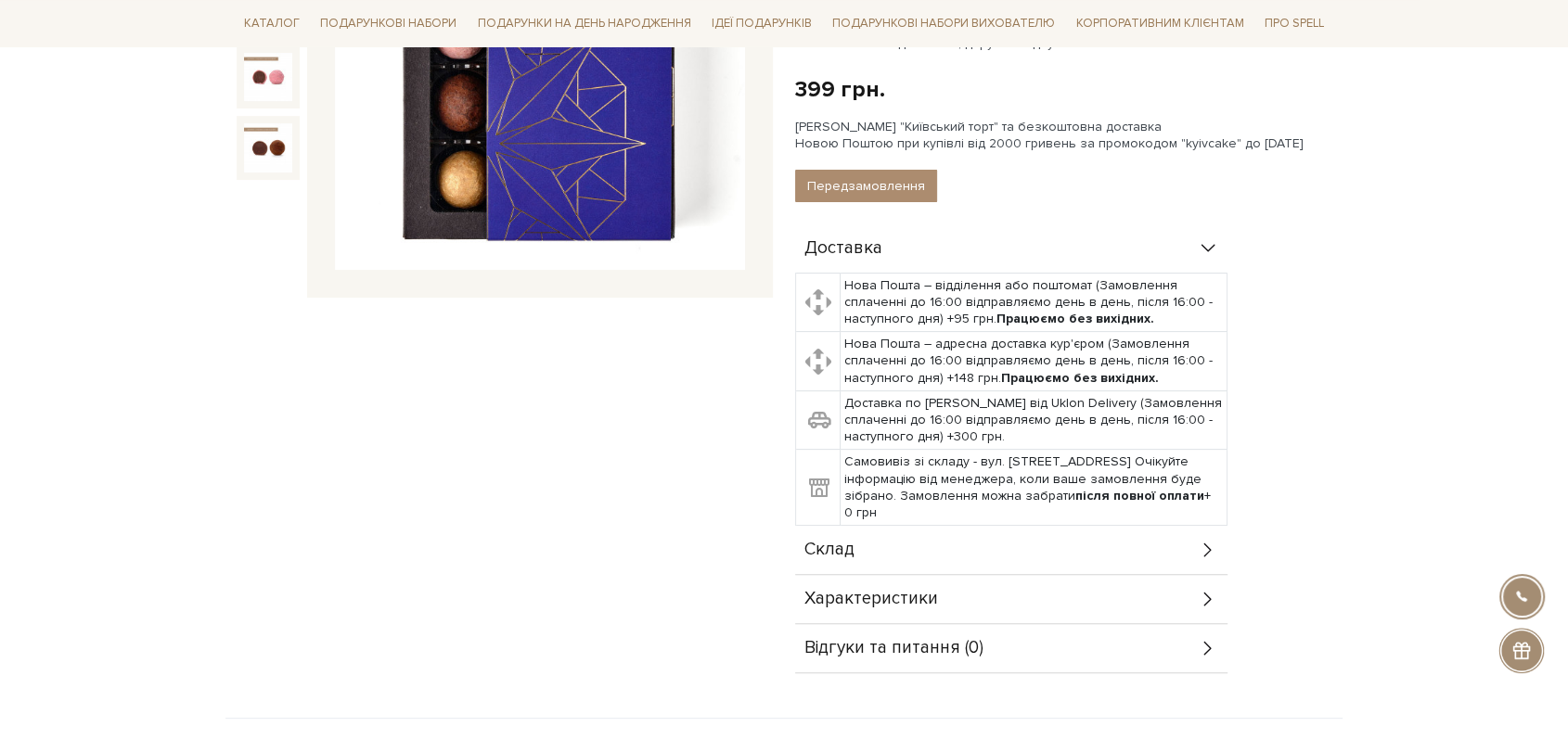
click at [863, 560] on div "Склад" at bounding box center [1011, 550] width 433 height 49
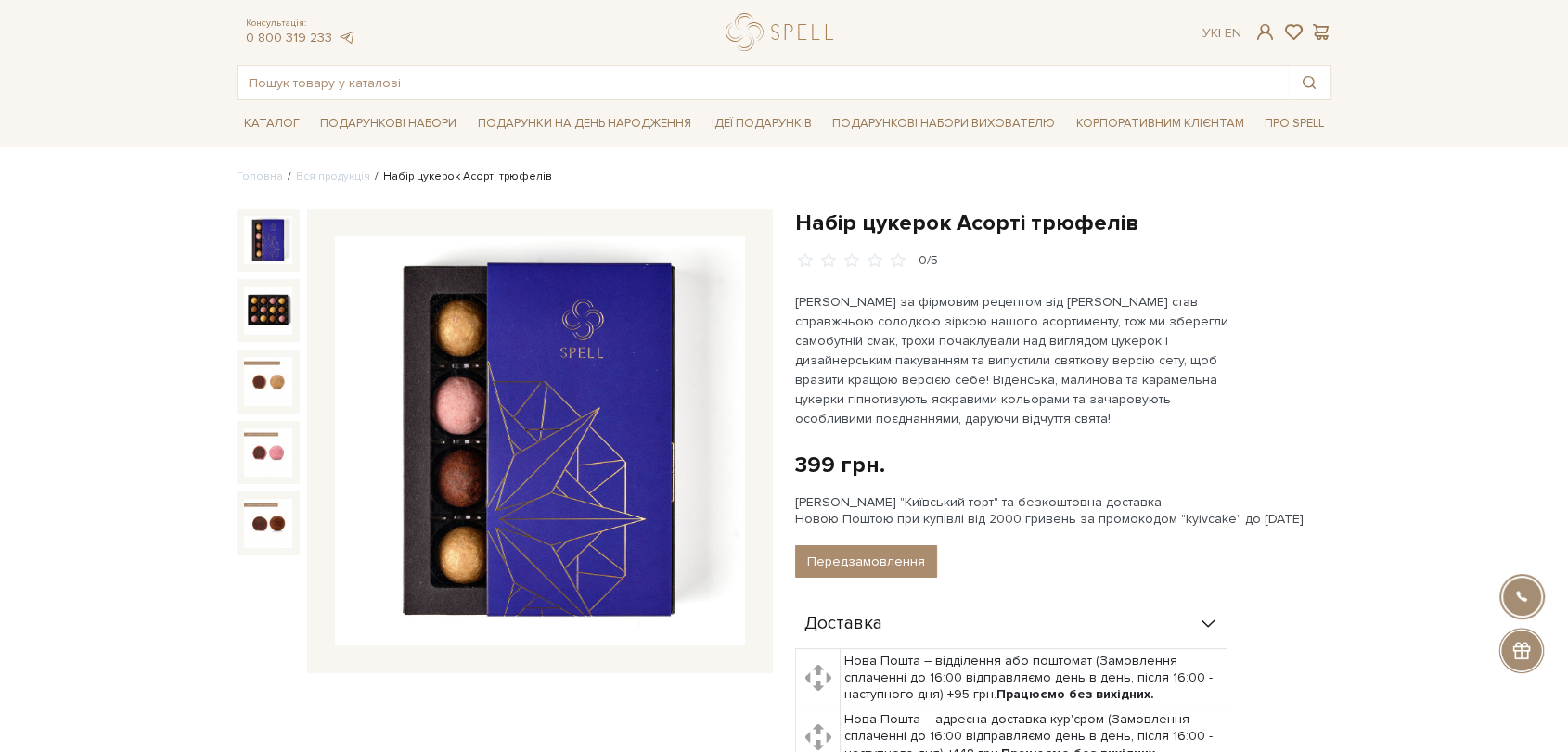
scroll to position [0, 0]
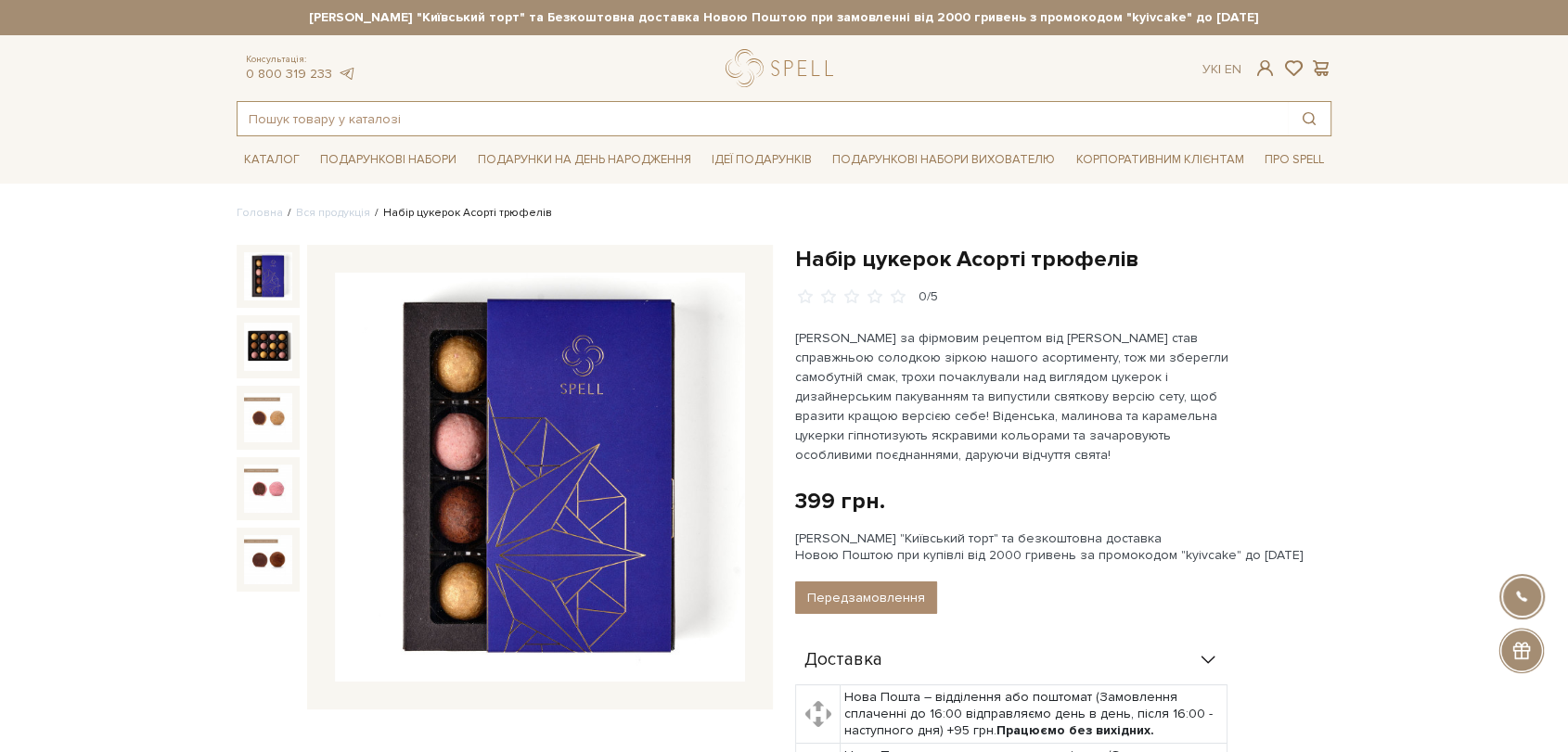
click at [663, 116] on input "text" at bounding box center [762, 119] width 1050 height 33
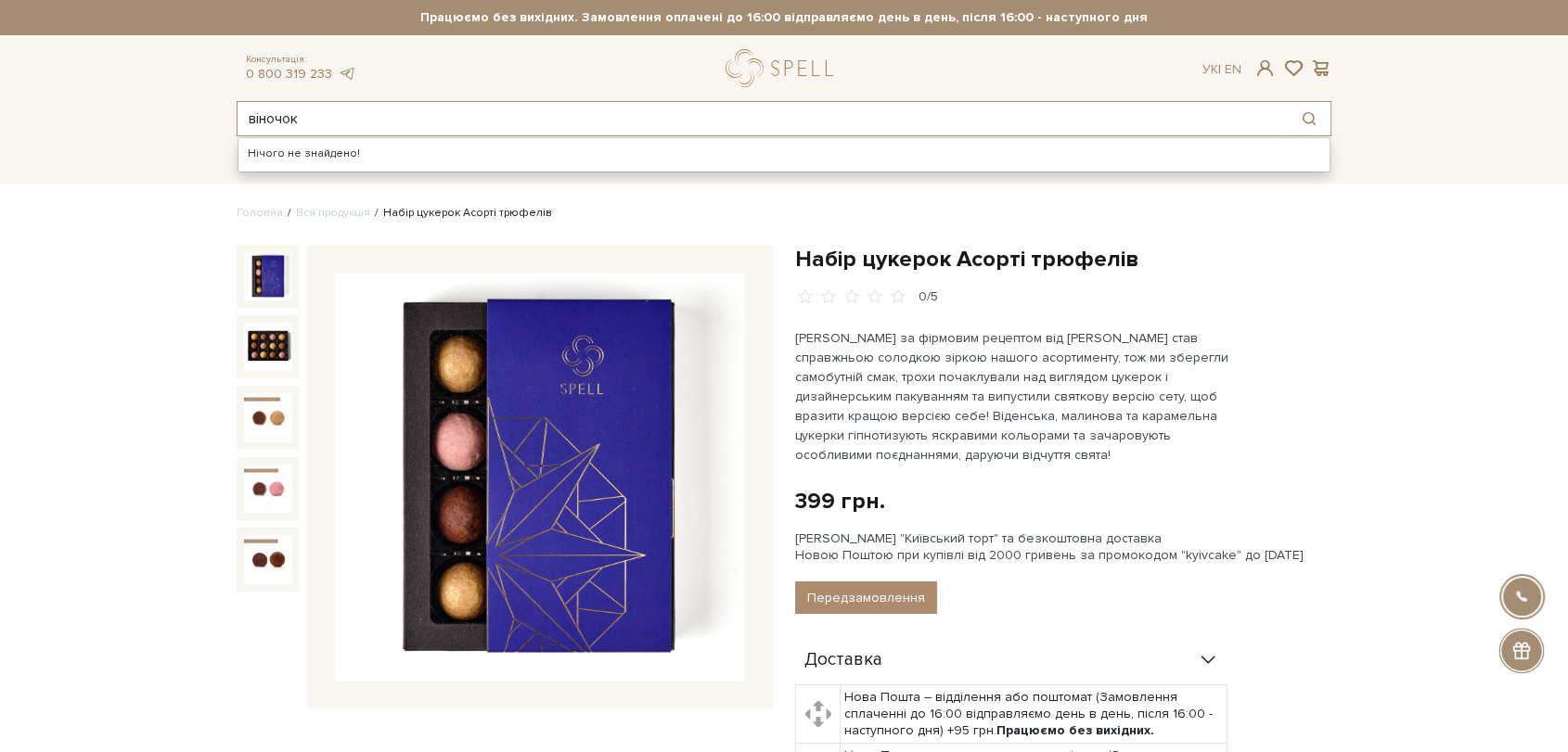
type input "віночок"
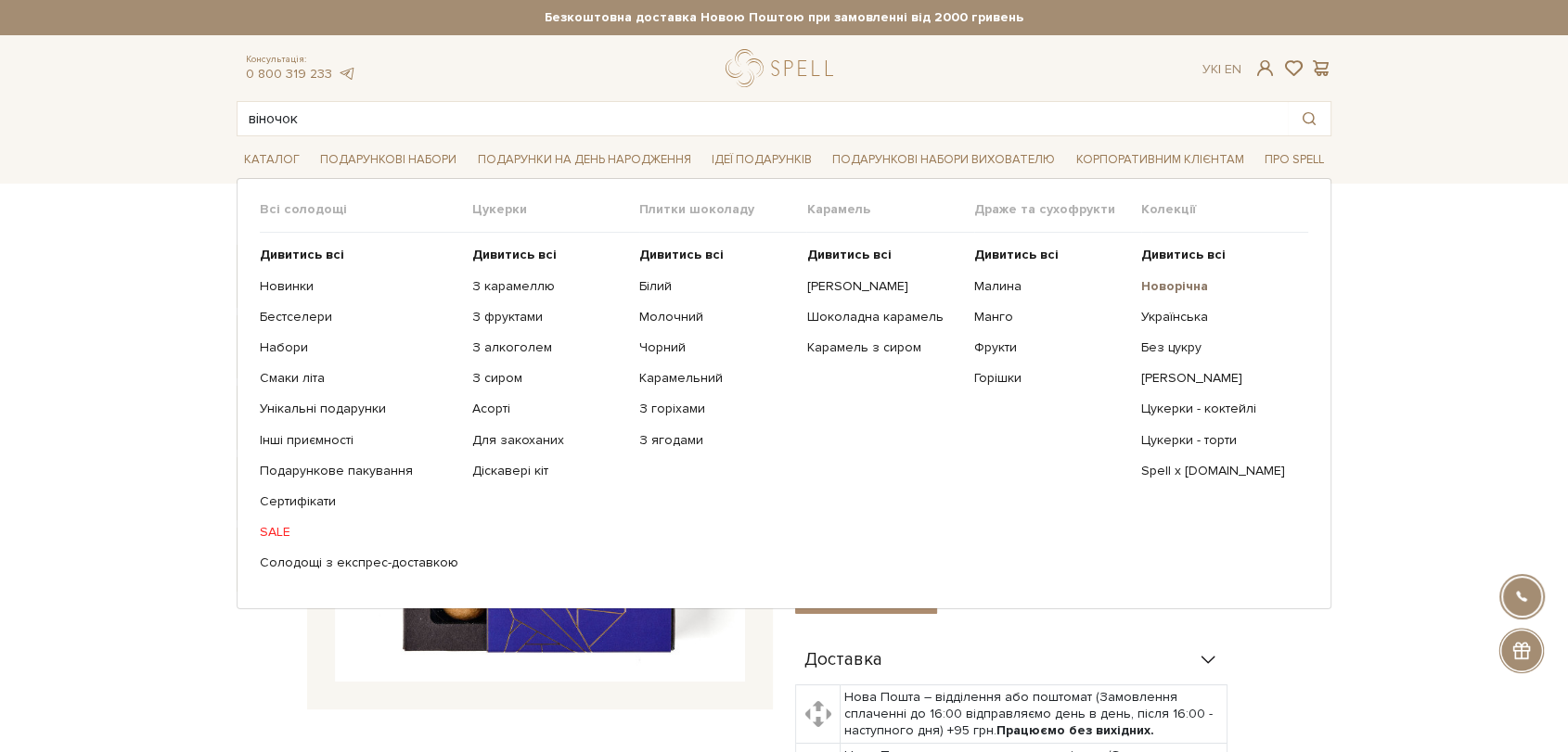
click at [1138, 288] on div "Всі солодощі Дивитись всі Новинки Бестселери Набори Смаки літа Унікальні подару…" at bounding box center [784, 393] width 1048 height 384
click at [1160, 293] on link "Новорічна" at bounding box center [1217, 286] width 153 height 17
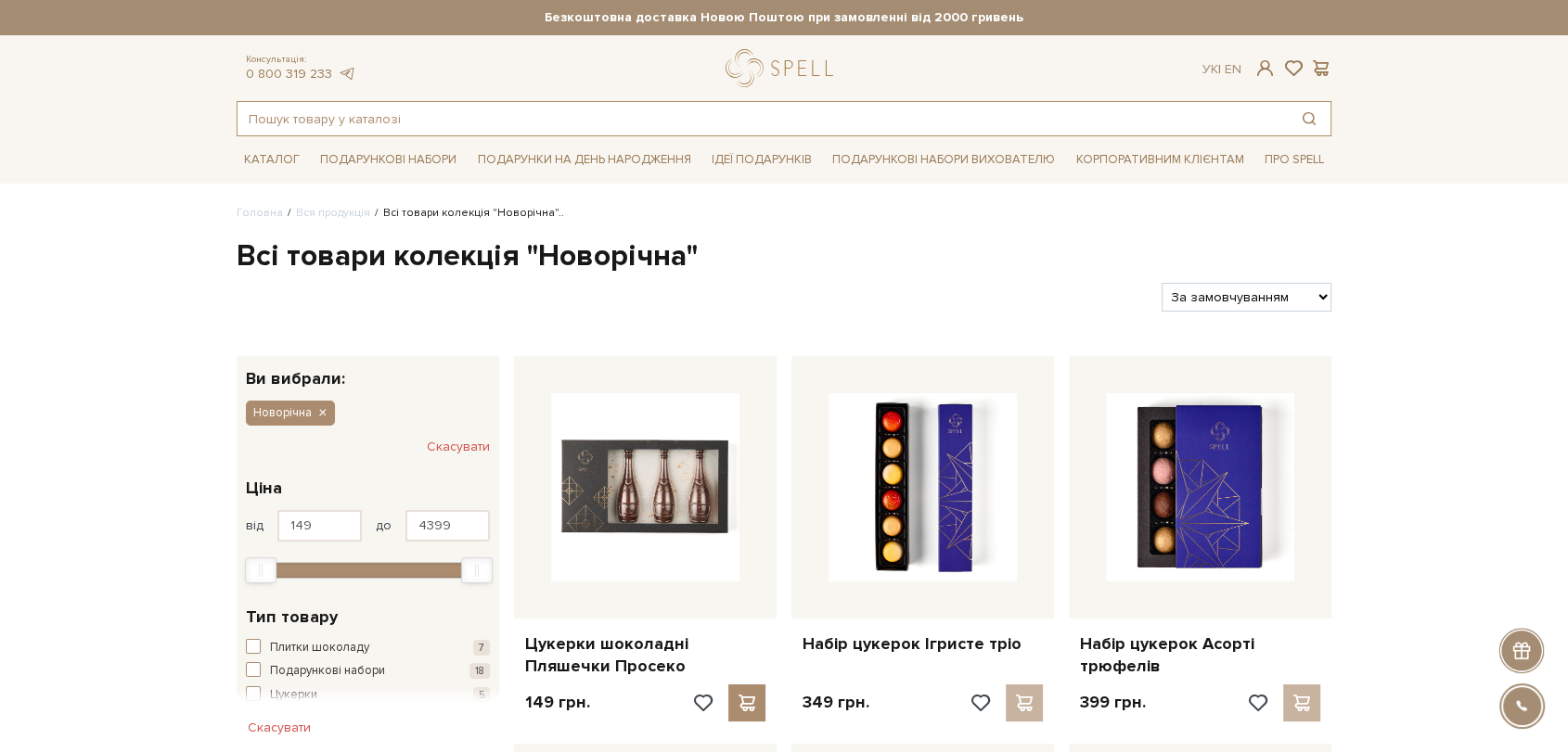
click at [319, 127] on input "text" at bounding box center [762, 119] width 1050 height 33
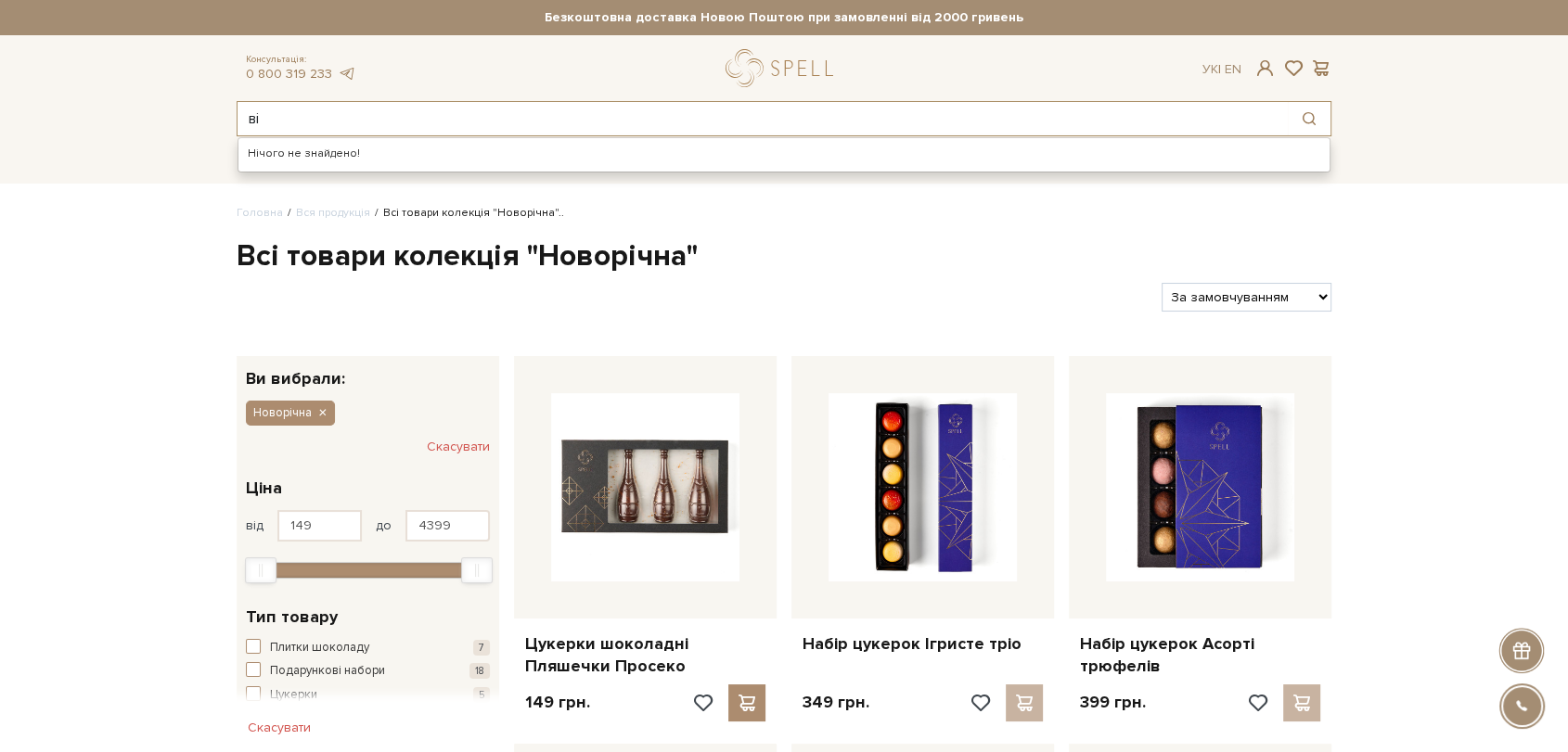
type input "в"
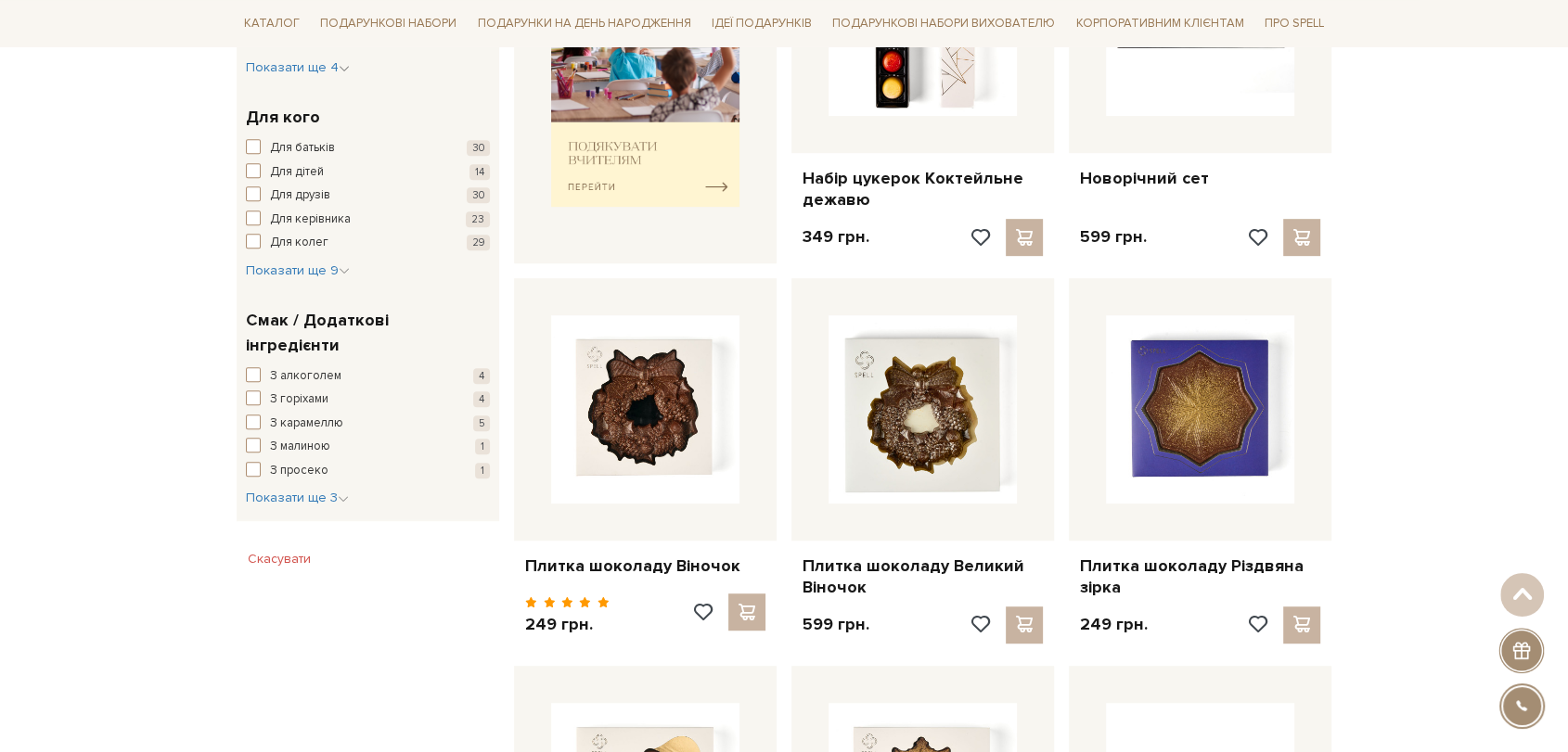
scroll to position [1030, 0]
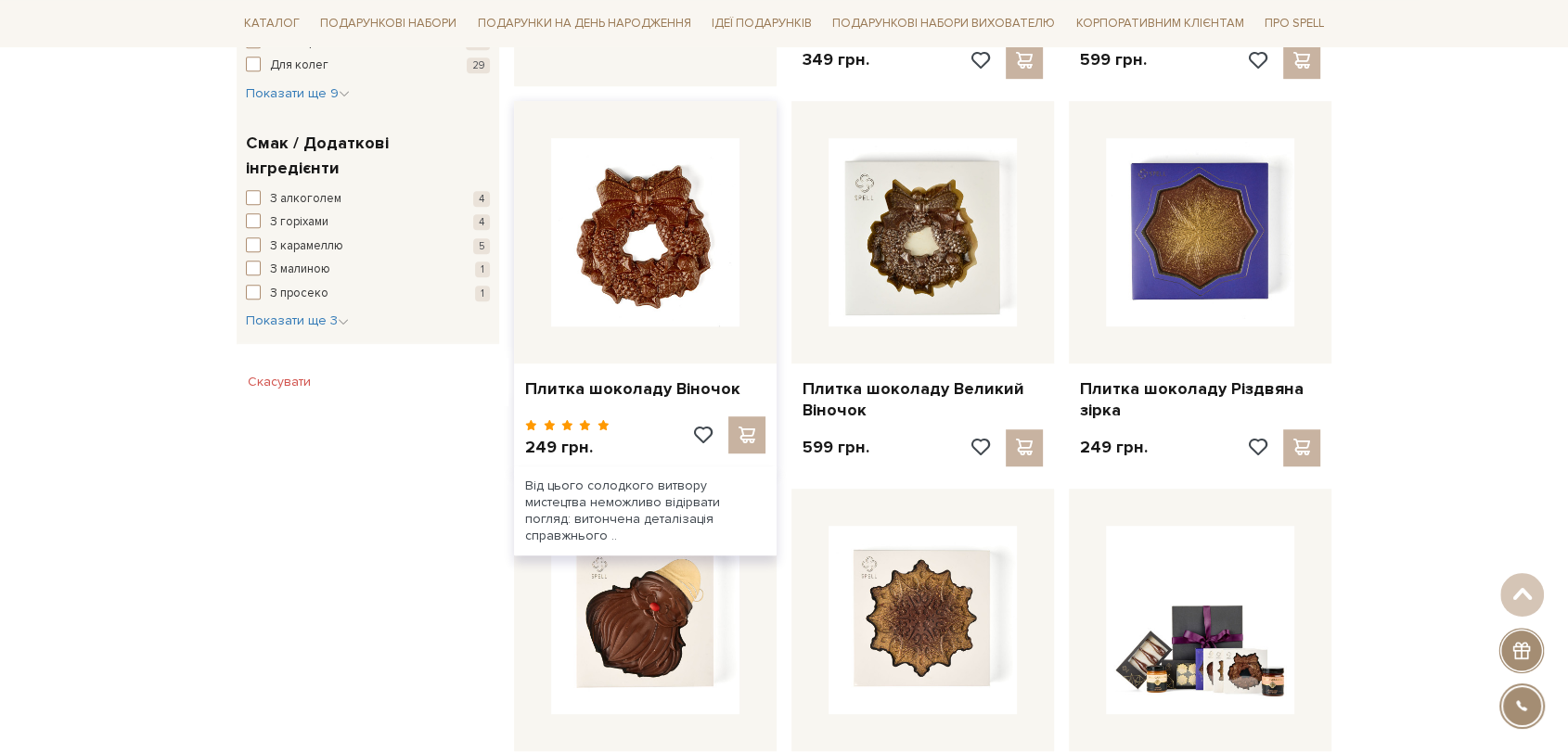
click at [587, 216] on img at bounding box center [645, 232] width 189 height 188
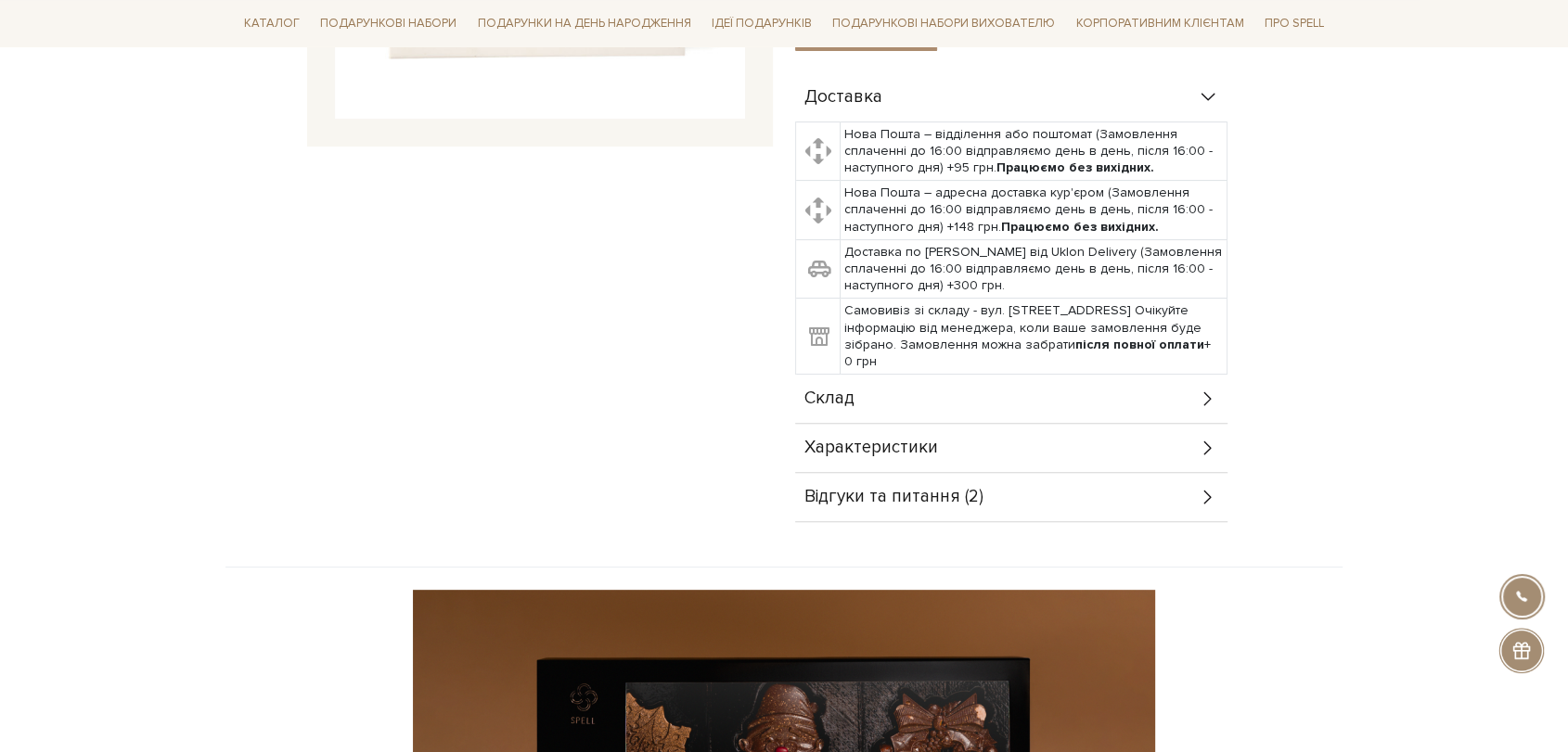
scroll to position [617, 0]
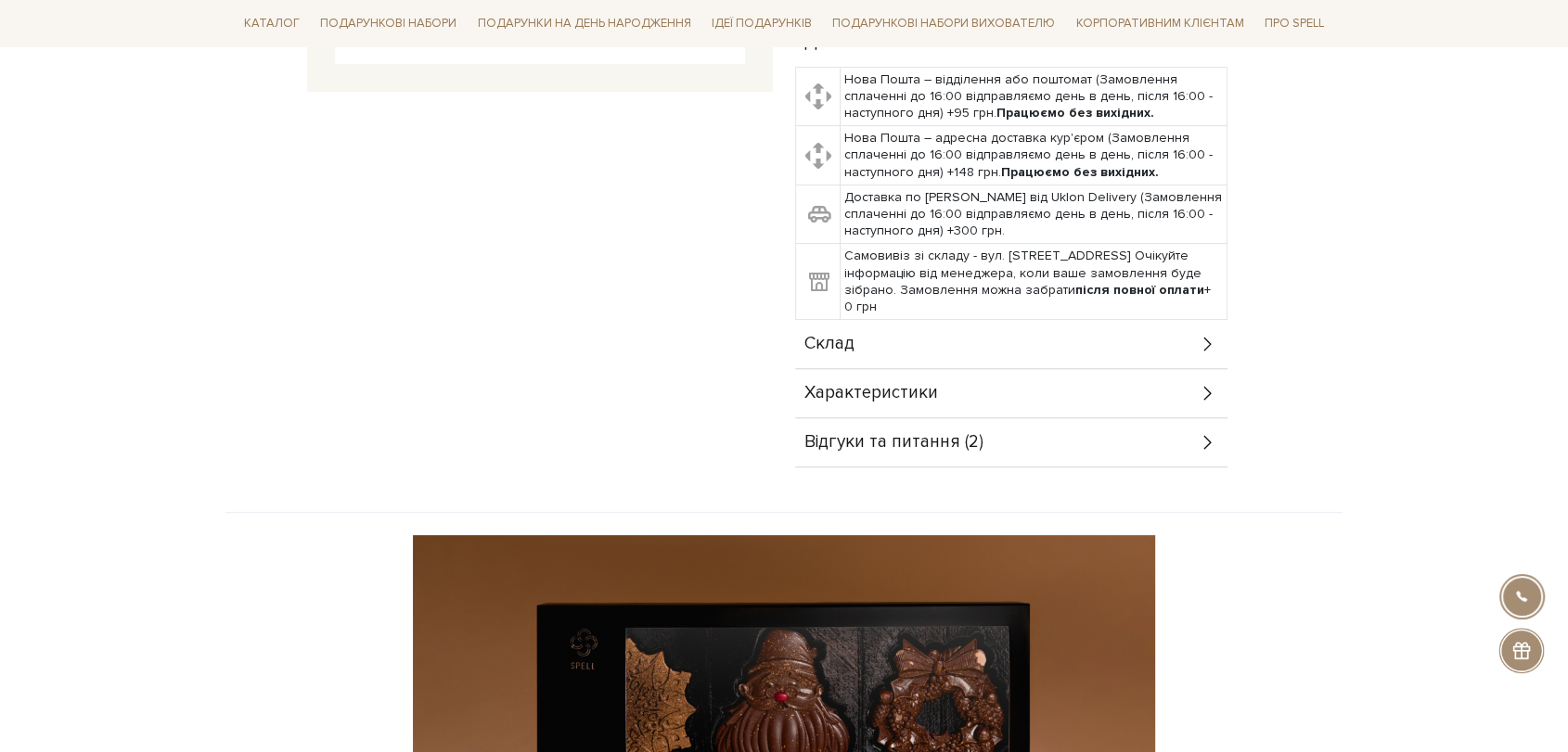
click at [825, 335] on span "Склад" at bounding box center [829, 343] width 51 height 17
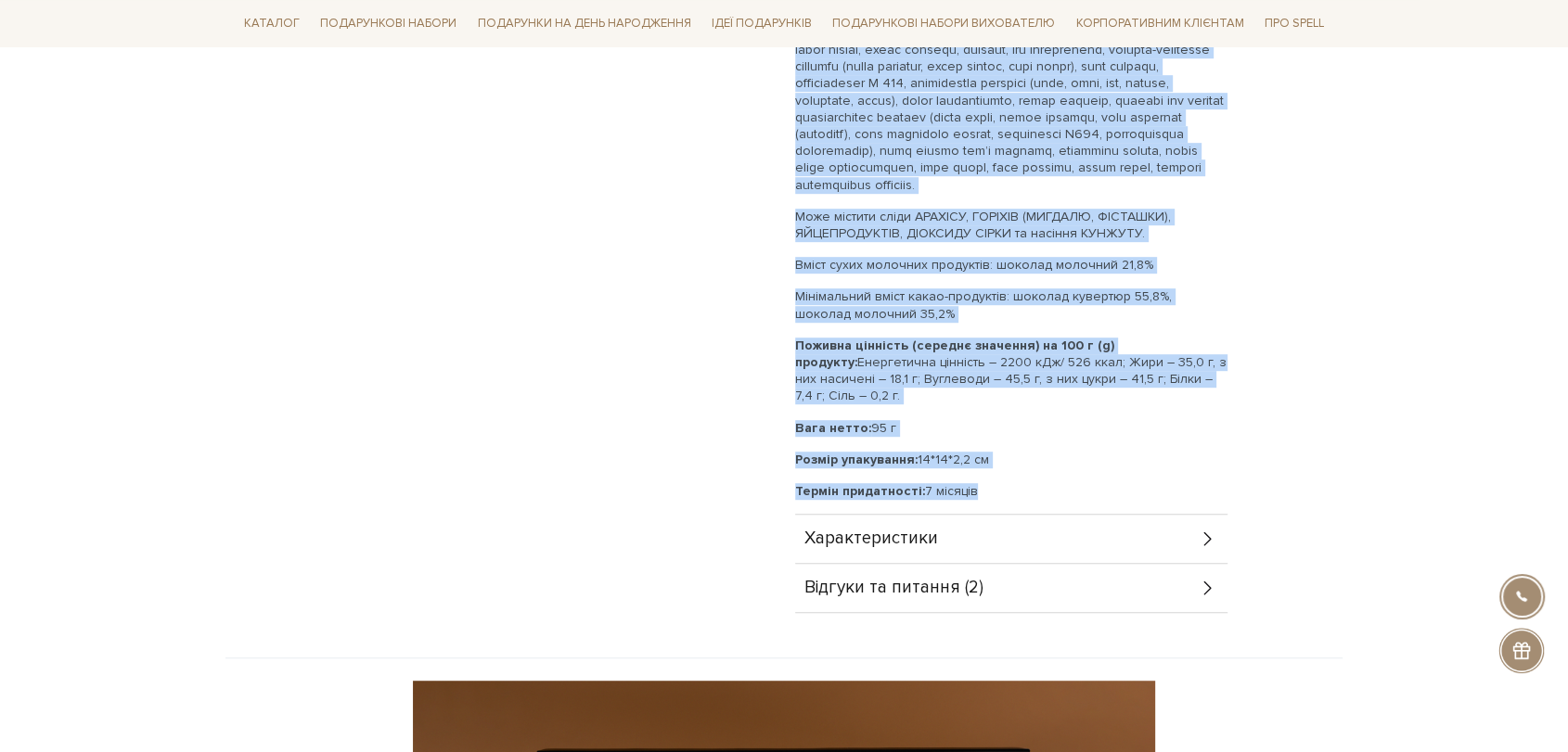
scroll to position [1030, 0]
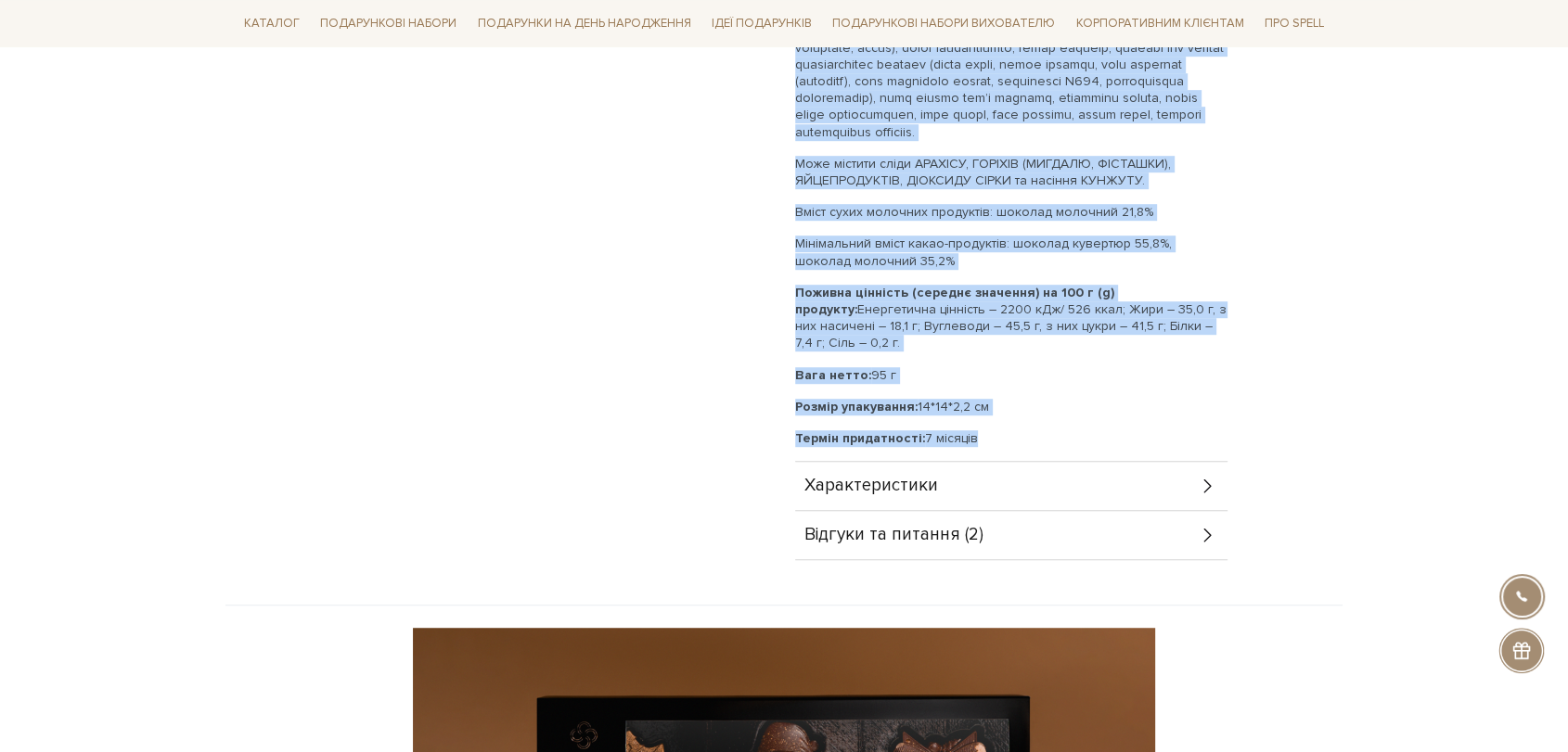
drag, startPoint x: 794, startPoint y: 167, endPoint x: 1023, endPoint y: 430, distance: 348.7
copy div "Loremip dolorsit 80,6%, ametcon adipisci 05,7%, elit seddoe tempori utlaboree, …"
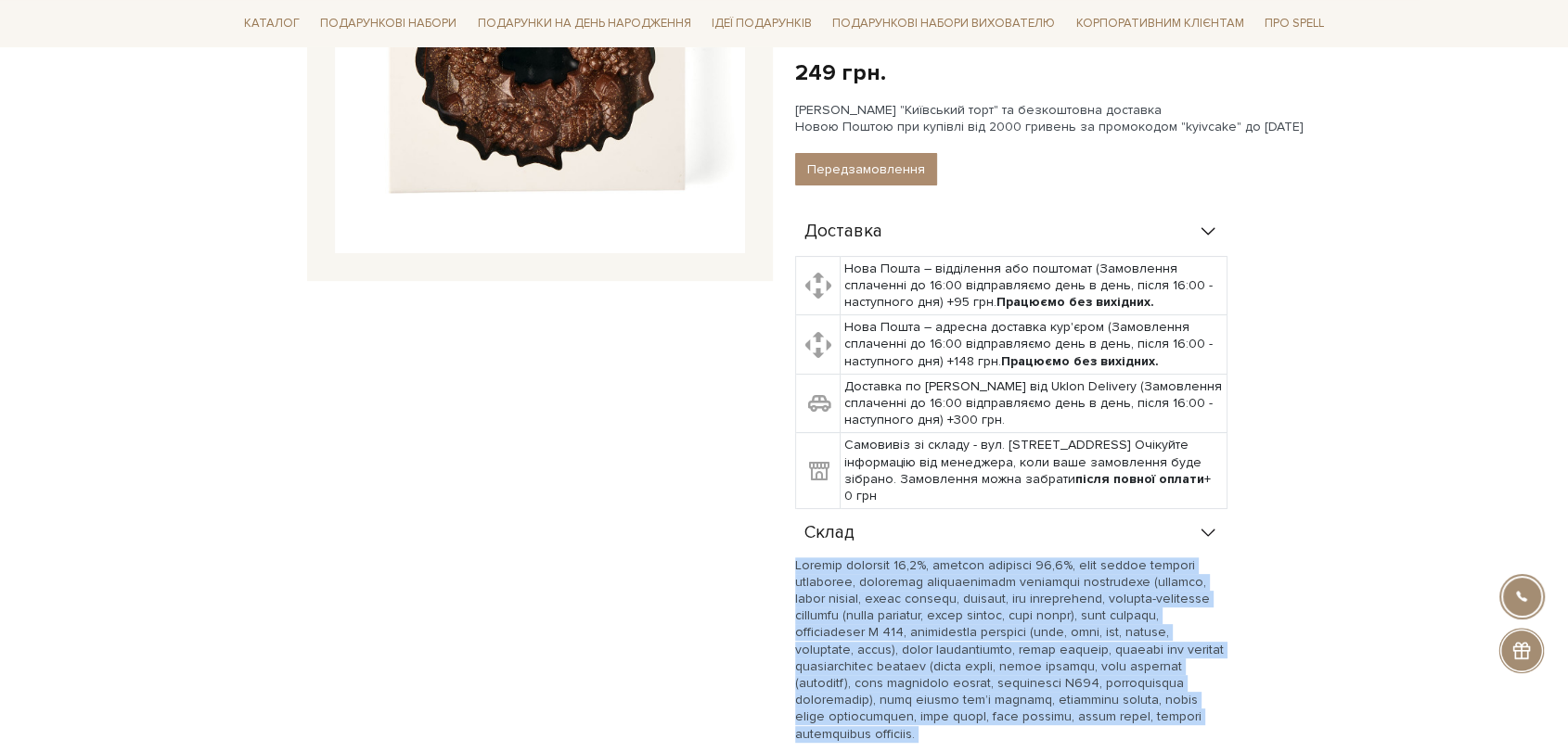
scroll to position [0, 0]
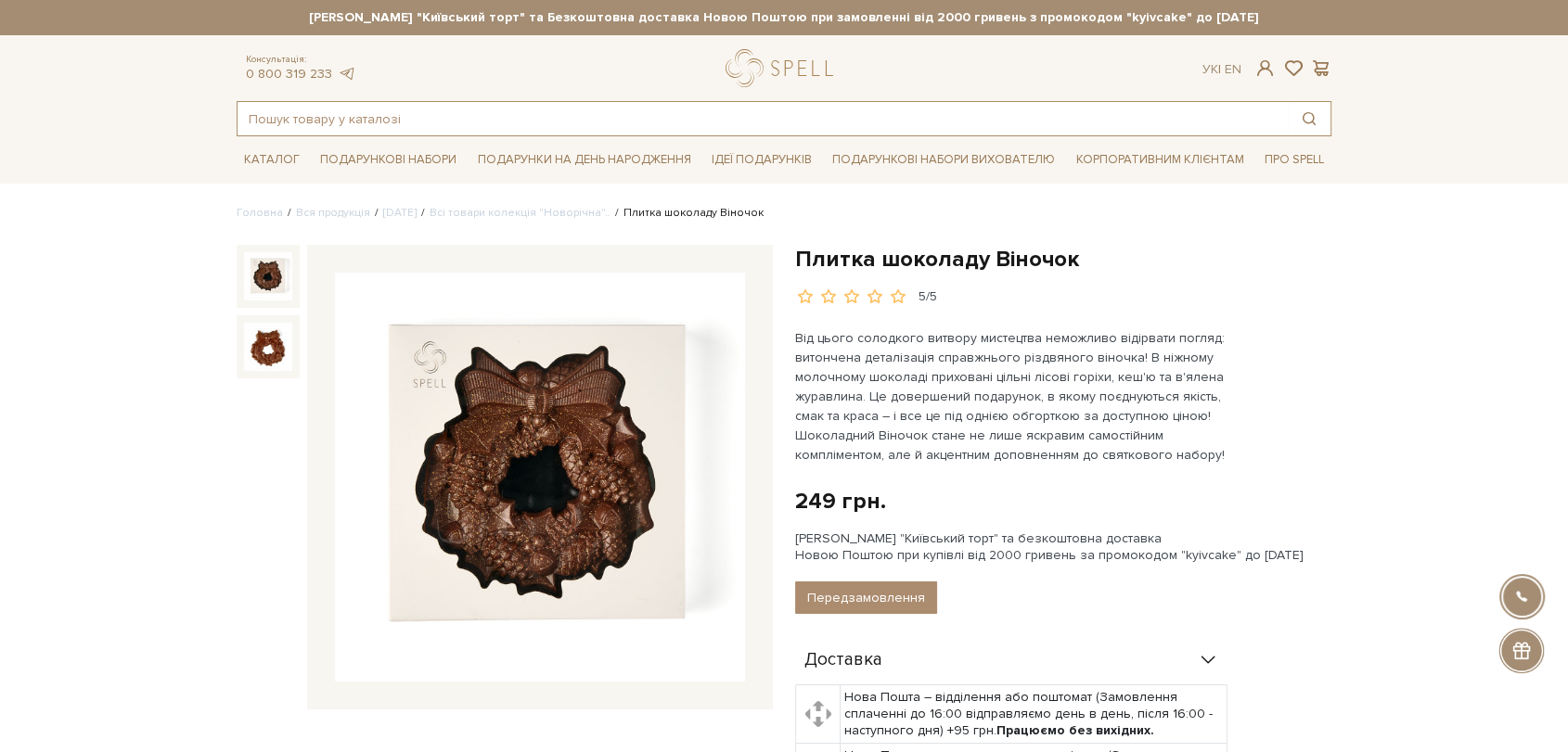
click at [506, 125] on input "text" at bounding box center [762, 119] width 1050 height 33
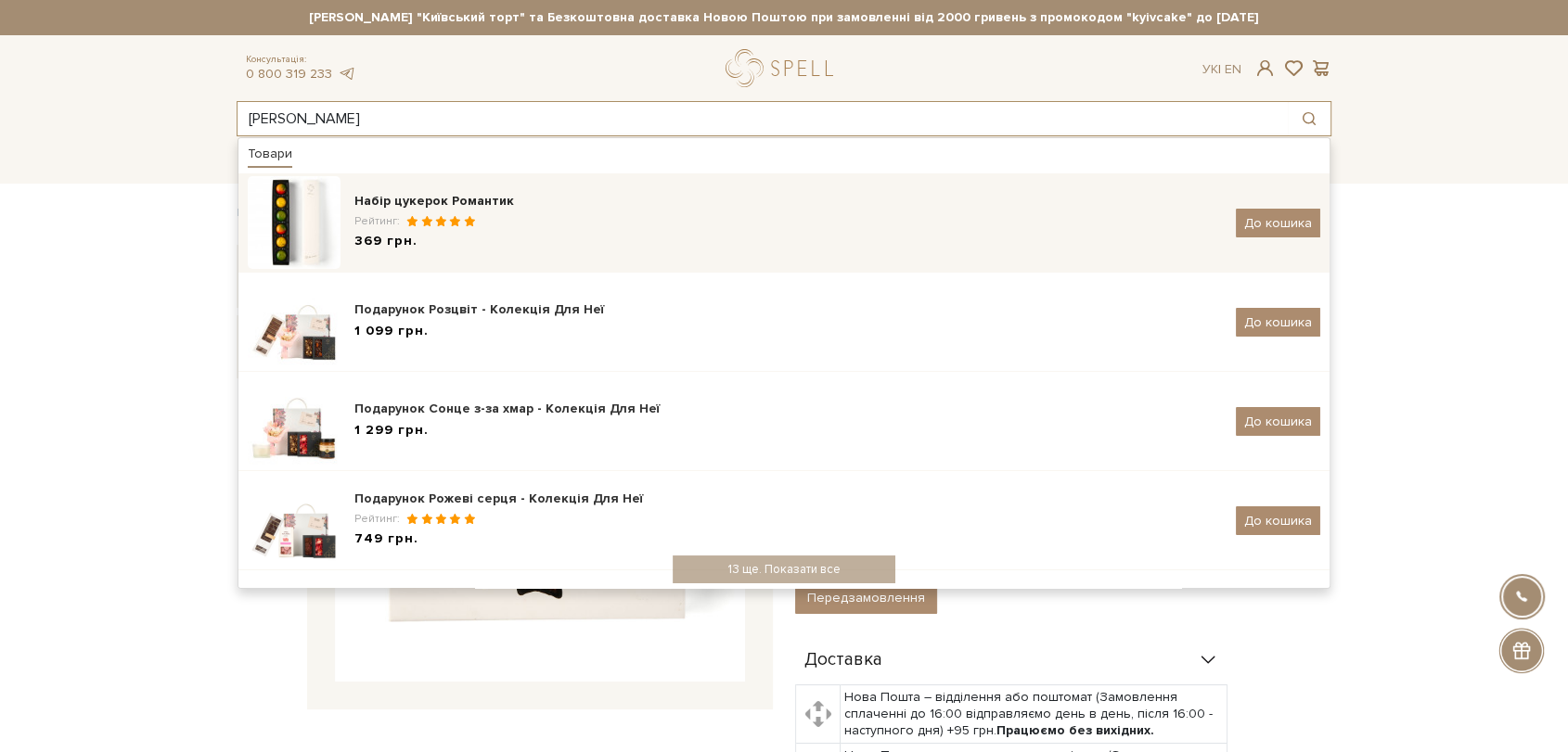
type input "[PERSON_NAME]"
click at [518, 186] on div "Набір цукерок Романтик Рейтинг: 369 грн. До кошика" at bounding box center [784, 222] width 1072 height 92
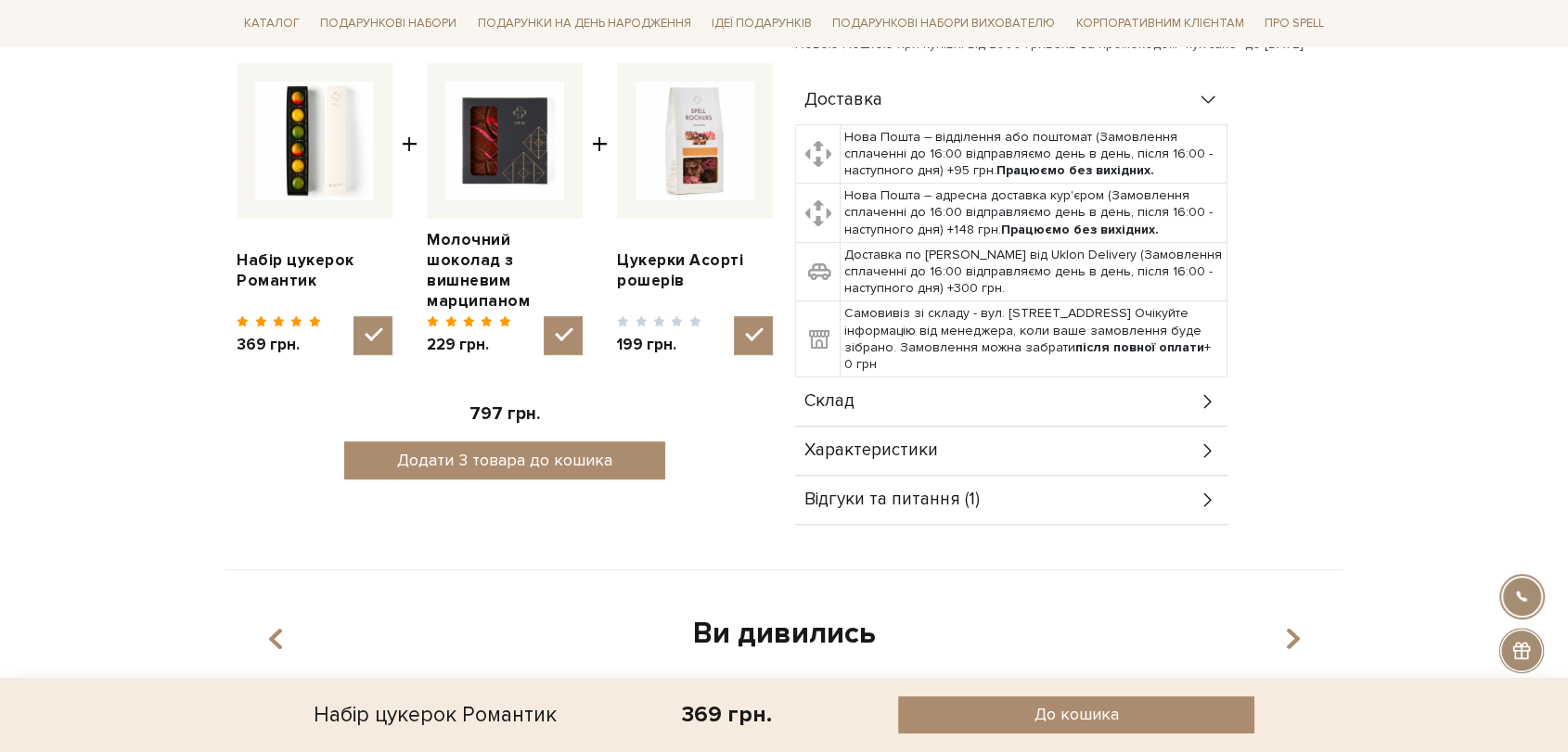
scroll to position [720, 0]
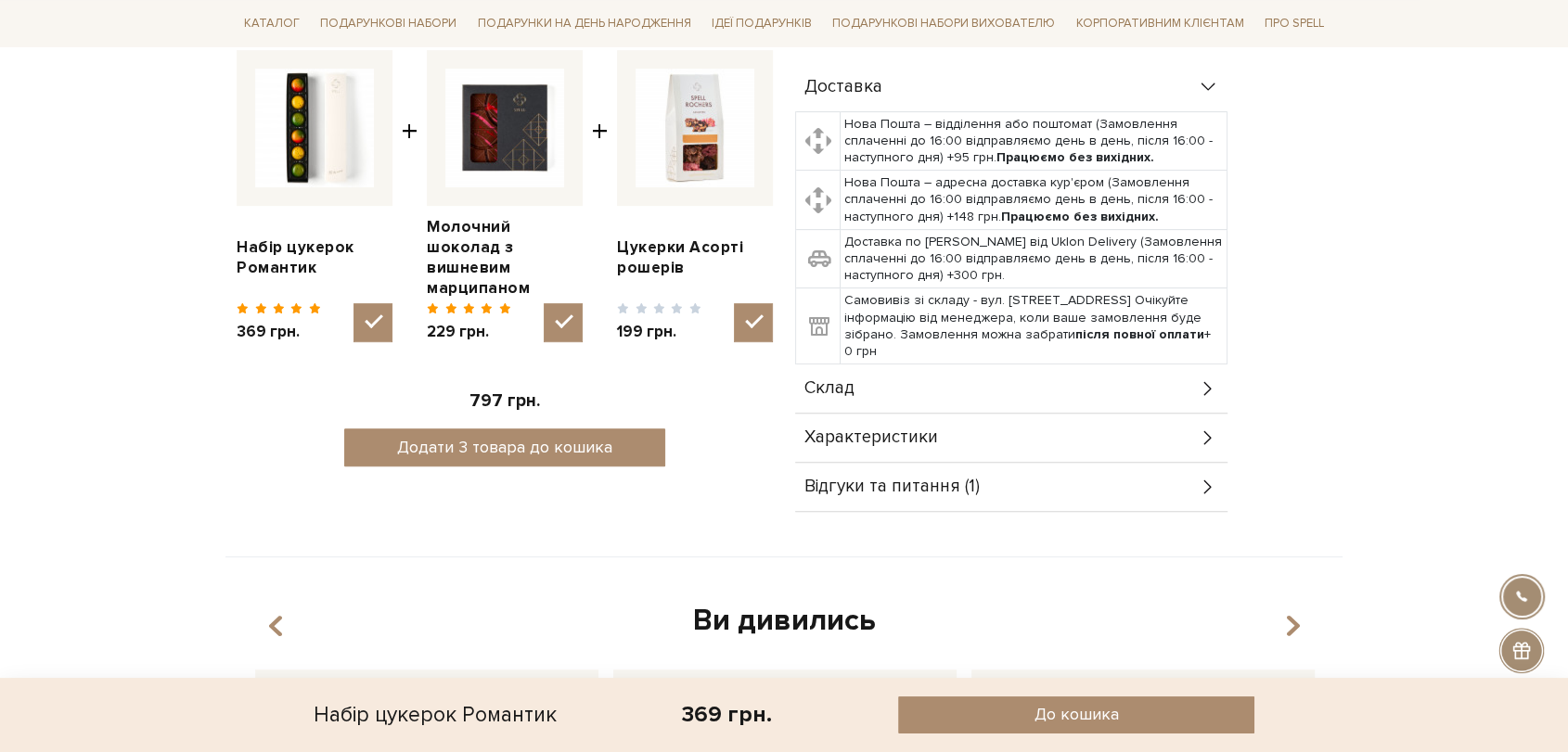
click at [900, 364] on div "Склад" at bounding box center [1011, 389] width 433 height 49
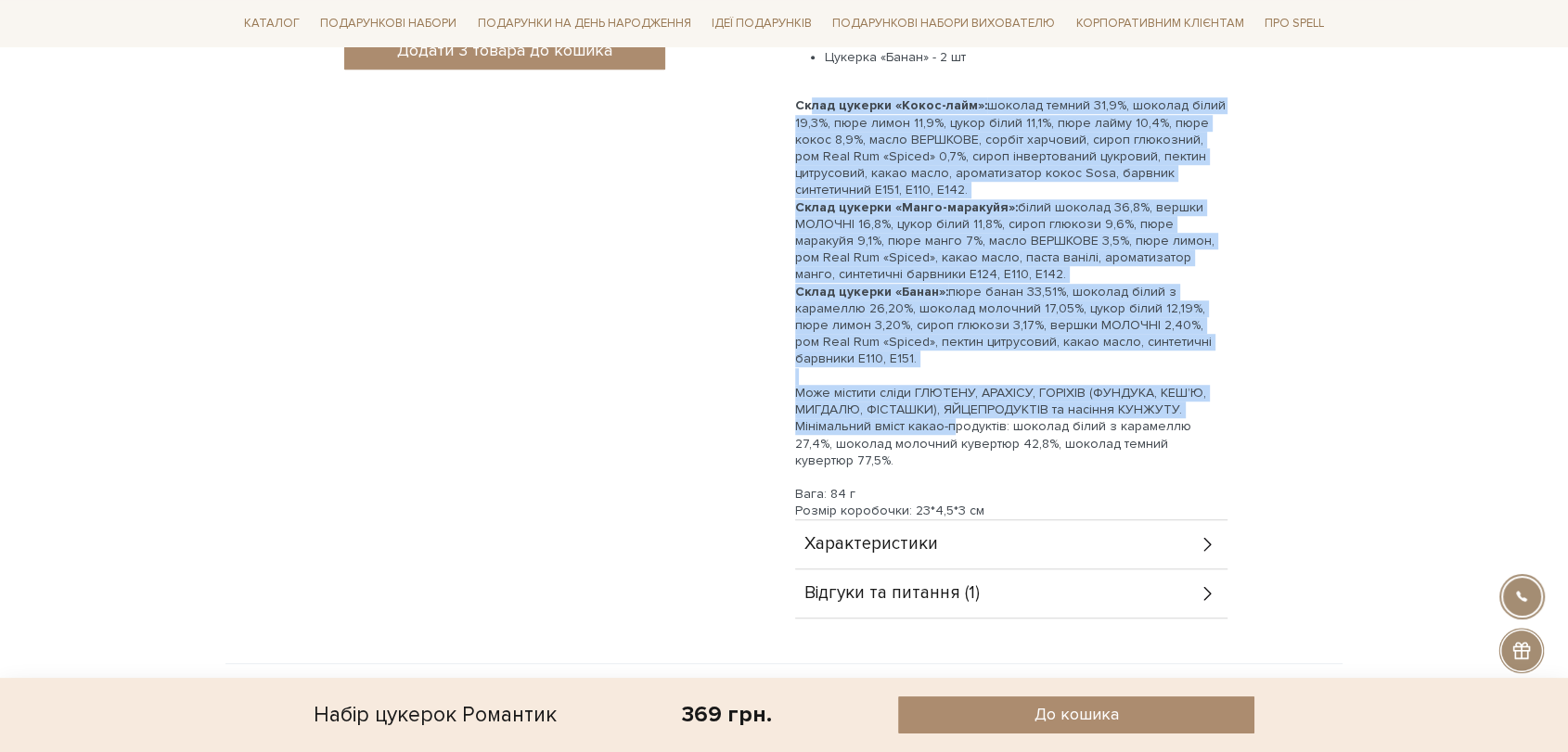
scroll to position [1133, 0]
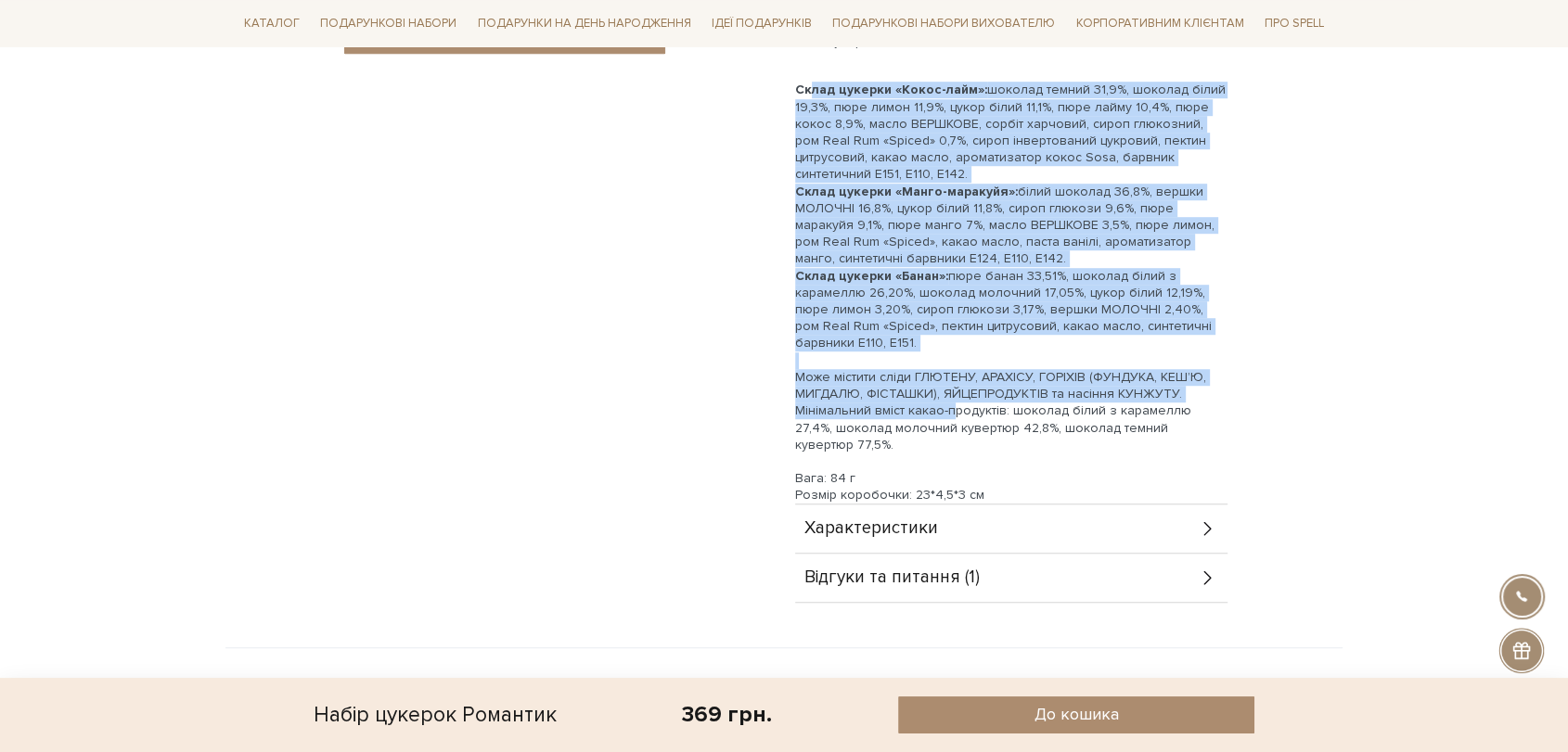
drag, startPoint x: 795, startPoint y: 380, endPoint x: 1011, endPoint y: 469, distance: 233.6
click at [1011, 469] on div "Цукерка «Кокос-лайм» - 2 шт Цукерка «Манго-маракуйя» - 2 шт Цукерка «Банан» - 2…" at bounding box center [1011, 260] width 433 height 521
copy div "Склад цукерки «Кокос-лайм»: шоколад темний 31,9%, шоколад білий 19,3%, пюре лим…"
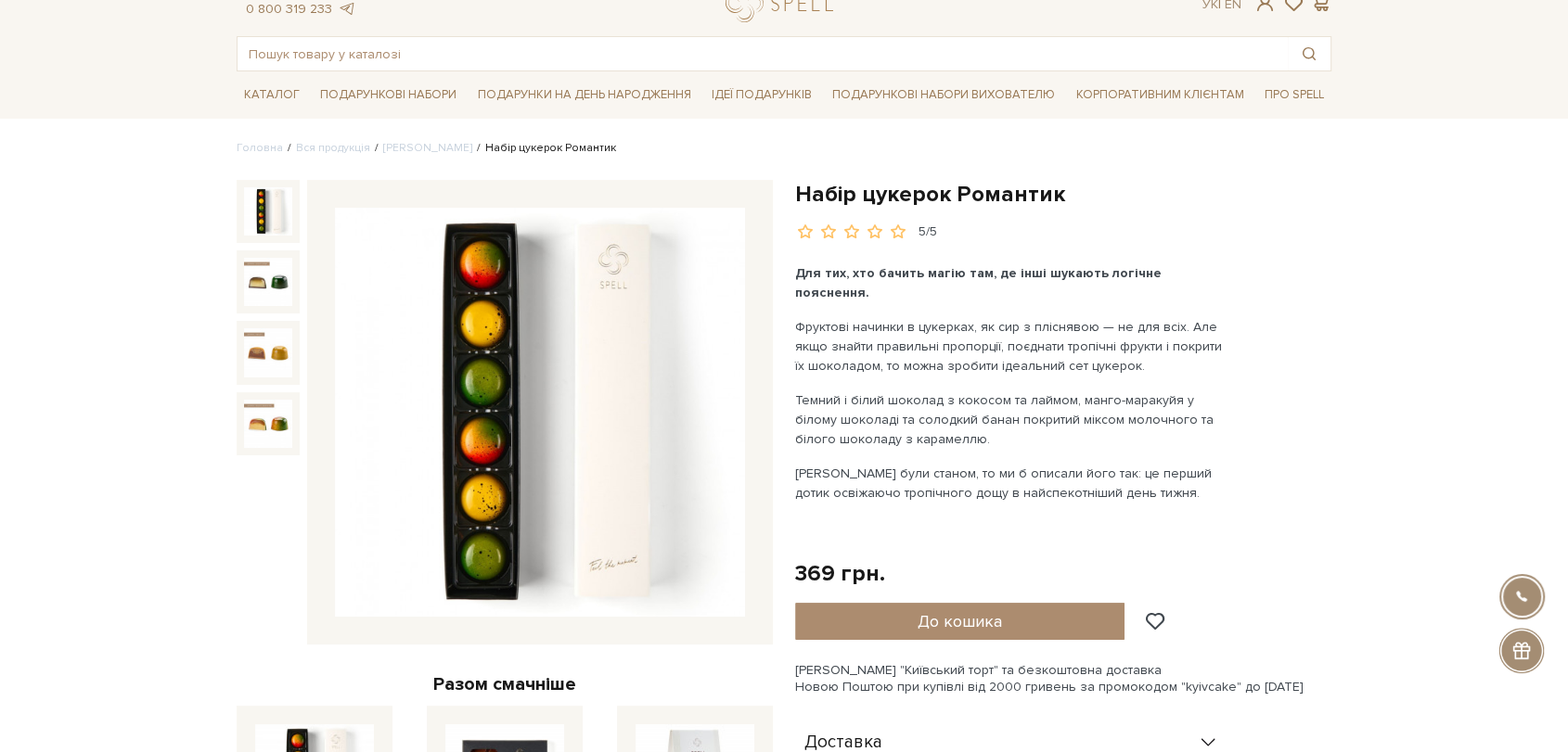
scroll to position [0, 0]
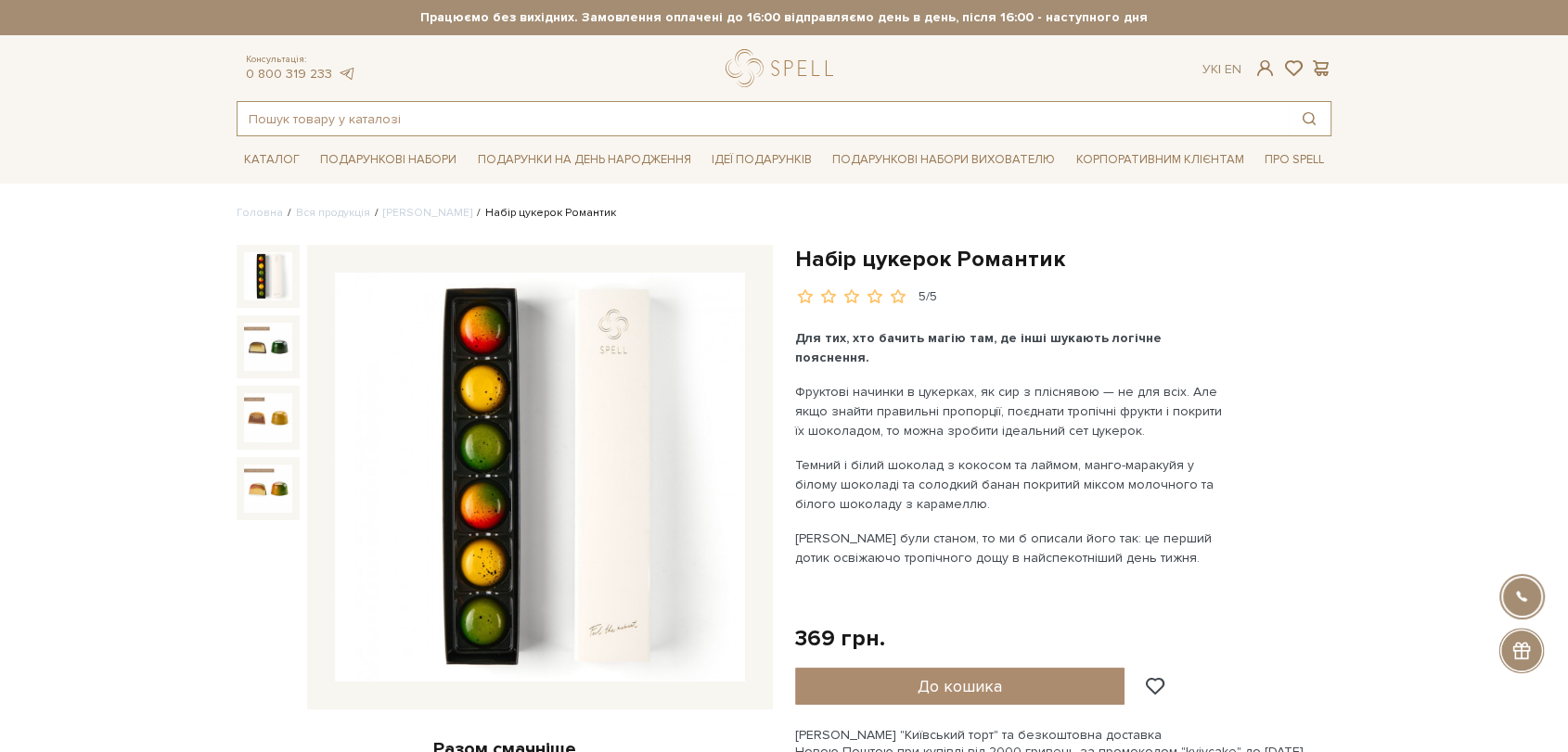
click at [706, 118] on input "text" at bounding box center [762, 119] width 1050 height 33
paste input "Молочний шоколад з фундуком та солоною карамеллю"
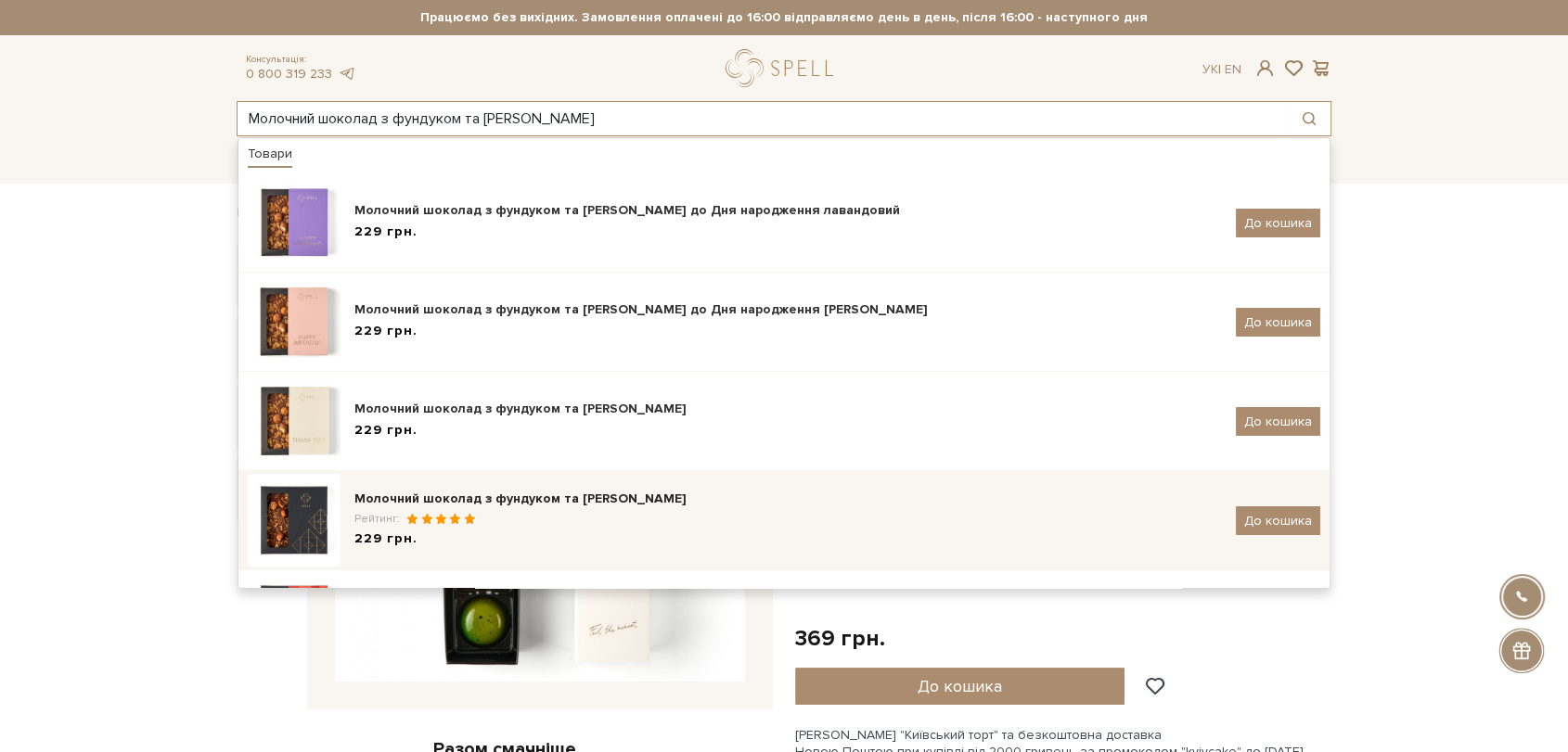
type input "Молочний шоколад з фундуком та солоною карамеллю"
click at [512, 529] on div "Молочний шоколад з фундуком та солоною карамеллю Рейтинг: 229 грн." at bounding box center [787, 521] width 867 height 62
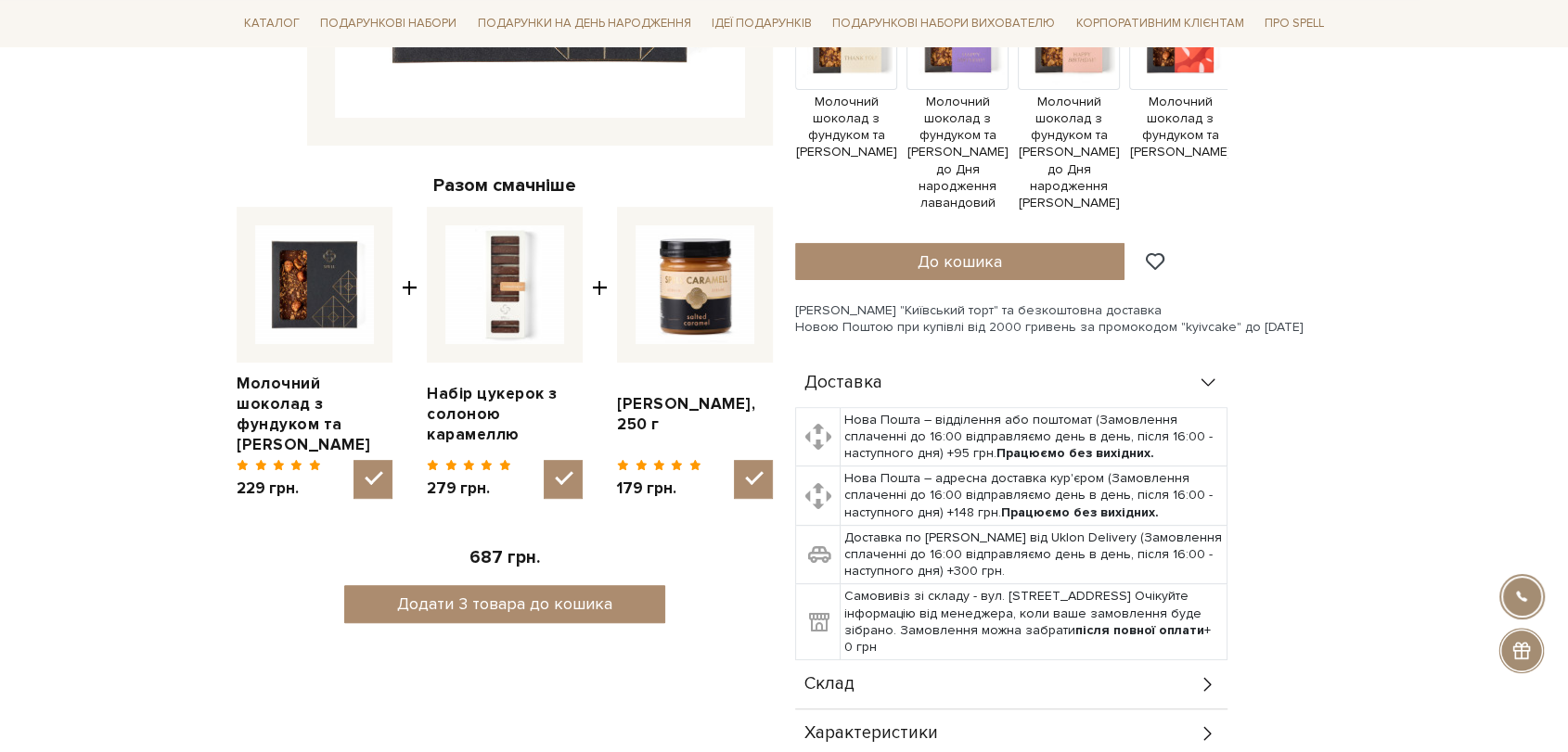
scroll to position [823, 0]
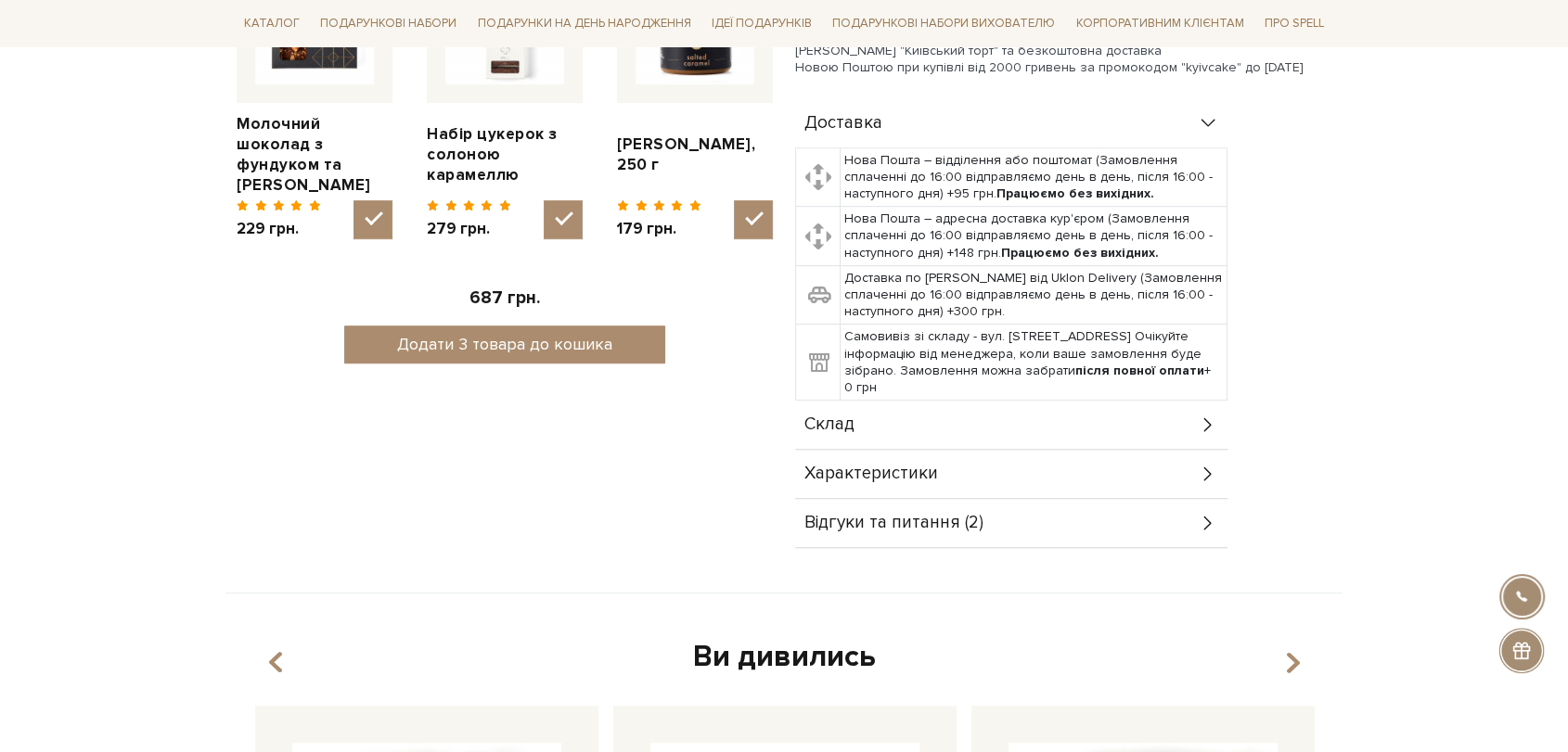
click at [883, 407] on div "Склад" at bounding box center [1011, 425] width 433 height 49
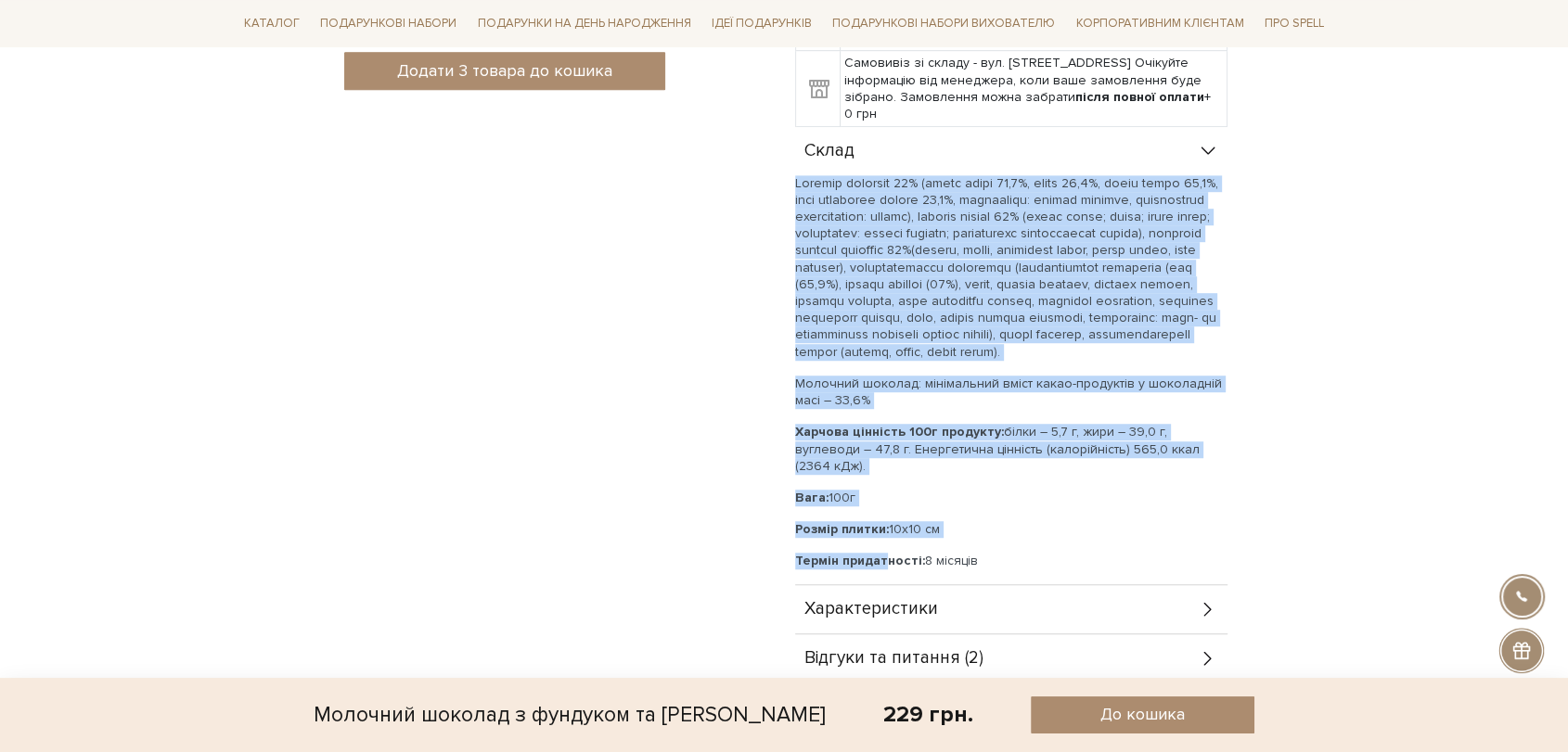
scroll to position [1236, 0]
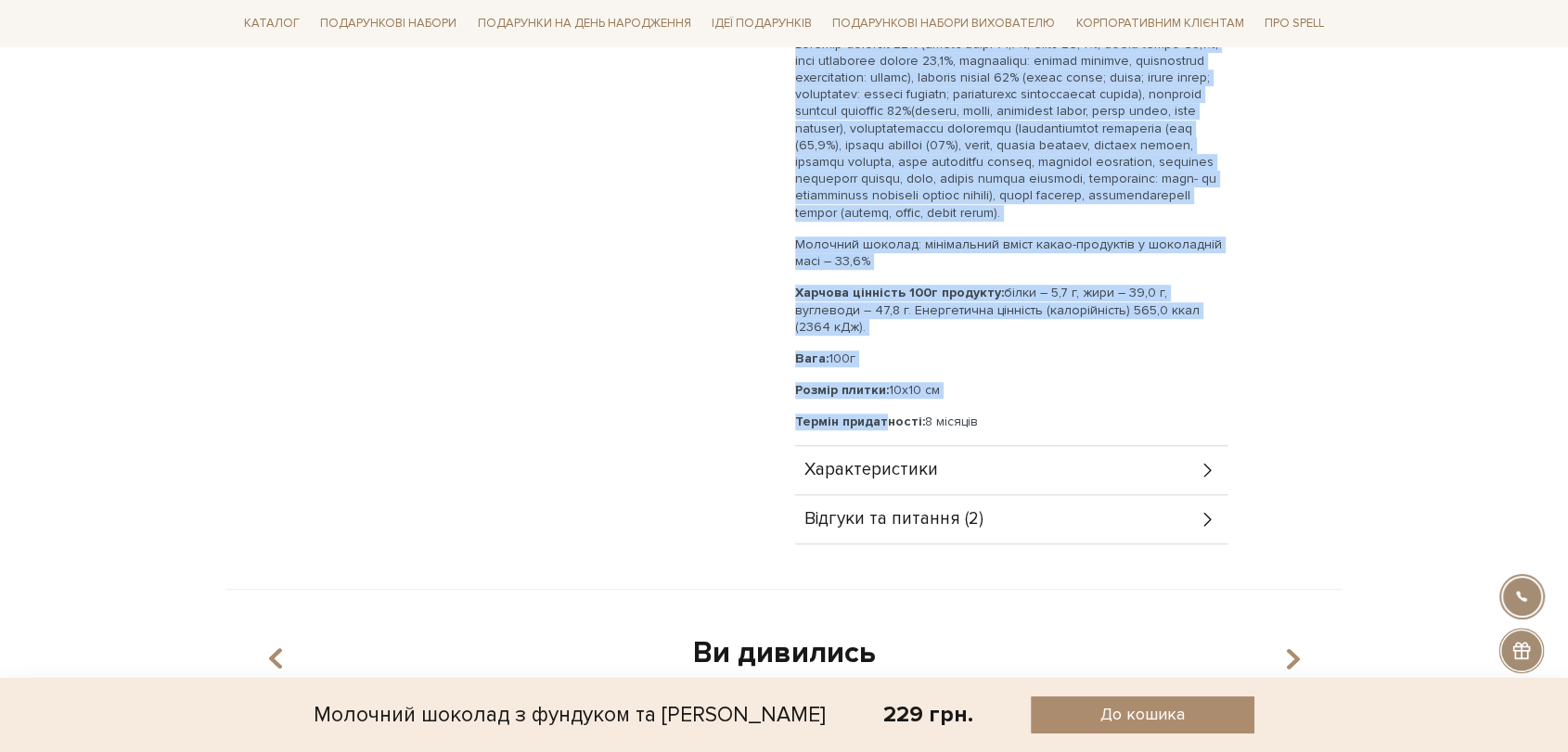
drag, startPoint x: 794, startPoint y: 455, endPoint x: 978, endPoint y: 406, distance: 190.4
copy div "Шоколад молочний 45% (какао терте 11,0%, цукор 42,0%, масло какао 24,0%, сухе н…"
